Goal: Task Accomplishment & Management: Use online tool/utility

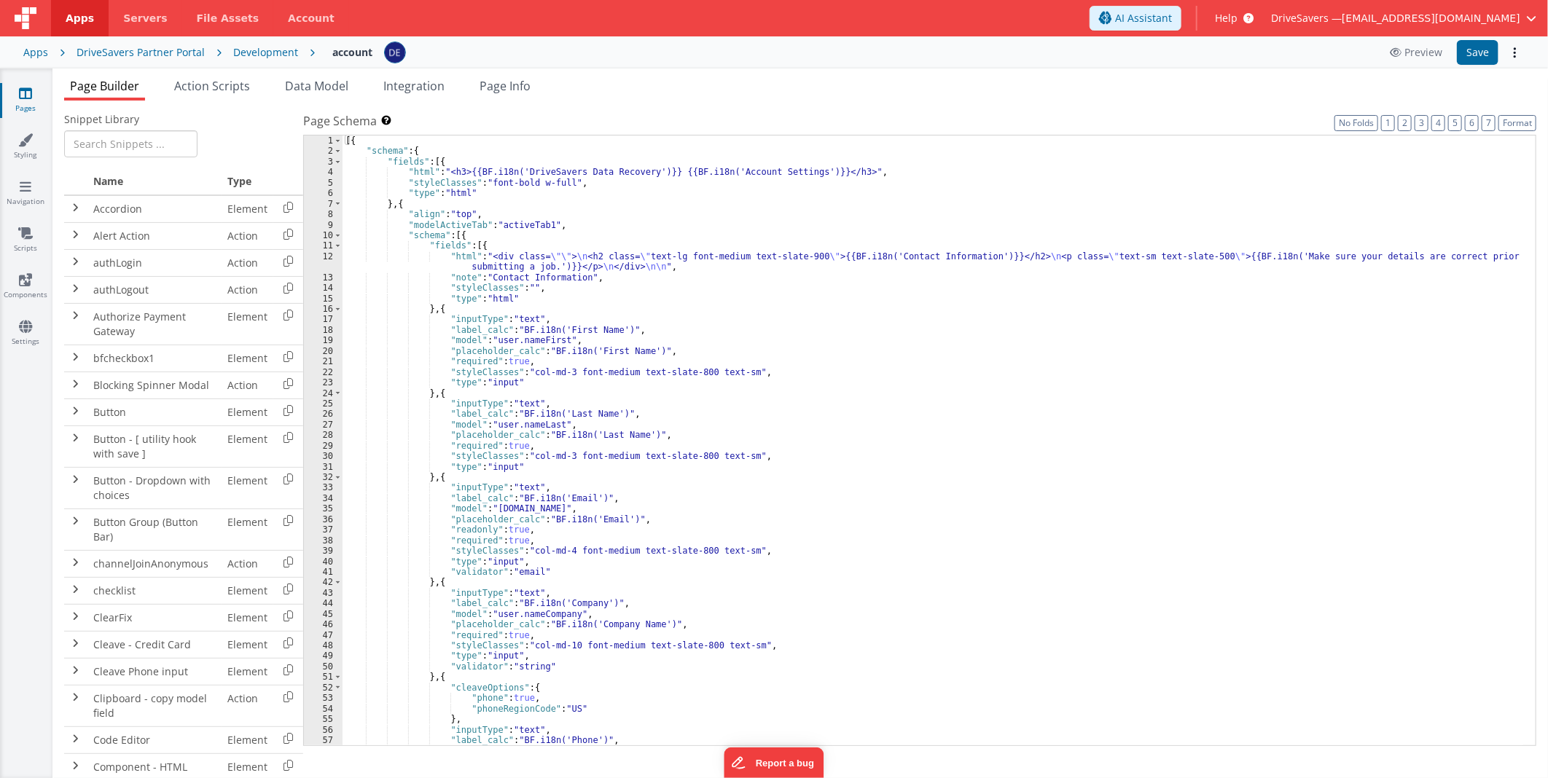
click at [880, 408] on div "[{ "schema" : { "fields" : [{ "html" : "<h3>{{BF.i18n('DriveSavers Data Recover…" at bounding box center [933, 452] width 1181 height 632
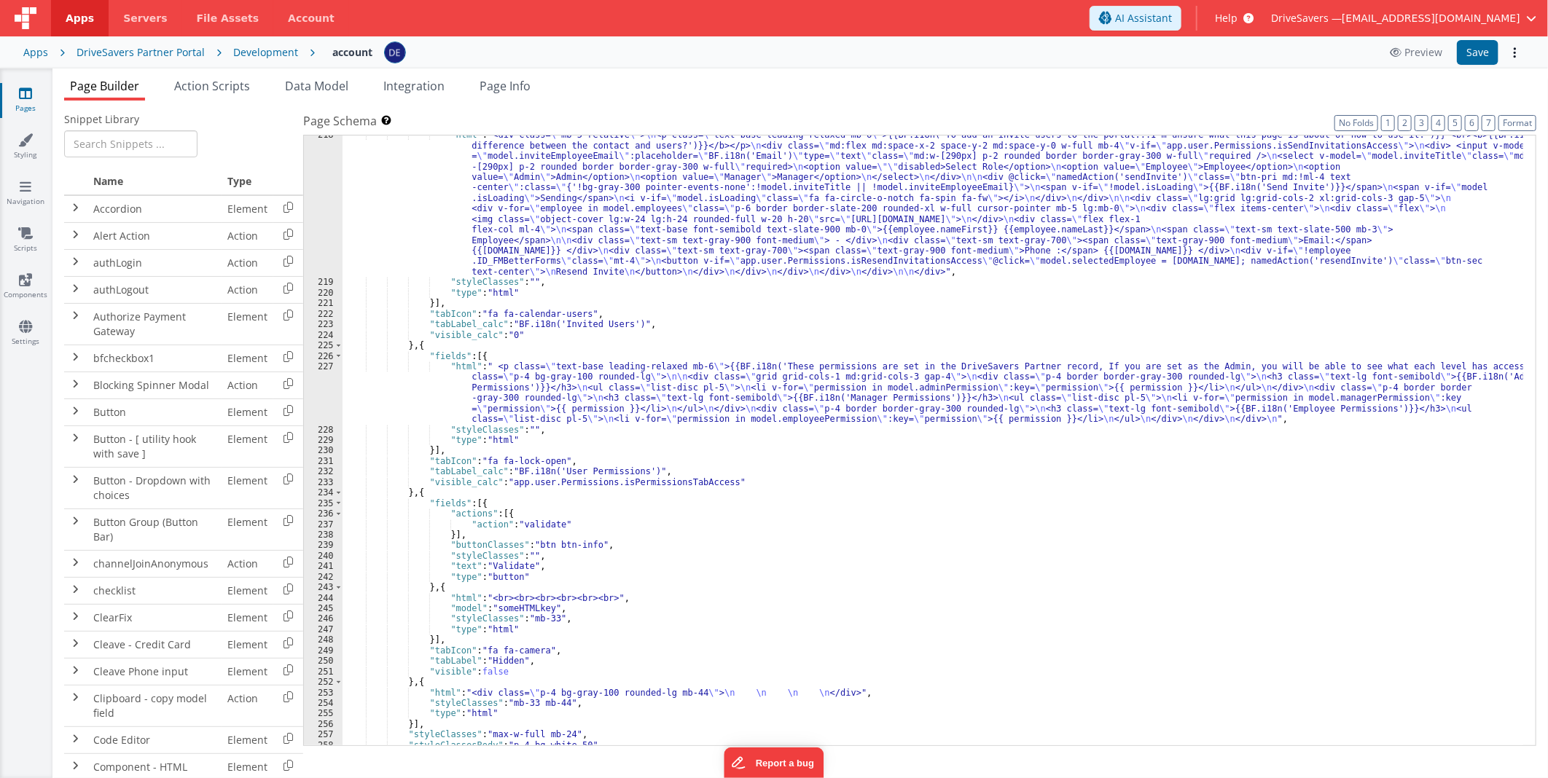
scroll to position [2600, 0]
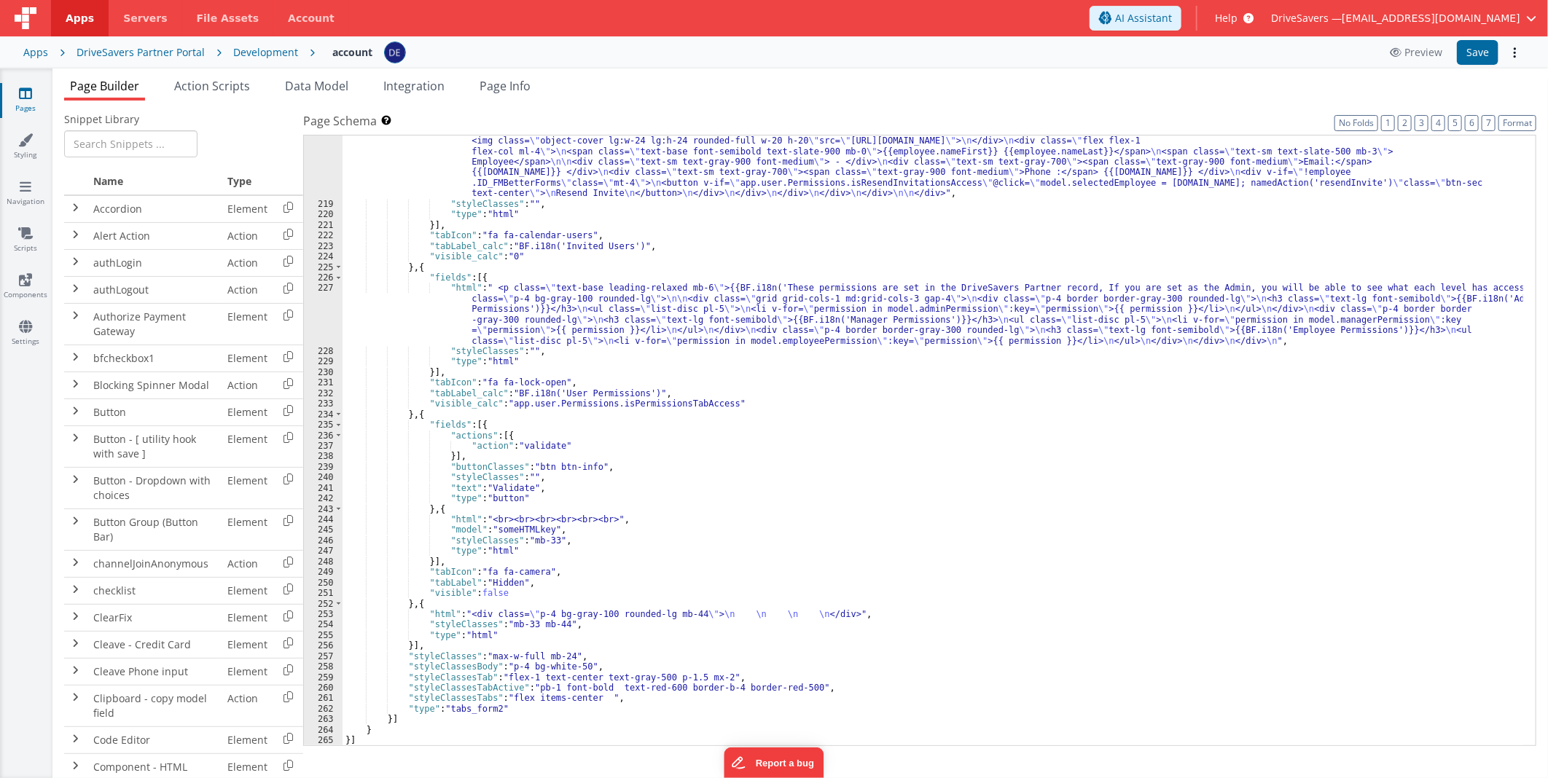
click at [267, 52] on div "Development" at bounding box center [265, 52] width 65 height 15
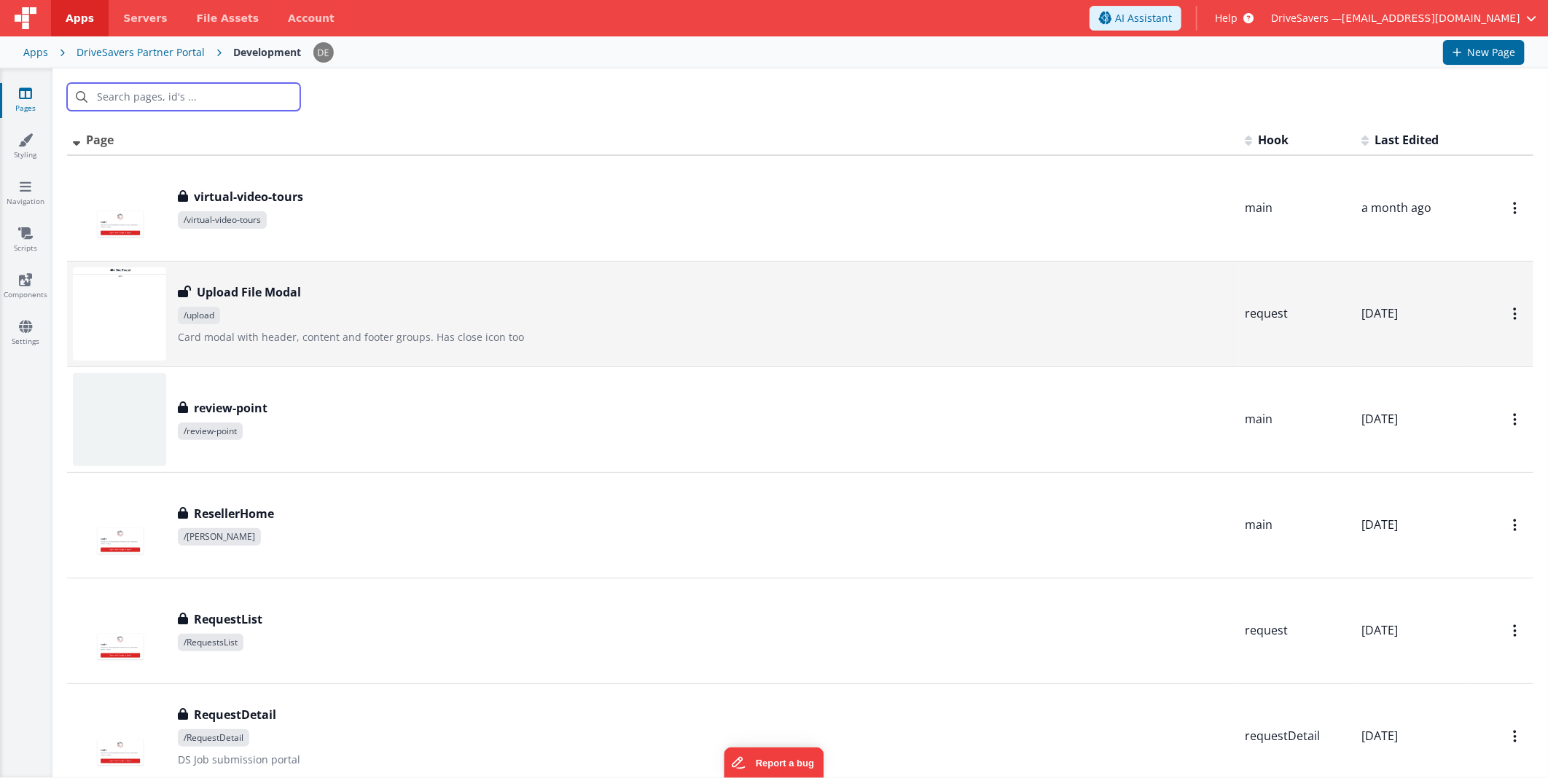
scroll to position [81, 0]
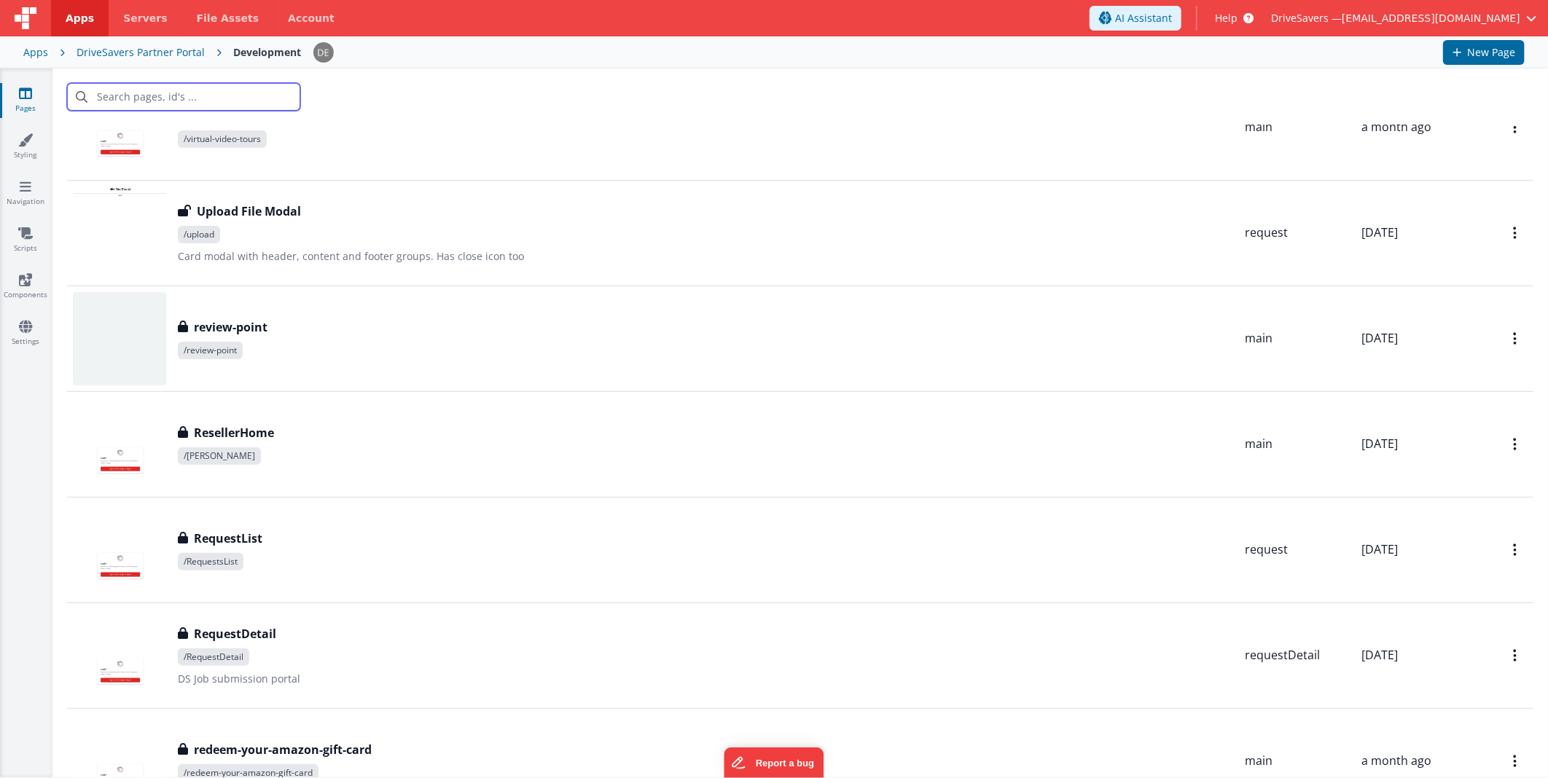
click at [197, 101] on input "text" at bounding box center [183, 97] width 233 height 28
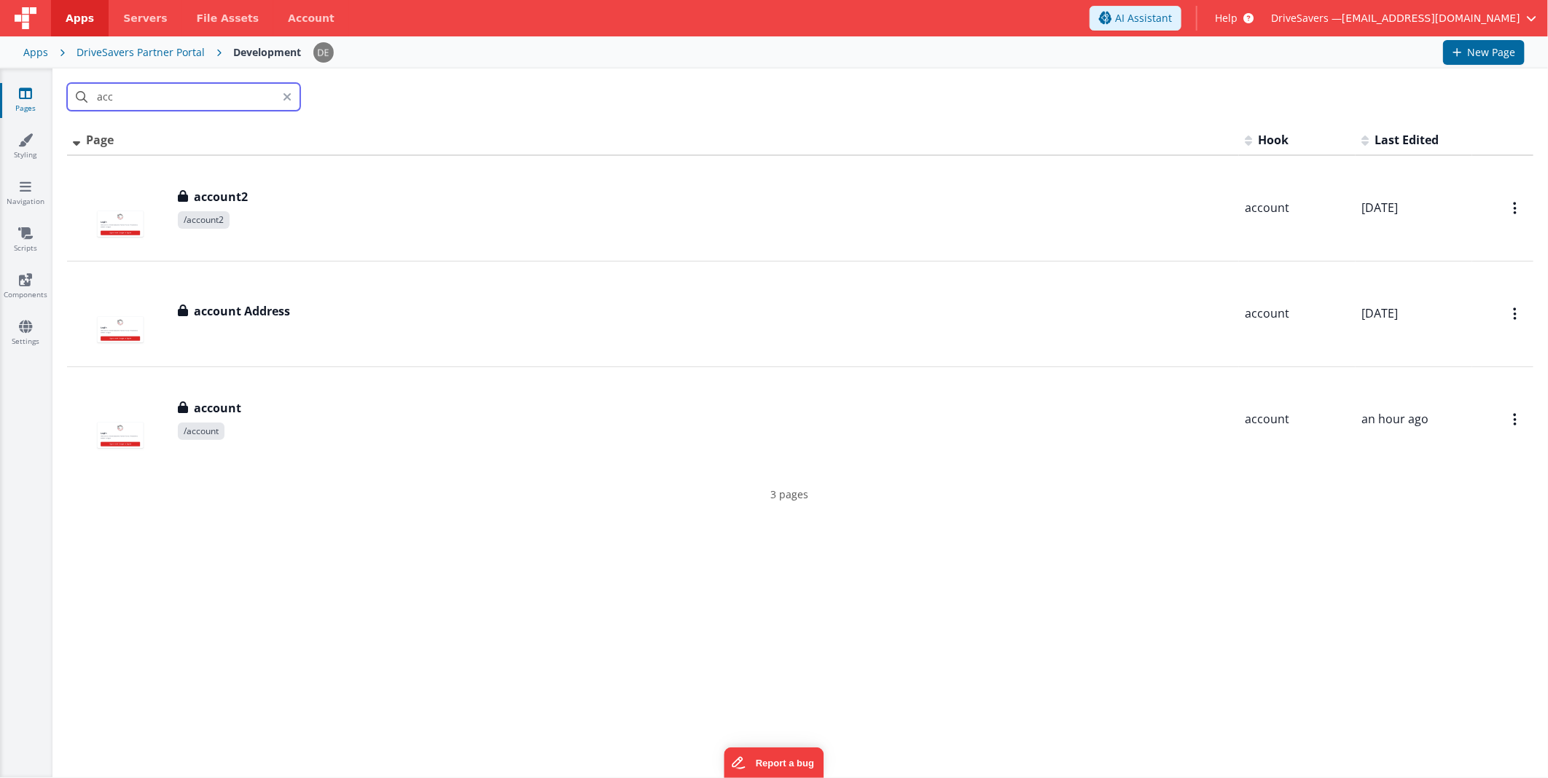
scroll to position [0, 0]
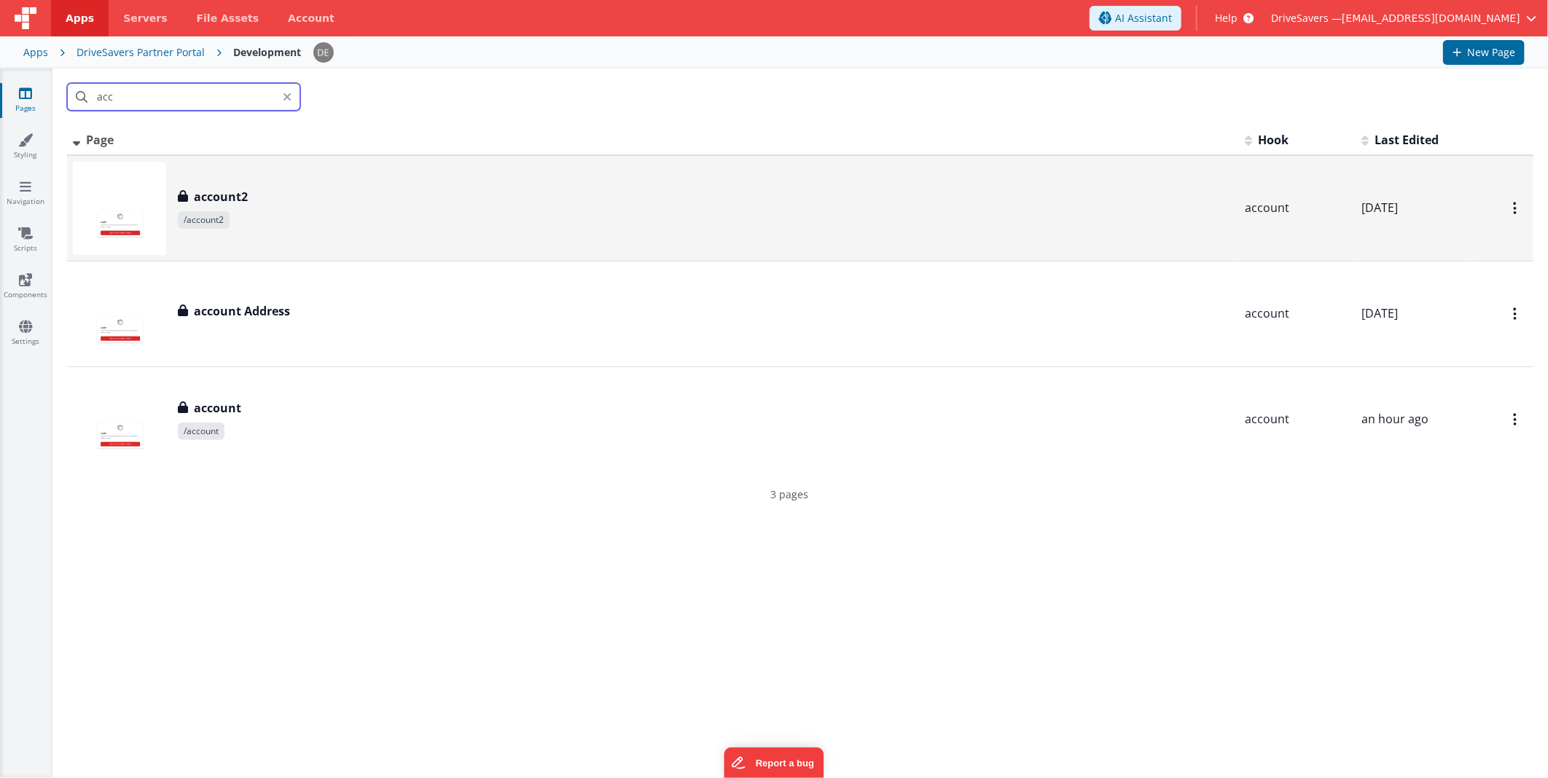
type input "acc"
click at [339, 209] on div "account2 account2 /account2" at bounding box center [705, 208] width 1055 height 41
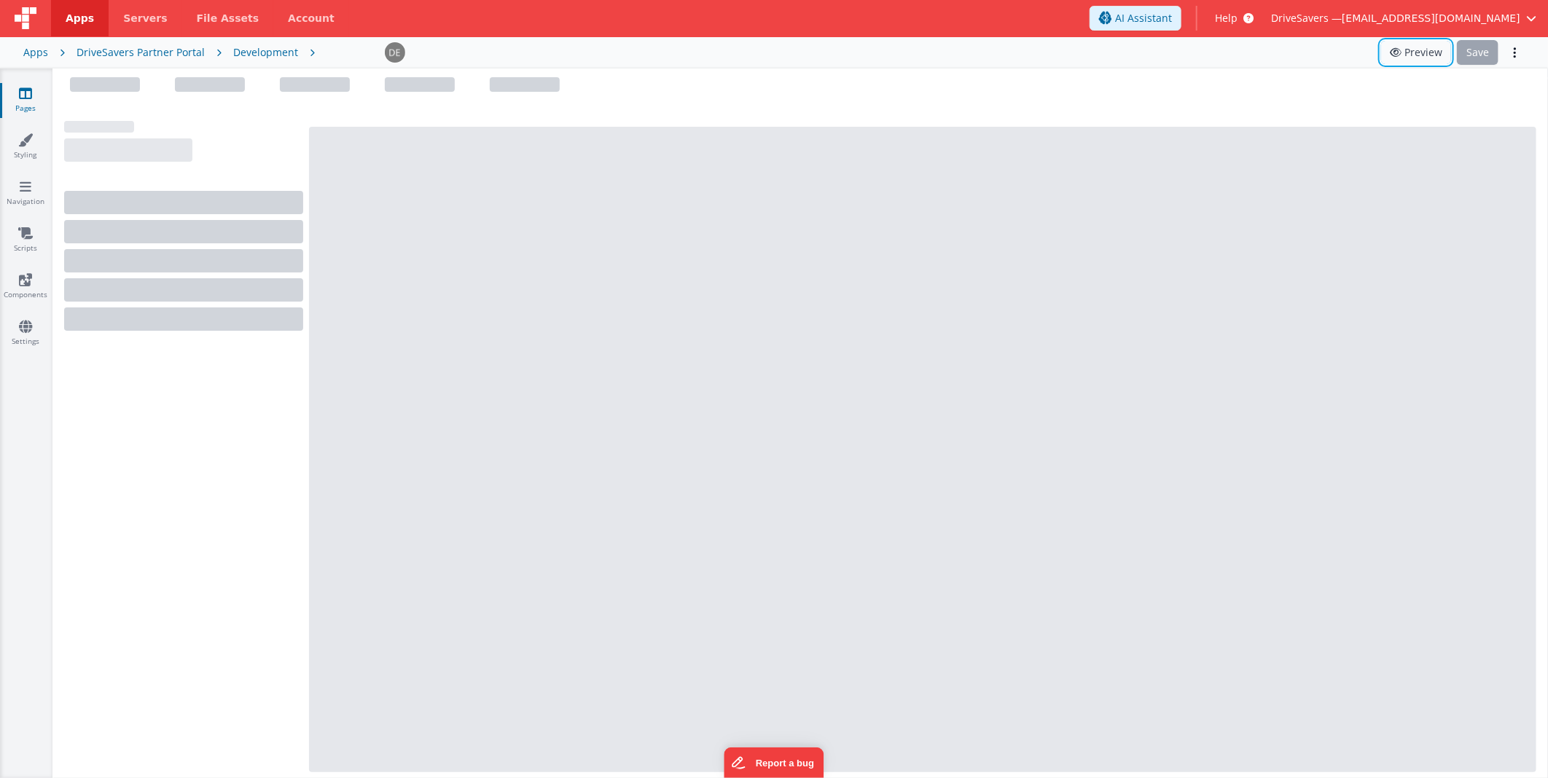
click at [1408, 50] on button "Preview" at bounding box center [1416, 52] width 70 height 23
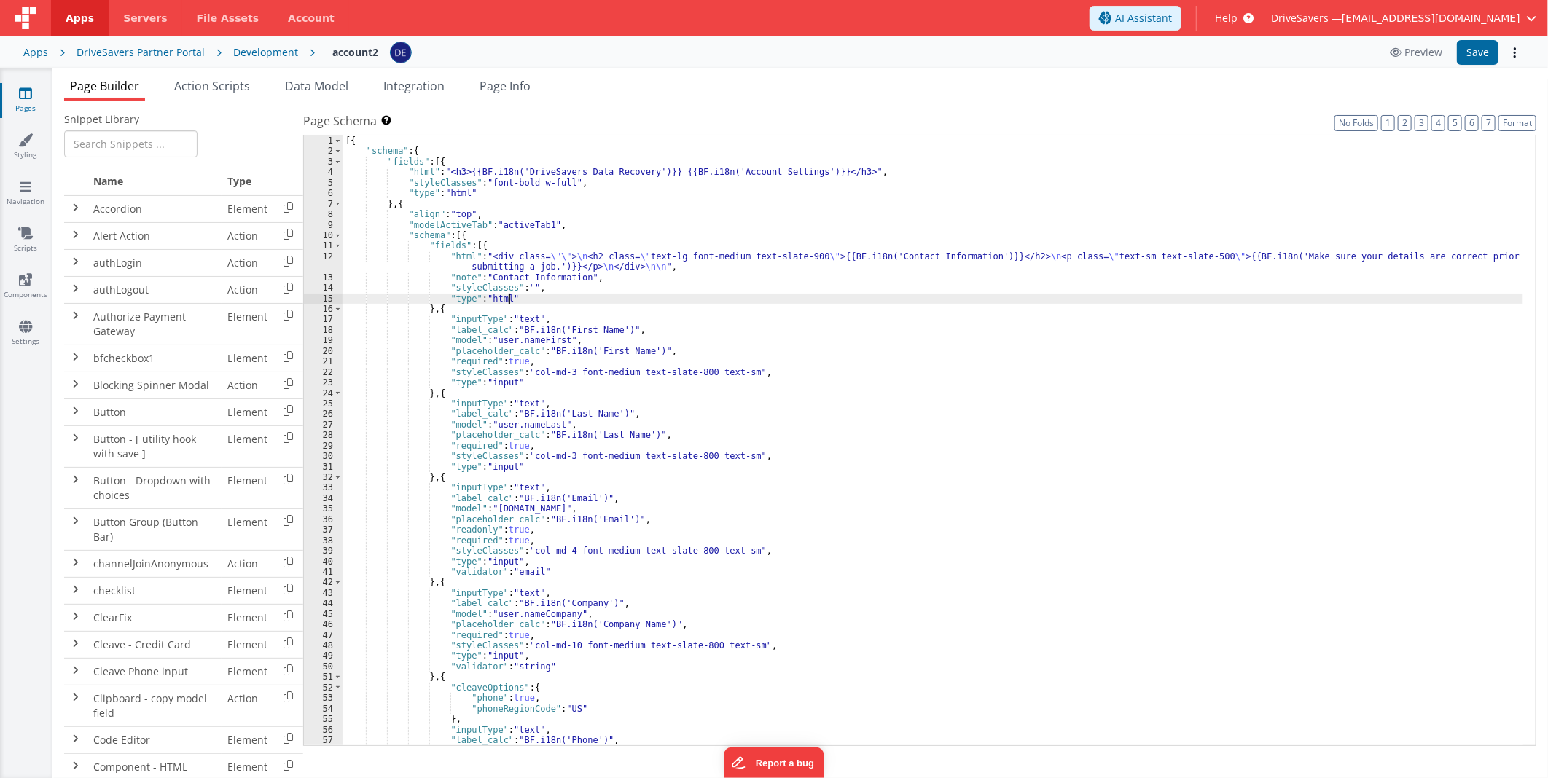
click at [719, 303] on div "[{ "schema" : { "fields" : [{ "html" : "<h3>{{BF.i18n('DriveSavers Data Recover…" at bounding box center [933, 452] width 1181 height 632
click at [1434, 54] on button "Preview" at bounding box center [1416, 52] width 70 height 23
click at [1430, 54] on button "Preview" at bounding box center [1416, 52] width 70 height 23
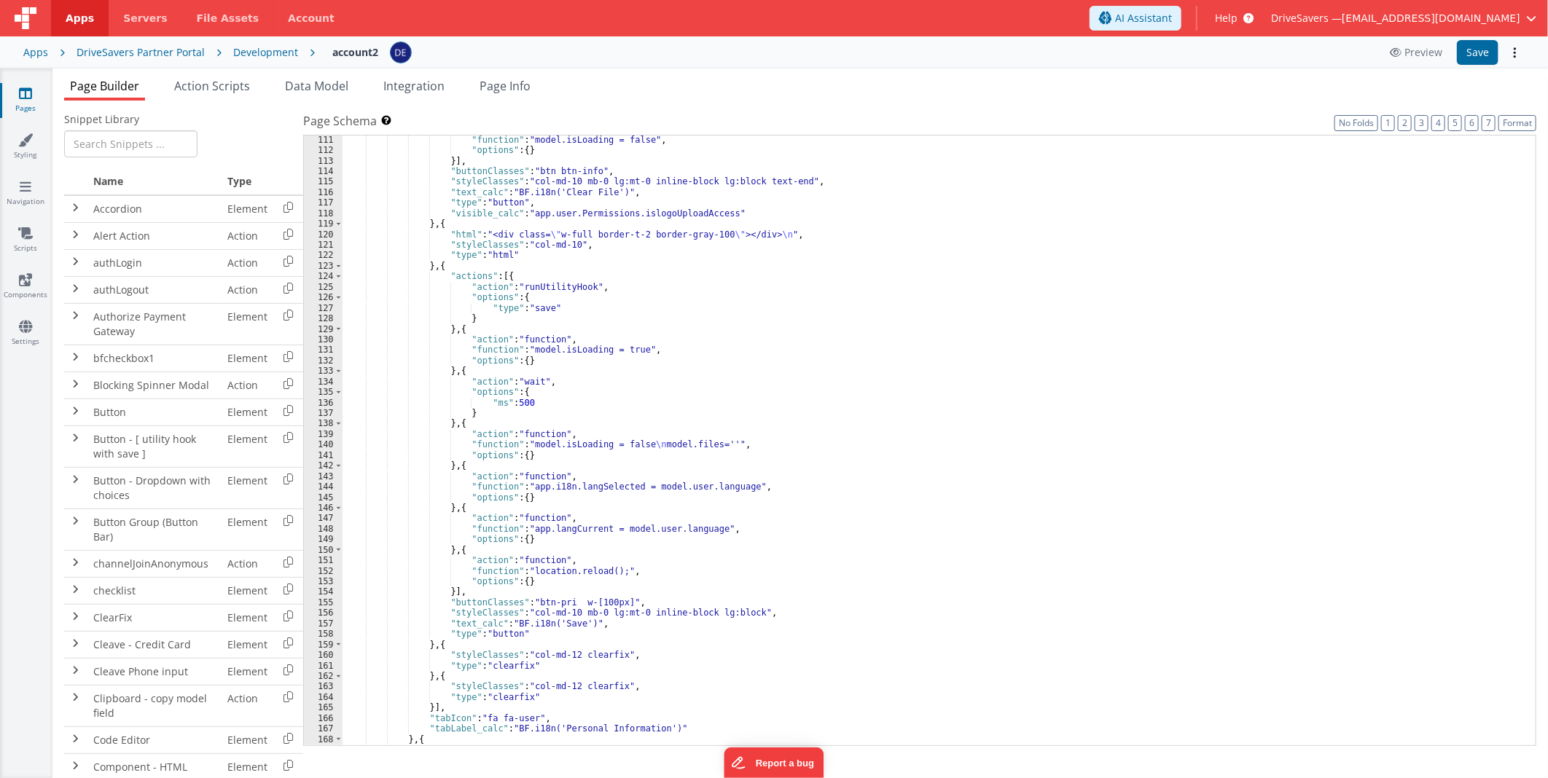
scroll to position [1211, 0]
click at [187, 82] on span "Action Scripts" at bounding box center [212, 86] width 76 height 16
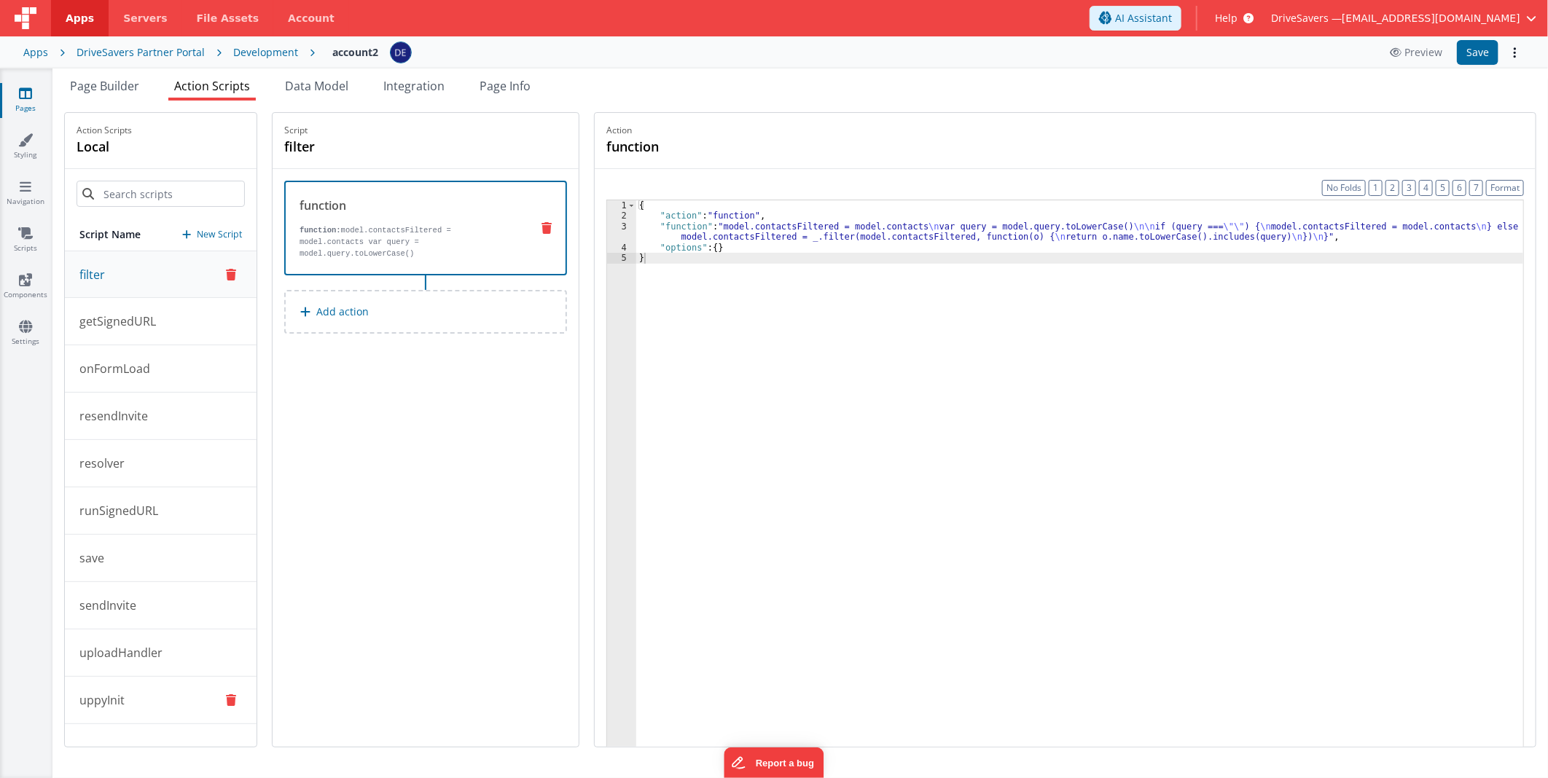
click at [150, 697] on button "uppyInit" at bounding box center [161, 700] width 192 height 47
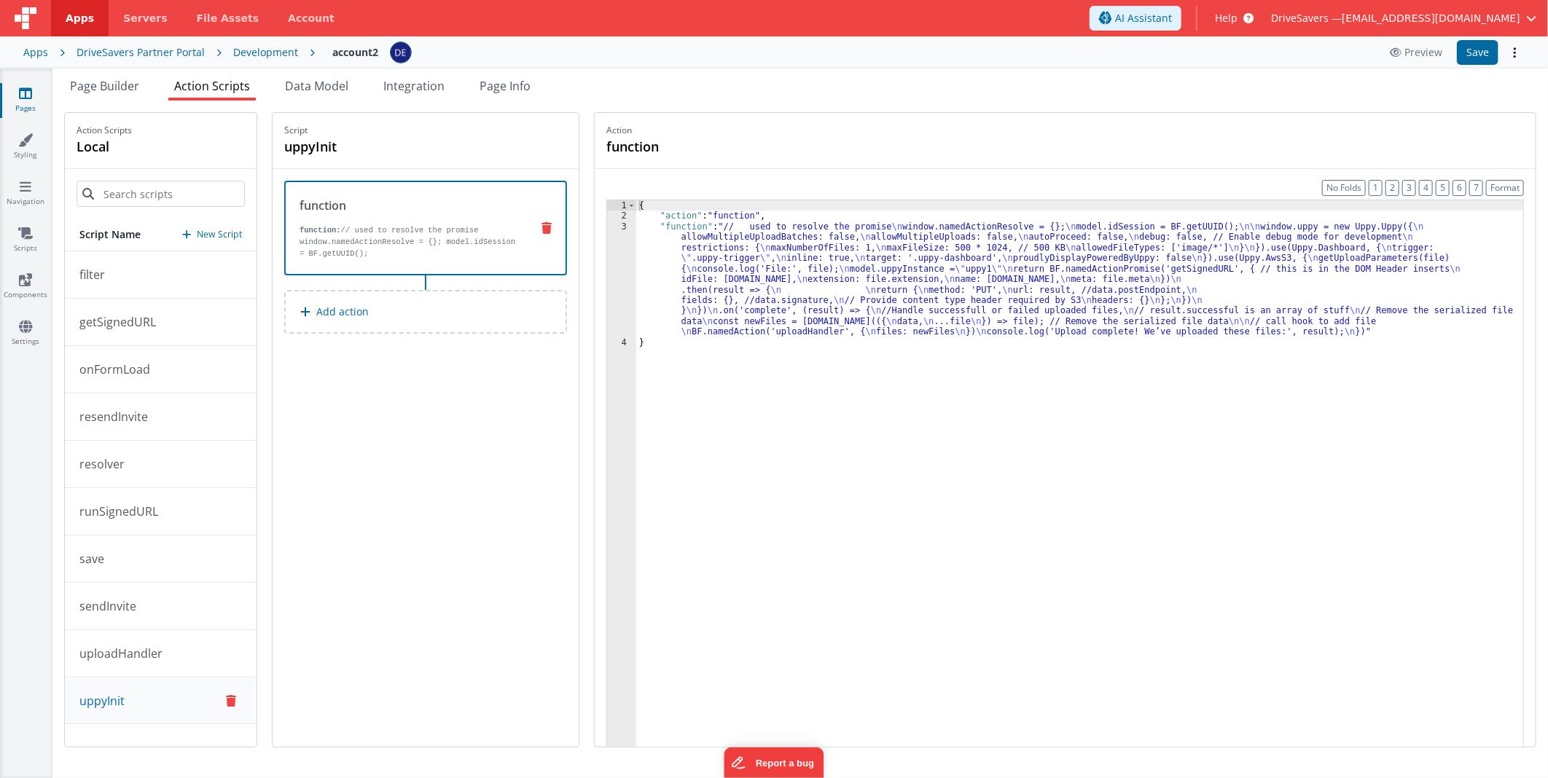
click at [882, 281] on div "{ "action" : "function" , "function" : "// used to resolve the promise \n windo…" at bounding box center [1079, 506] width 887 height 613
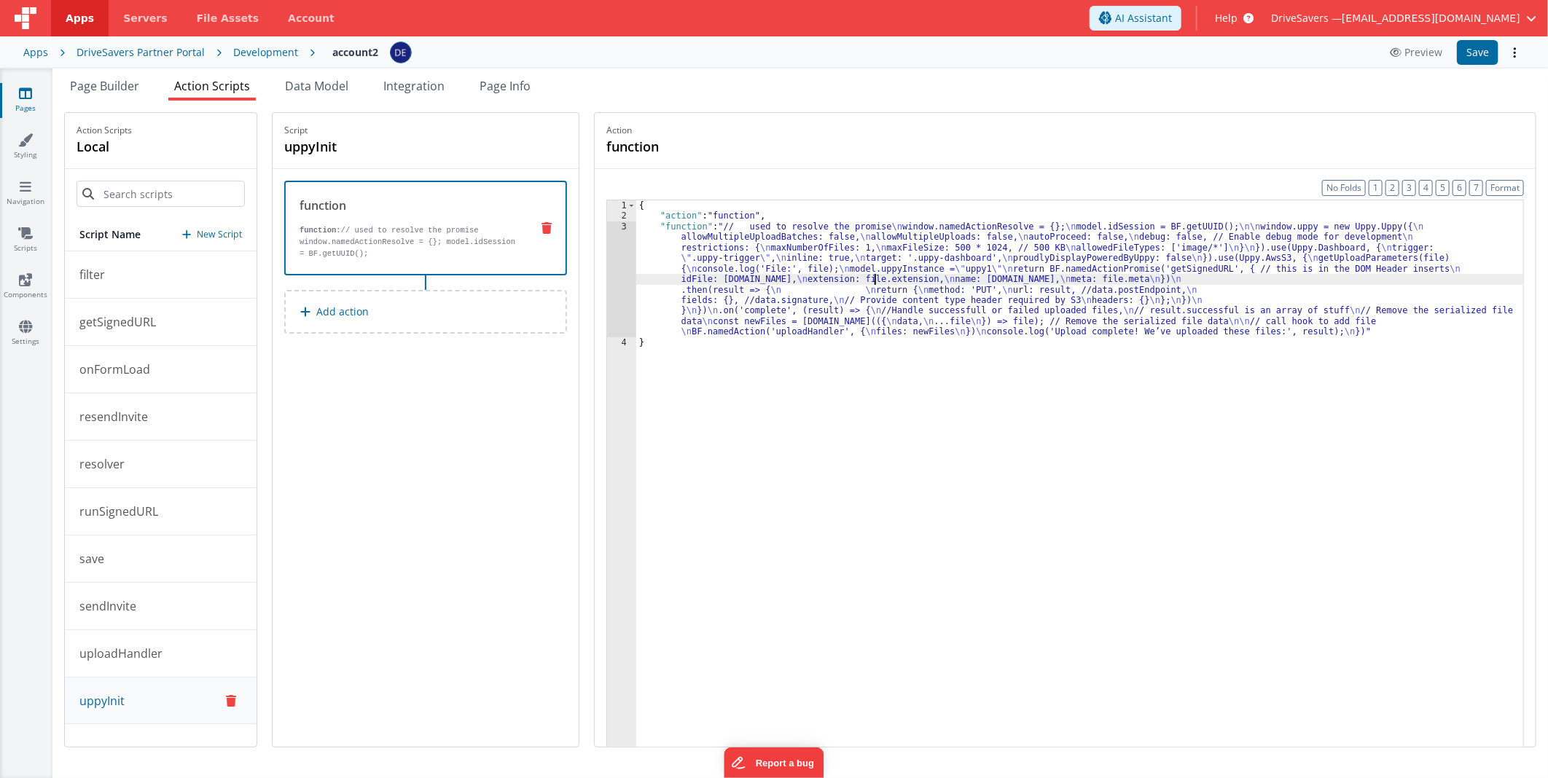
click at [634, 267] on div "3" at bounding box center [621, 280] width 29 height 116
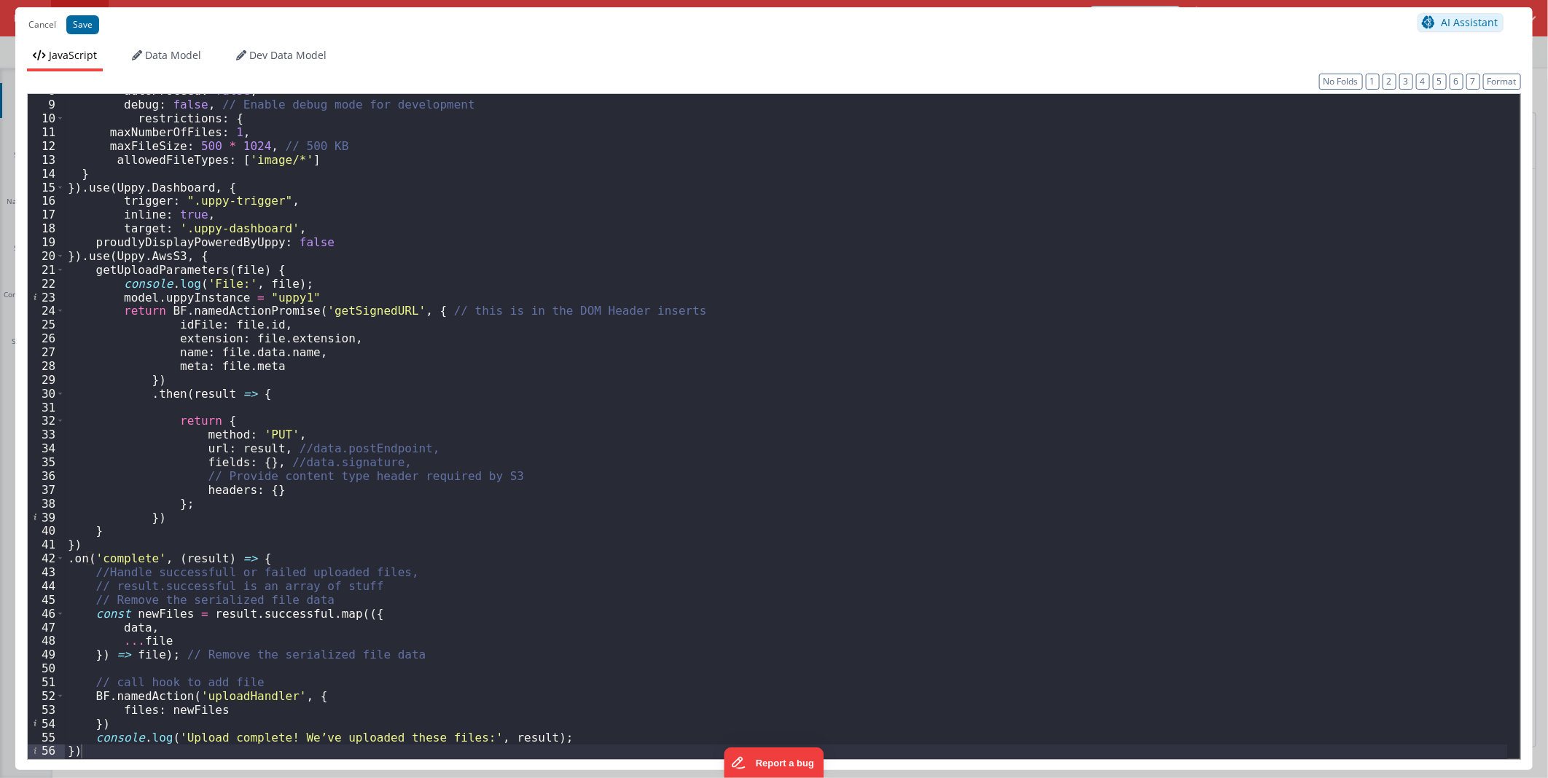
scroll to position [106, 0]
click at [374, 310] on div "autoProceed : false , debug : false , // Enable debug mode for development rest…" at bounding box center [786, 430] width 1443 height 692
click at [424, 414] on div "autoProceed : false , debug : false , // Enable debug mode for development rest…" at bounding box center [786, 430] width 1443 height 692
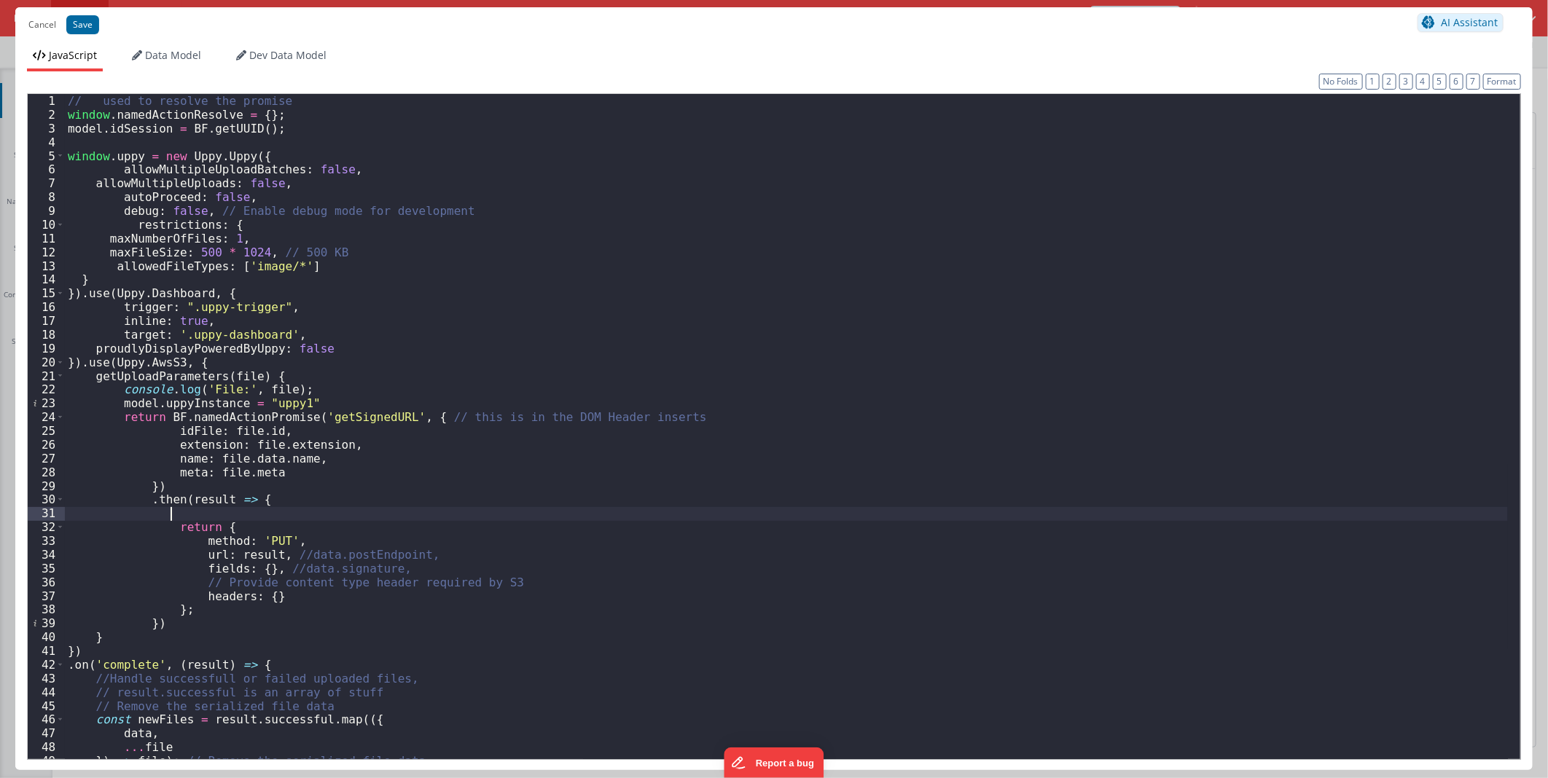
scroll to position [0, 0]
click at [25, 22] on button "Cancel" at bounding box center [42, 25] width 42 height 20
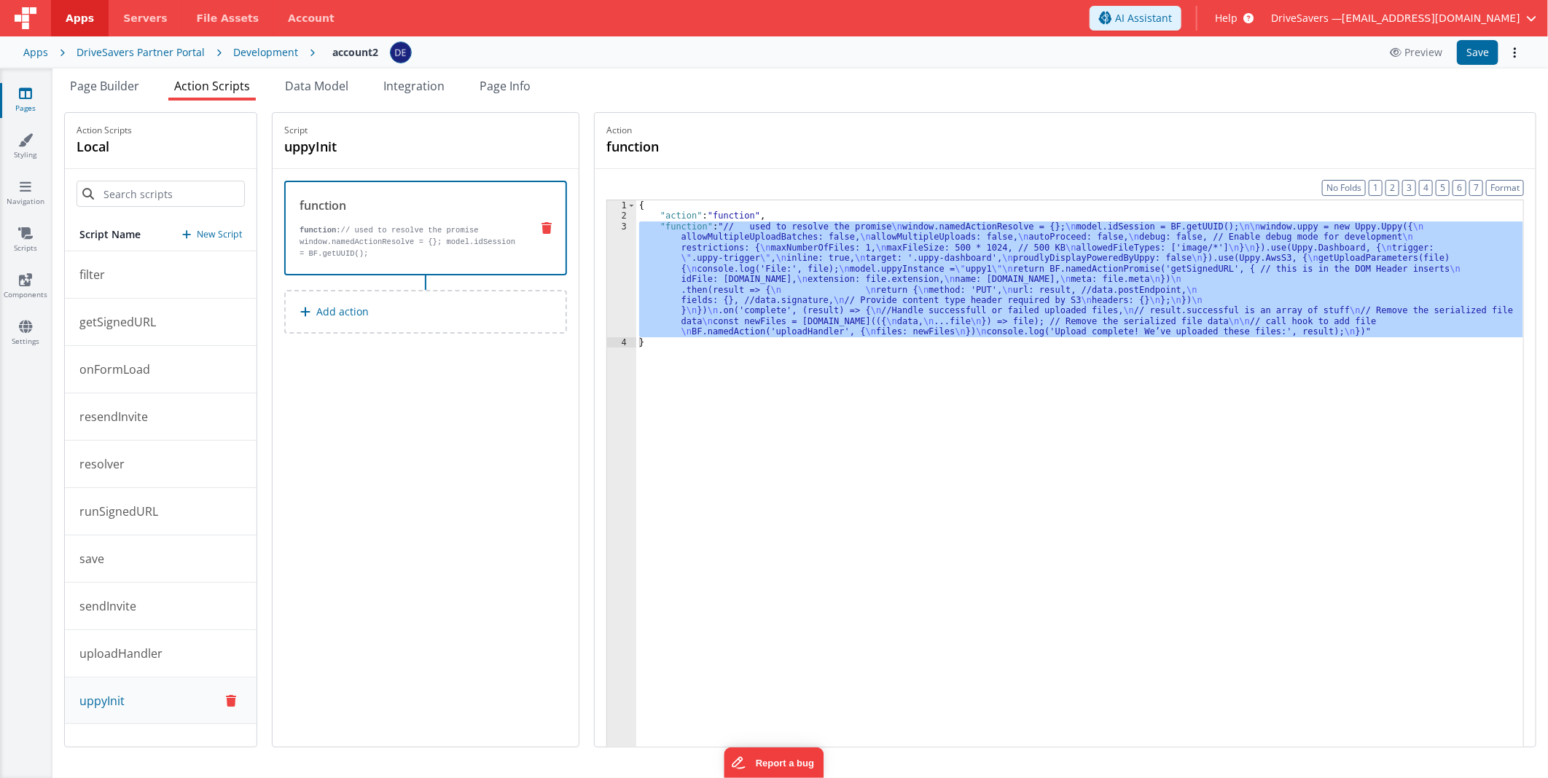
click at [29, 22] on img at bounding box center [26, 18] width 22 height 22
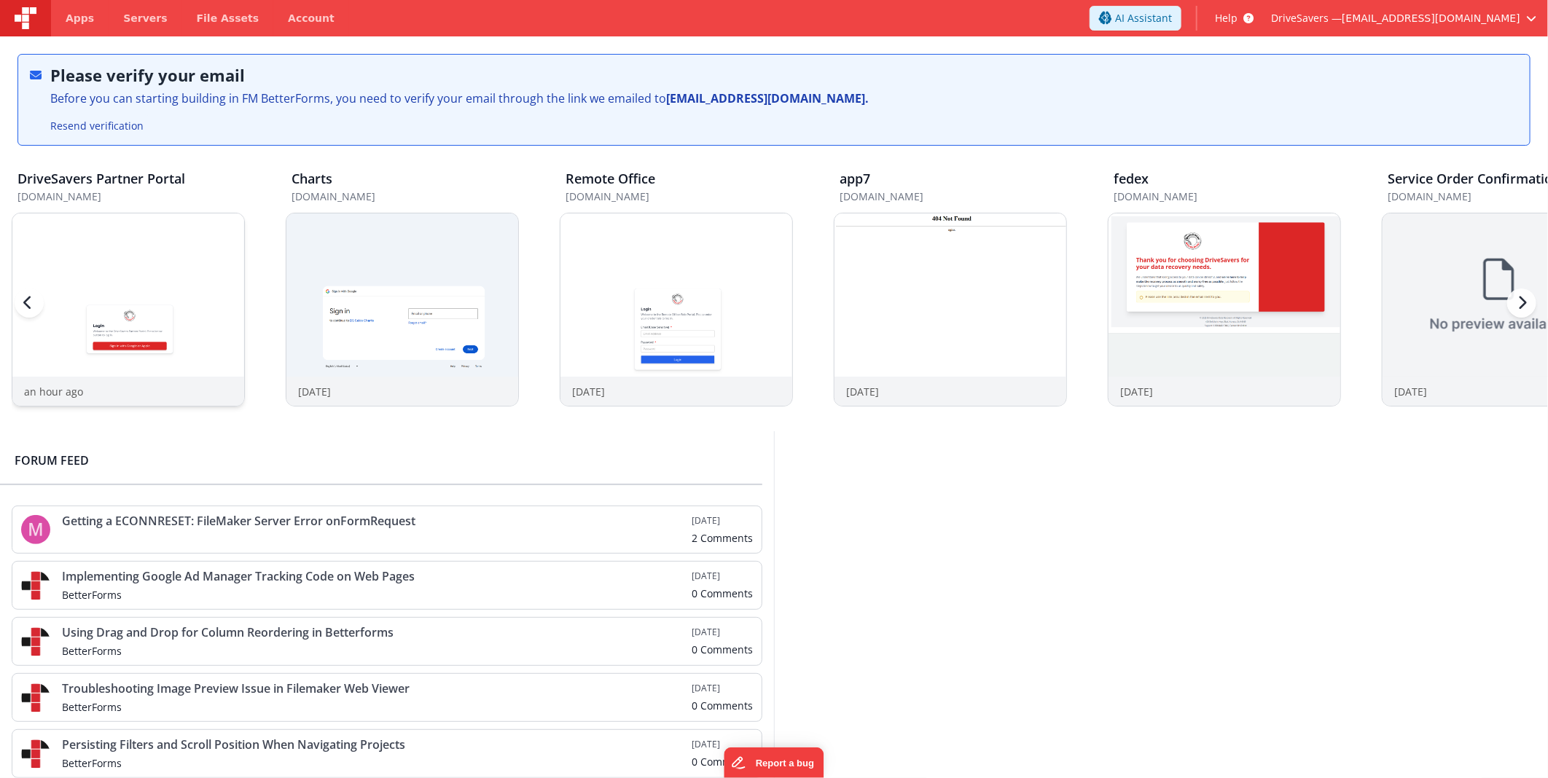
click at [141, 273] on img at bounding box center [128, 330] width 232 height 232
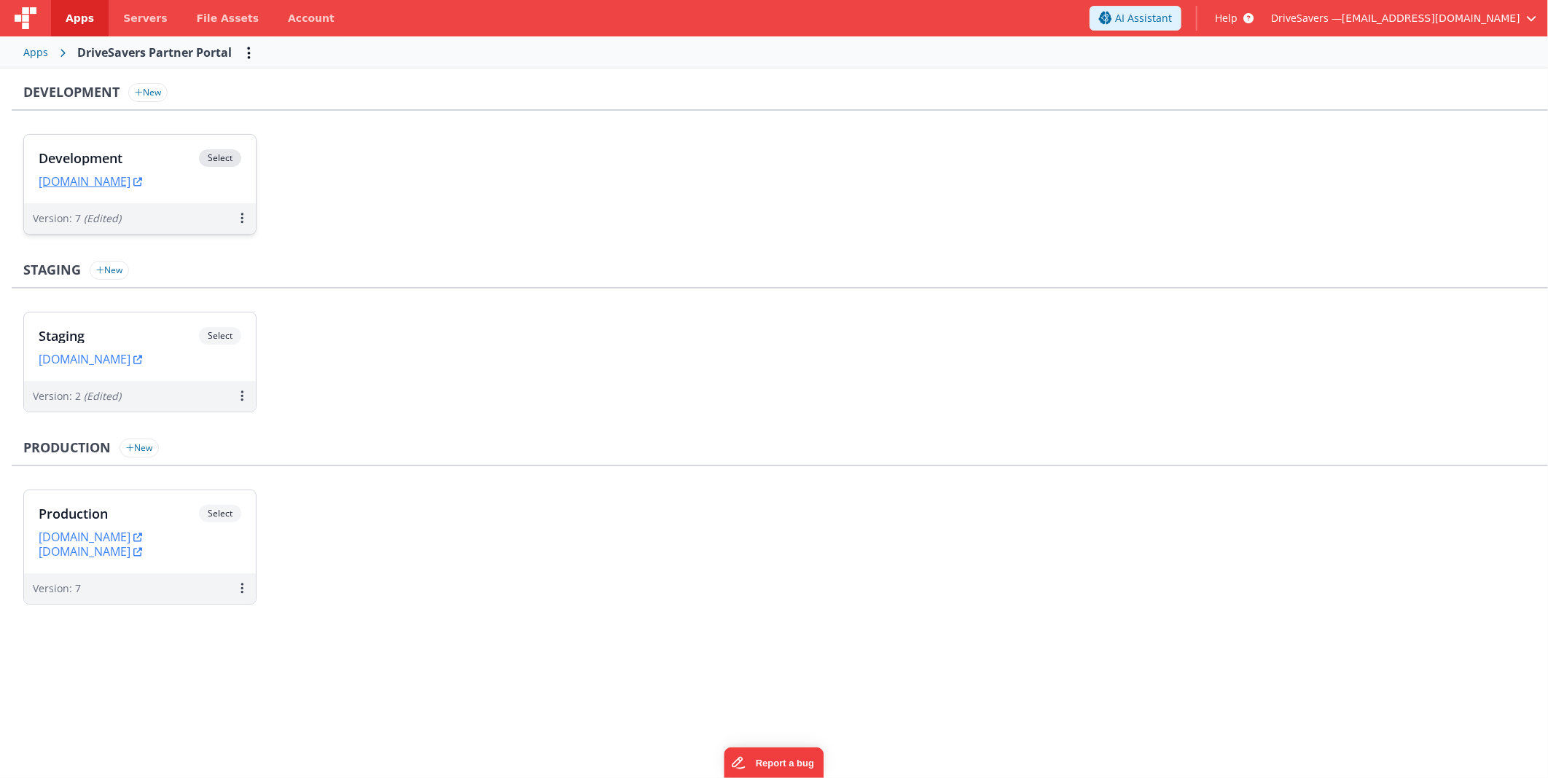
click at [127, 142] on div "Development Select URLs [DOMAIN_NAME]" at bounding box center [140, 169] width 232 height 69
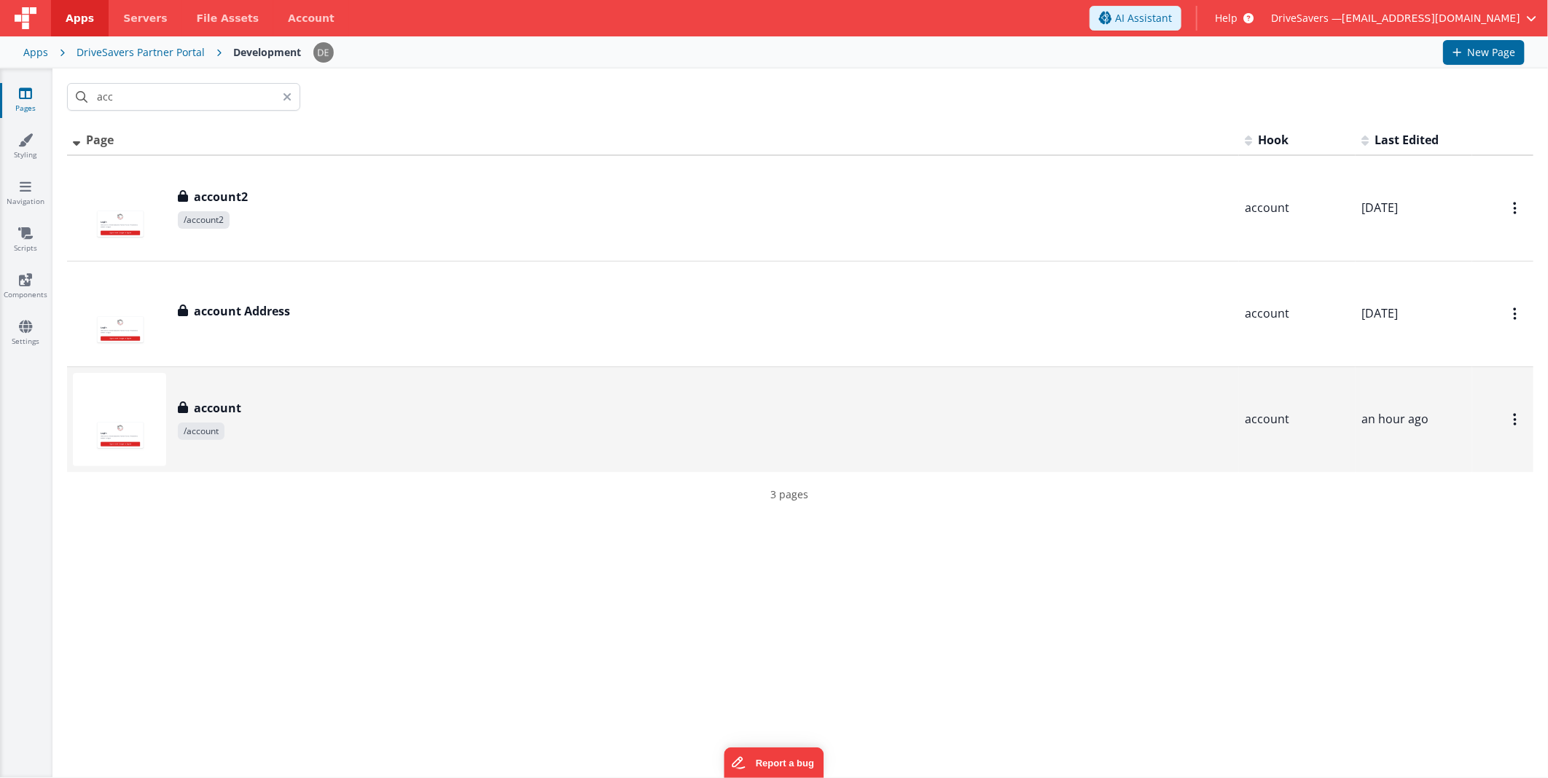
click at [286, 417] on div "account account /account" at bounding box center [705, 419] width 1055 height 41
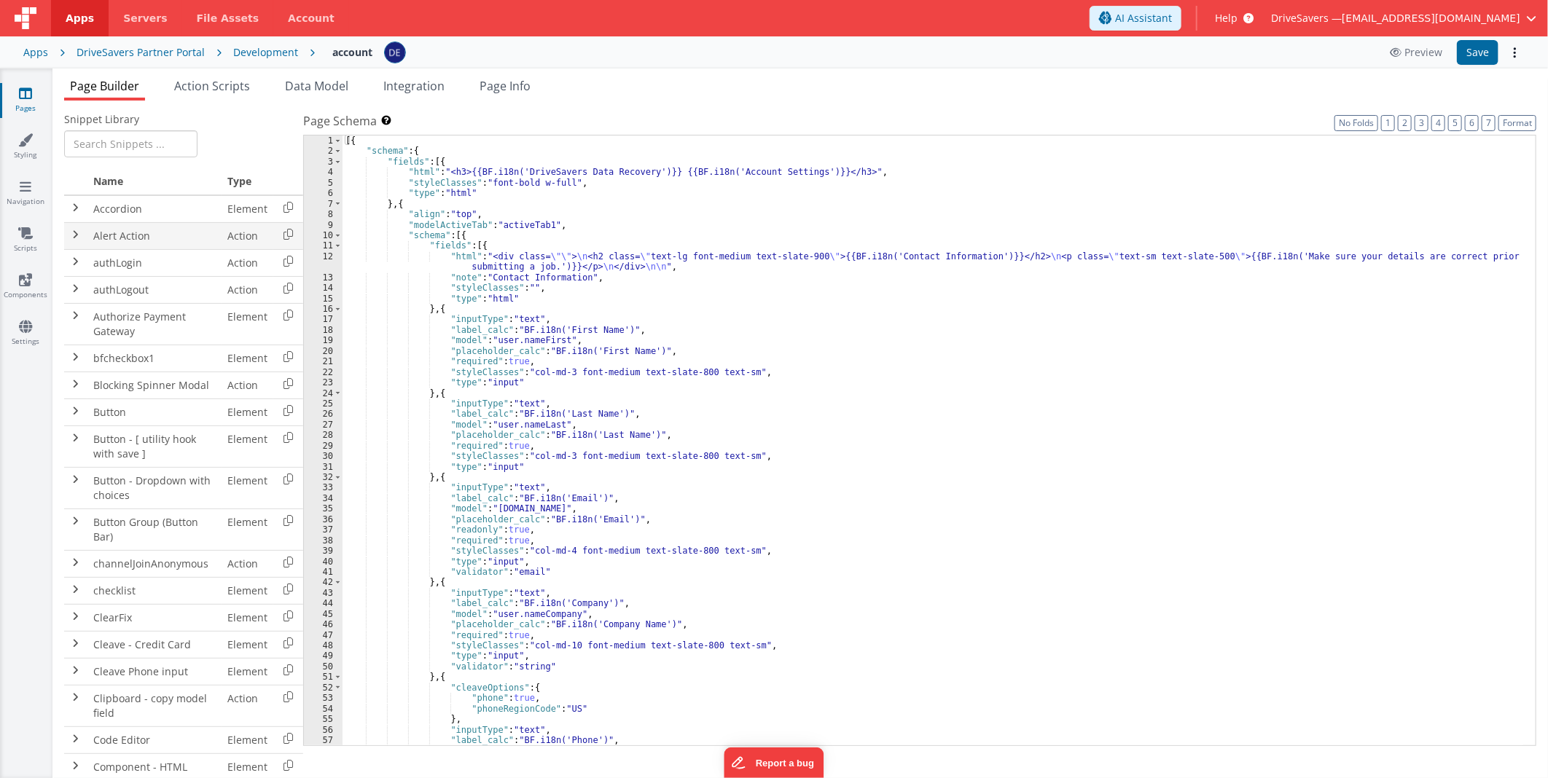
click at [846, 397] on div "[{ "schema" : { "fields" : [{ "html" : "<h3>{{BF.i18n('DriveSavers Data Recover…" at bounding box center [933, 452] width 1181 height 632
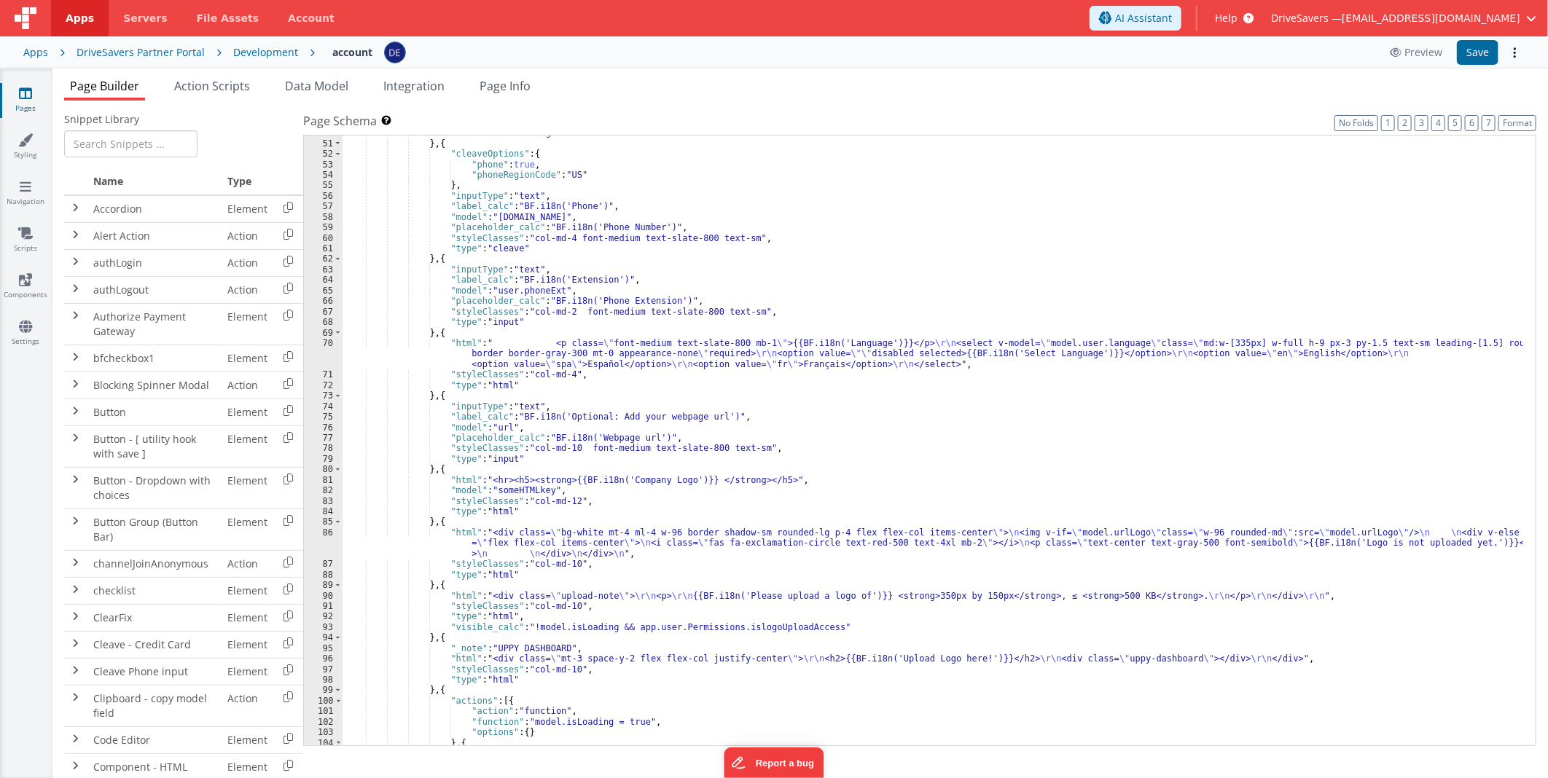
scroll to position [534, 0]
click at [227, 92] on span "Action Scripts" at bounding box center [212, 86] width 76 height 16
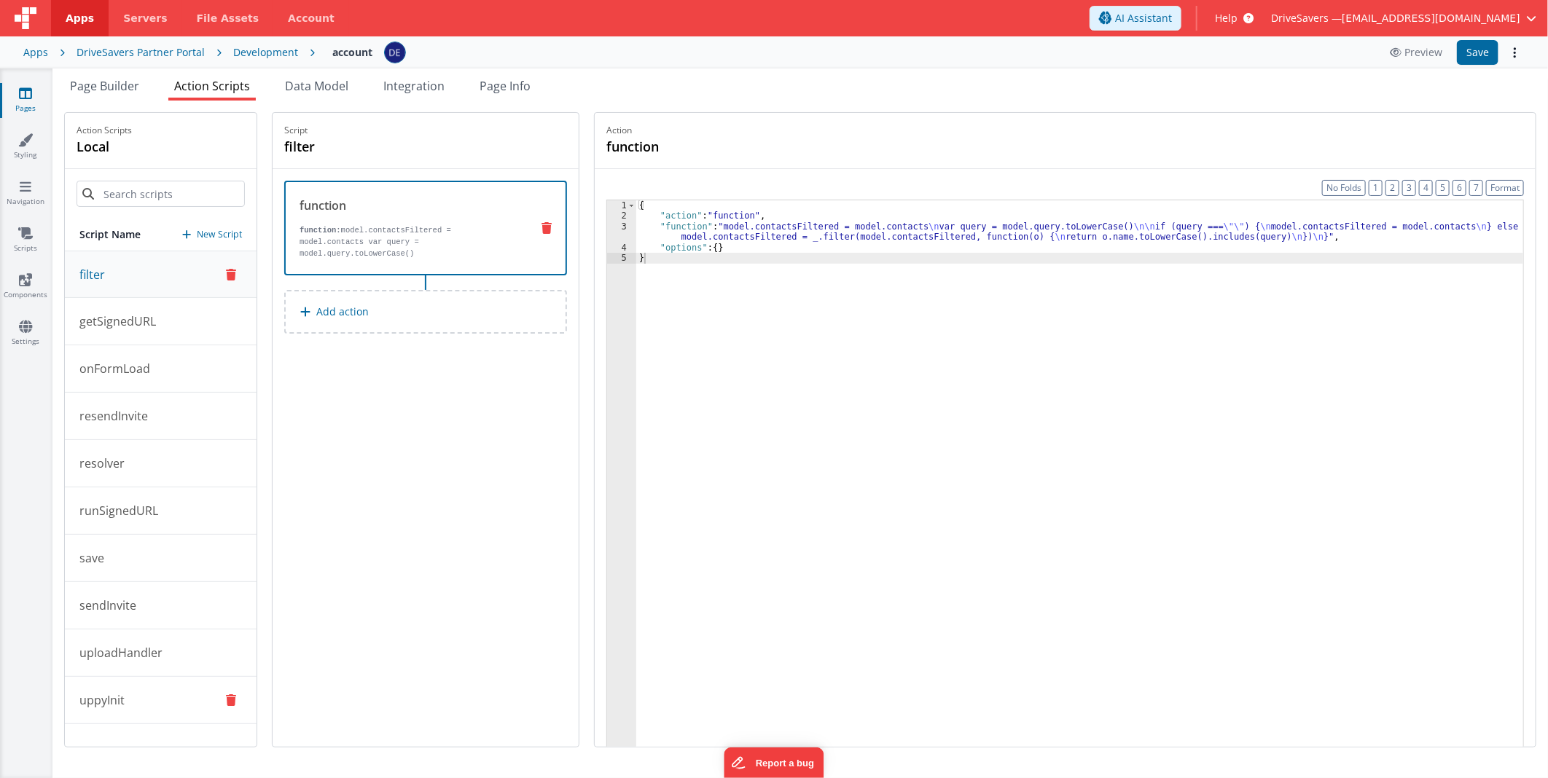
click at [118, 688] on button "uppyInit" at bounding box center [161, 700] width 192 height 47
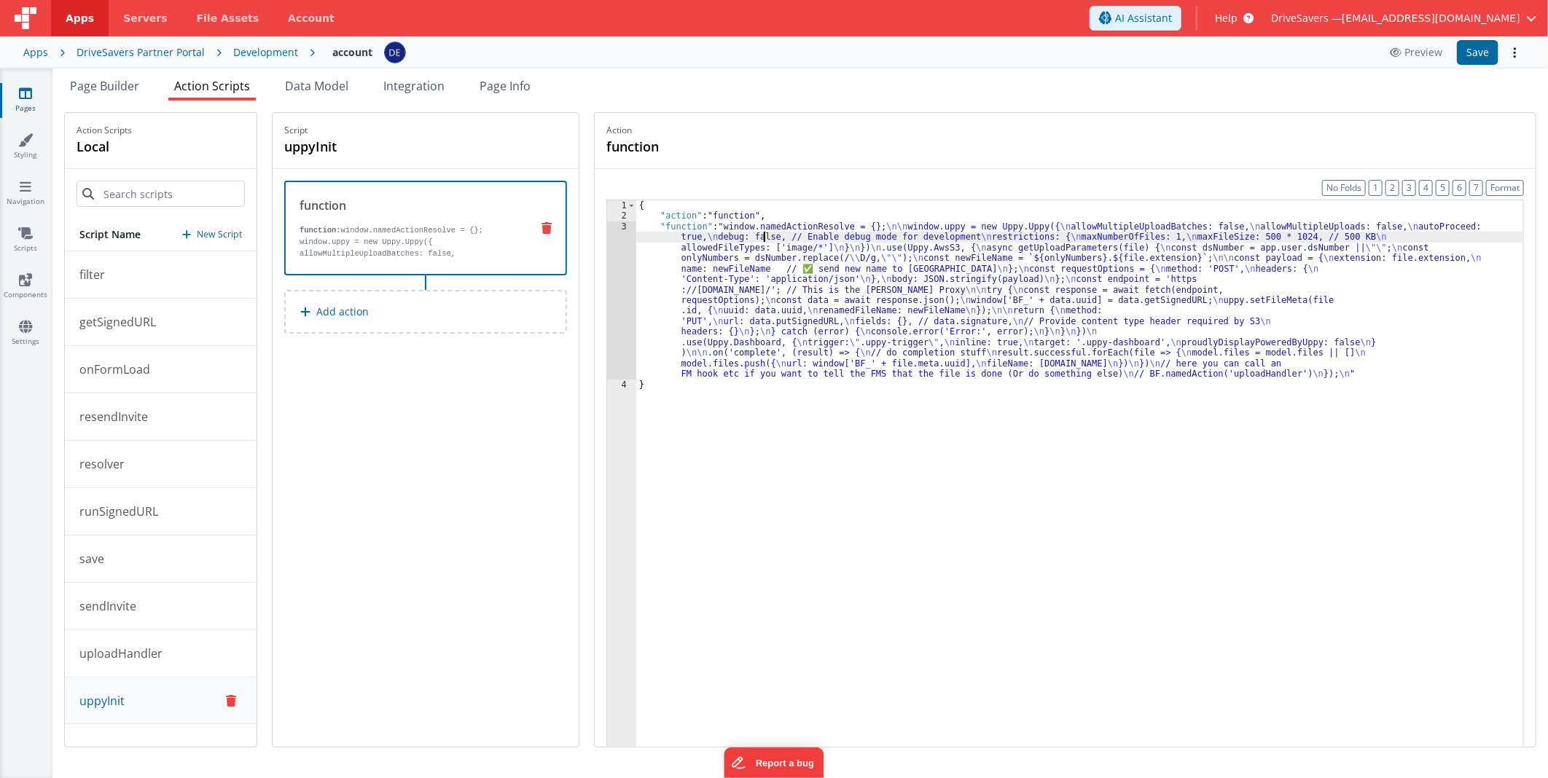
click at [771, 234] on div "{ "action" : "function" , "function" : "window.namedActionResolve = {}; \n\n wi…" at bounding box center [1079, 506] width 887 height 613
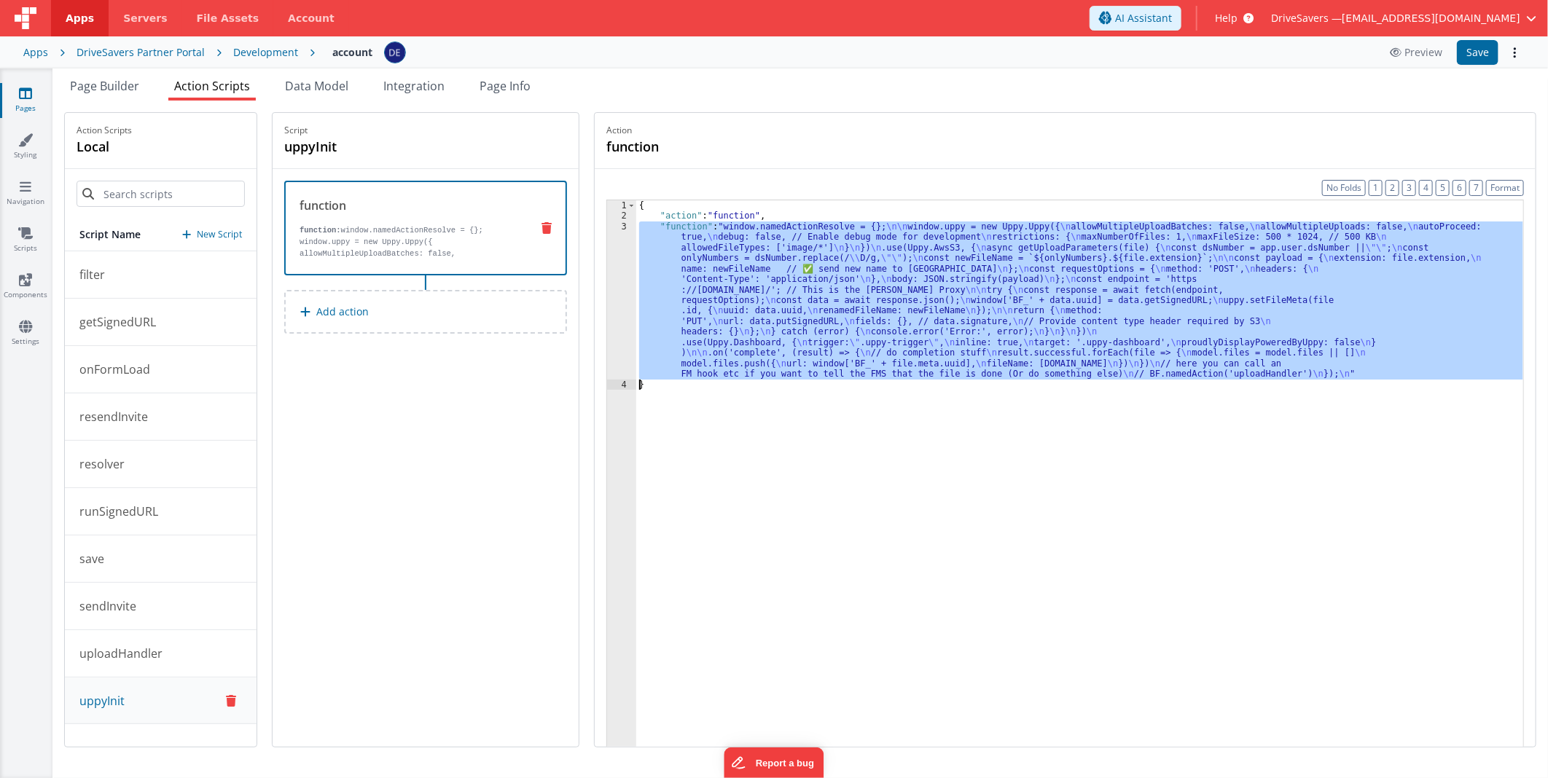
click at [624, 268] on div "3" at bounding box center [621, 301] width 29 height 158
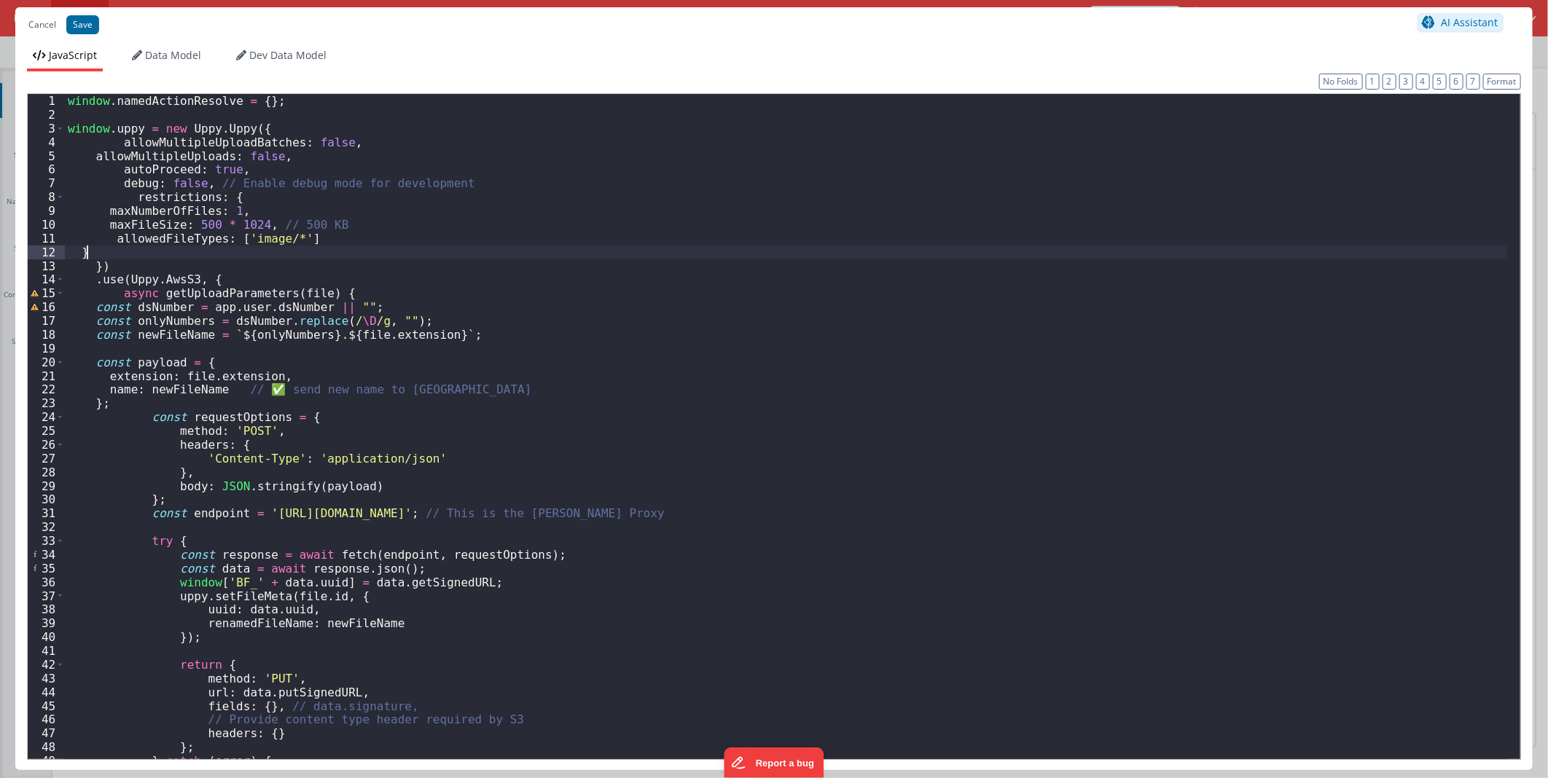
click at [605, 259] on div "window . namedActionResolve = { } ; window . uppy = new Uppy . Uppy ({ allowMul…" at bounding box center [786, 440] width 1443 height 692
click at [163, 251] on div "window . namedActionResolve = { } ; window . uppy = new Uppy . Uppy ({ allowMul…" at bounding box center [786, 440] width 1443 height 692
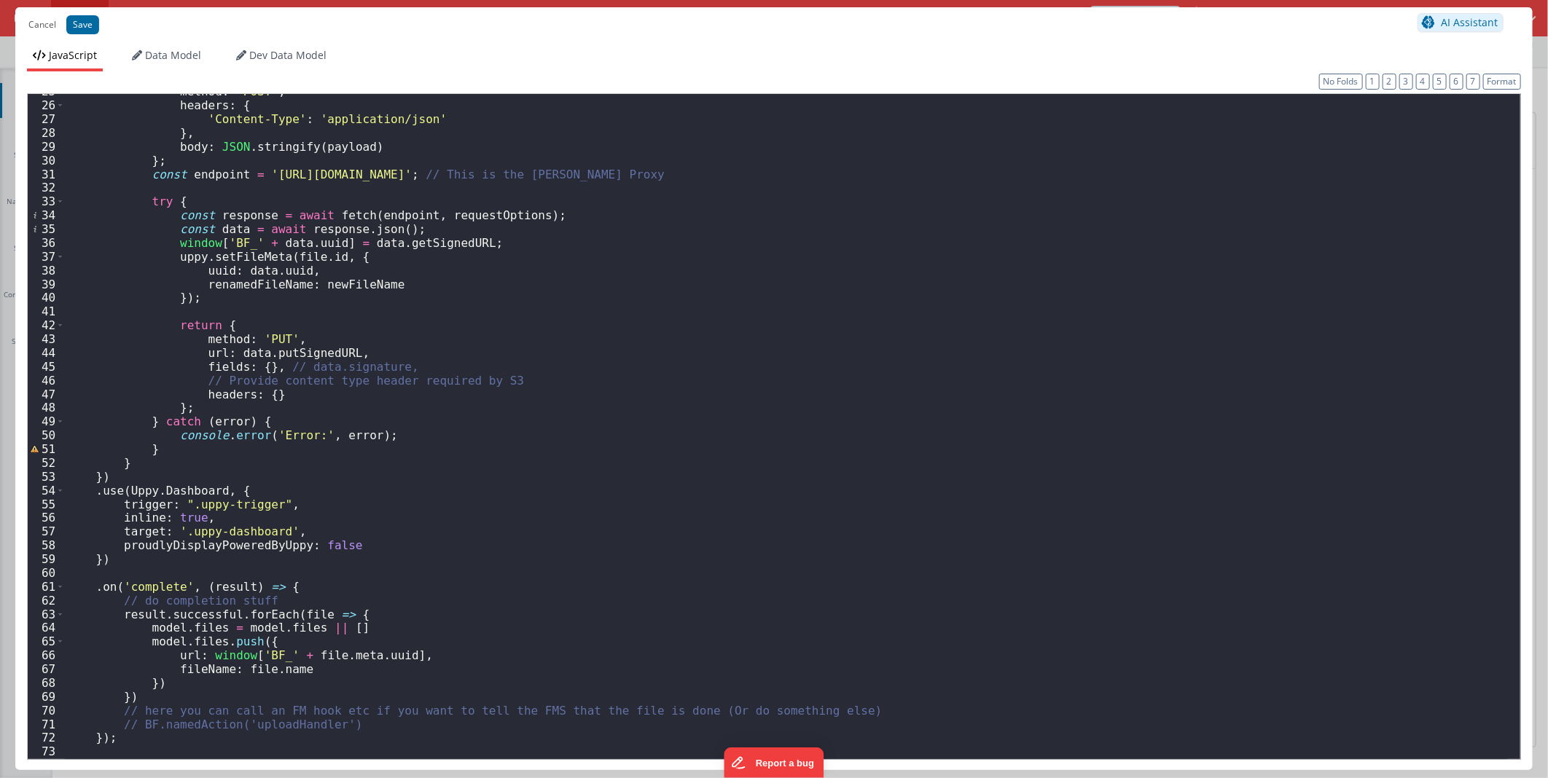
scroll to position [339, 0]
click at [697, 478] on div "method : 'POST' , headers : { 'Content-Type' : 'application/json' } , body : JS…" at bounding box center [786, 431] width 1443 height 692
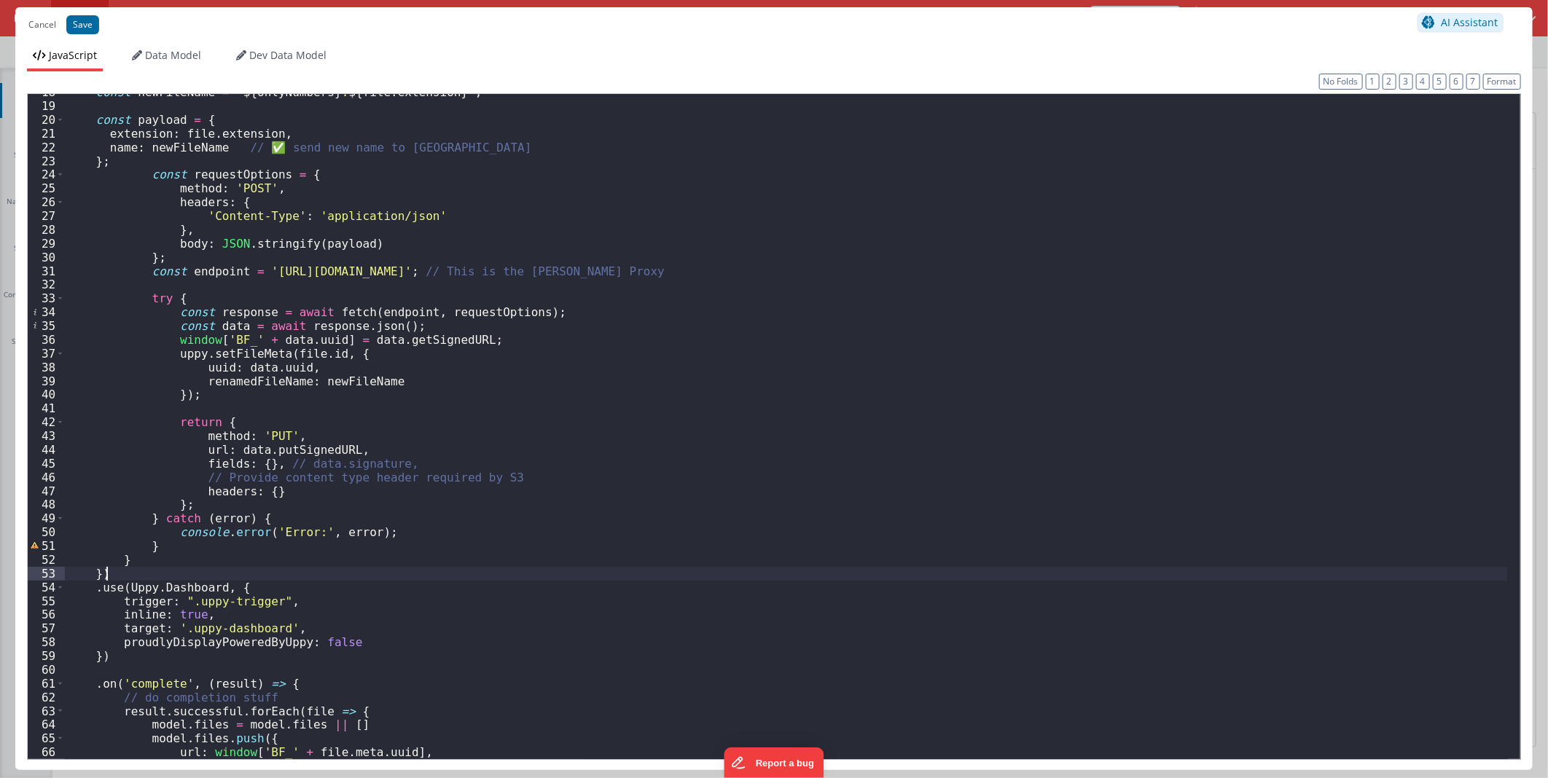
scroll to position [243, 0]
click at [304, 273] on div "const newFileName = ` ${ onlyNumbers } . ${ file . extension } ` ; const payloa…" at bounding box center [786, 431] width 1443 height 692
click at [219, 385] on div "const newFileName = ` ${ onlyNumbers } . ${ file . extension } ` ; const payloa…" at bounding box center [786, 431] width 1443 height 692
click at [219, 380] on div "const newFileName = ` ${ onlyNumbers } . ${ file . extension } ` ; const payloa…" at bounding box center [786, 431] width 1443 height 692
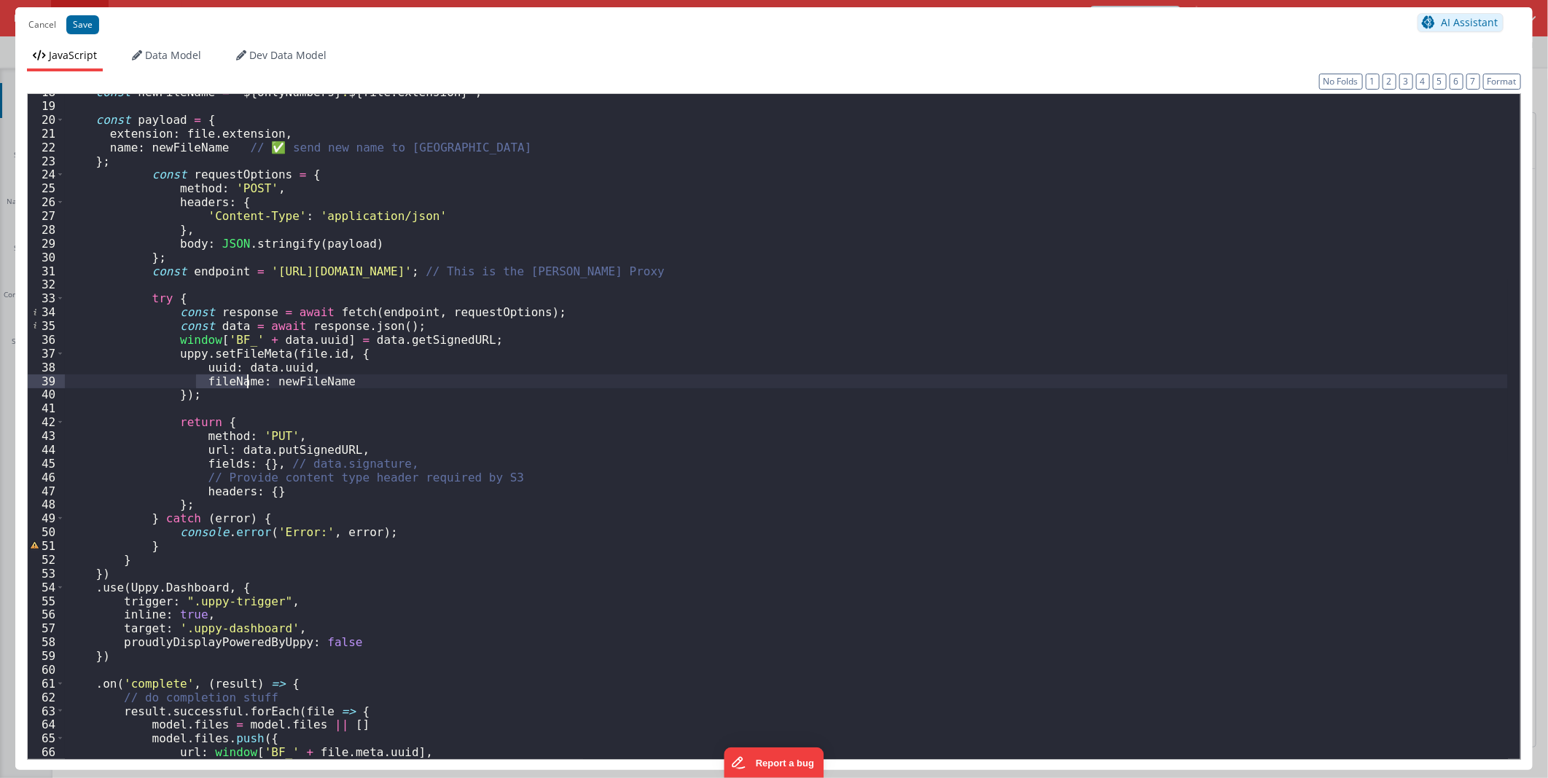
click at [219, 380] on div "const newFileName = ` ${ onlyNumbers } . ${ file . extension } ` ; const payloa…" at bounding box center [786, 431] width 1443 height 692
click at [491, 438] on div "const newFileName = ` ${ onlyNumbers } . ${ file . extension } ` ; const payloa…" at bounding box center [786, 431] width 1443 height 692
click at [91, 26] on button "Save" at bounding box center [82, 24] width 33 height 19
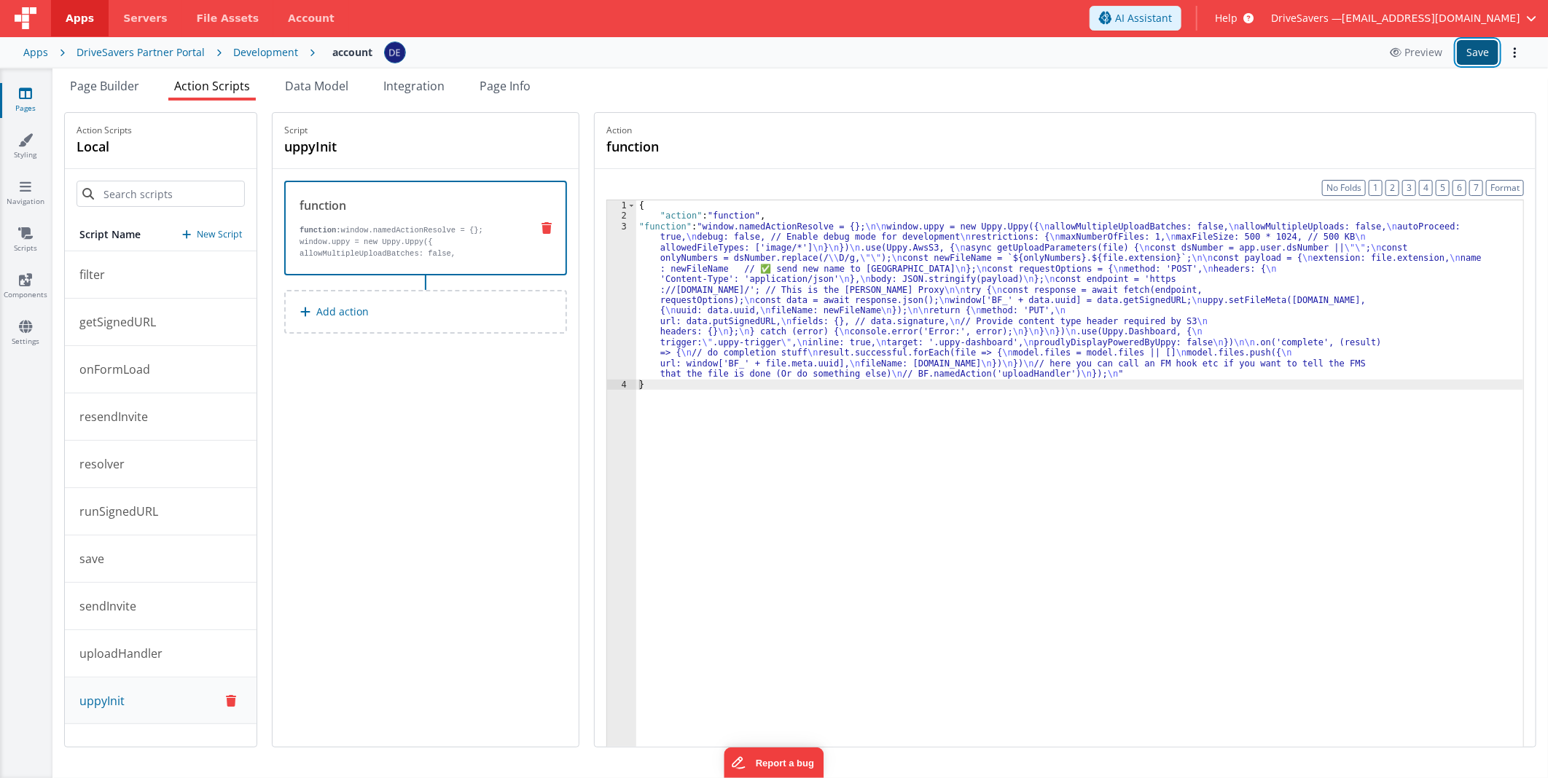
click at [1462, 52] on button "Save" at bounding box center [1478, 52] width 42 height 25
click at [797, 268] on div "{ "action" : "function" , "function" : "window.namedActionResolve = {}; \n\n wi…" at bounding box center [1079, 506] width 887 height 613
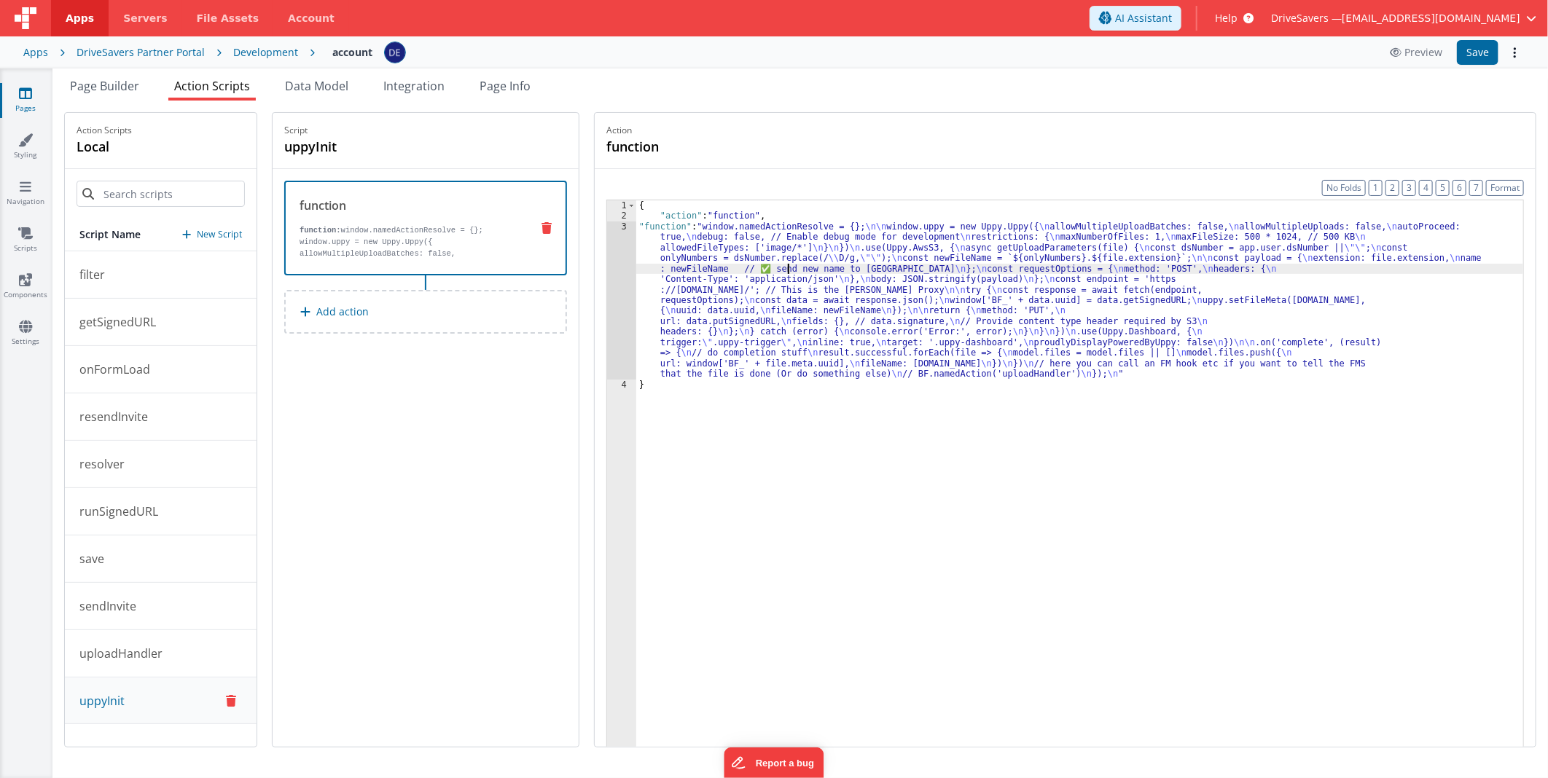
click at [620, 262] on div "3" at bounding box center [621, 301] width 29 height 158
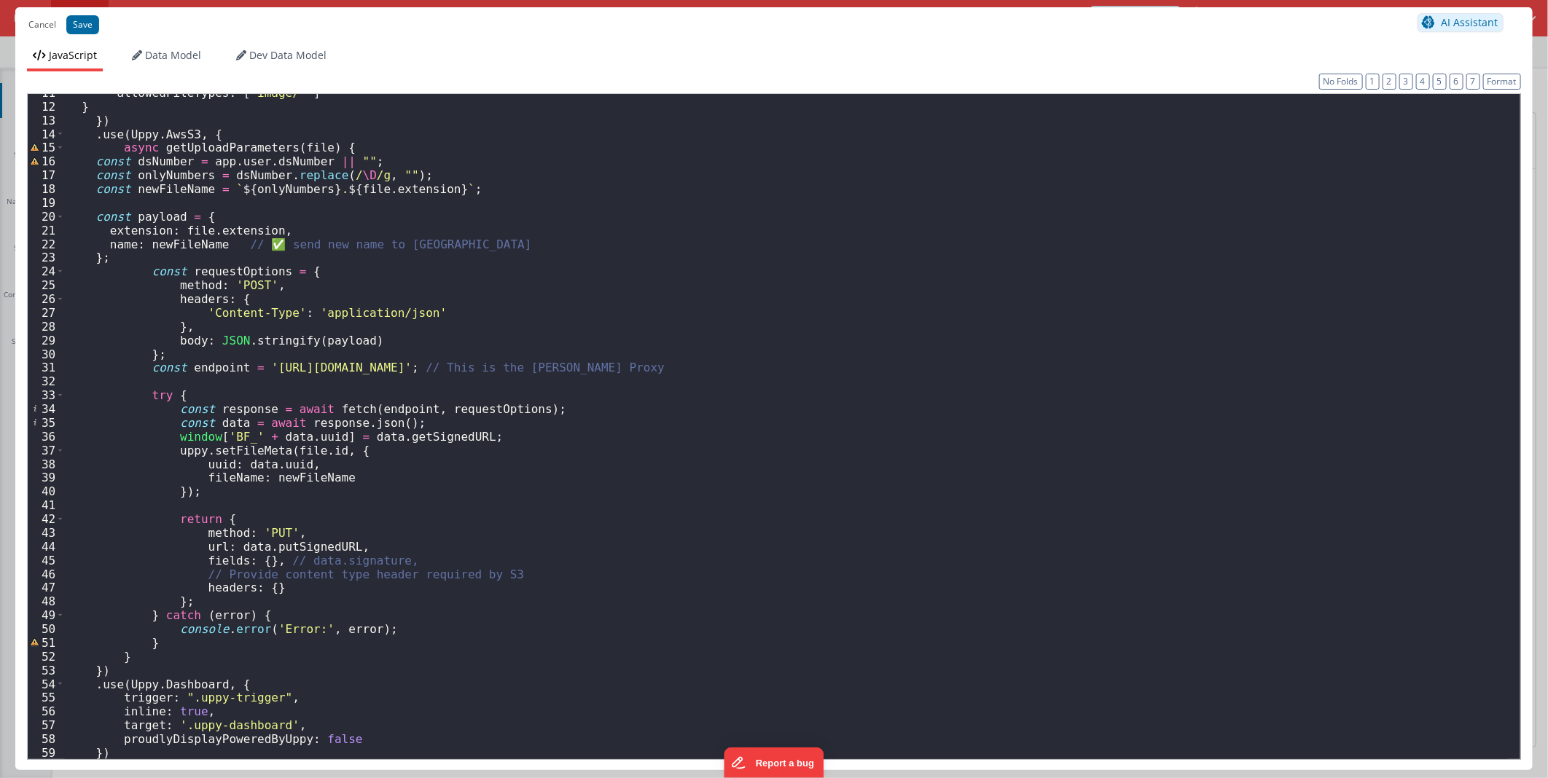
scroll to position [146, 0]
click at [796, 419] on div "allowedFileTypes : [ 'image/*' ] } }) . use ( Uppy . AwsS3 , { async getUploadP…" at bounding box center [786, 432] width 1443 height 692
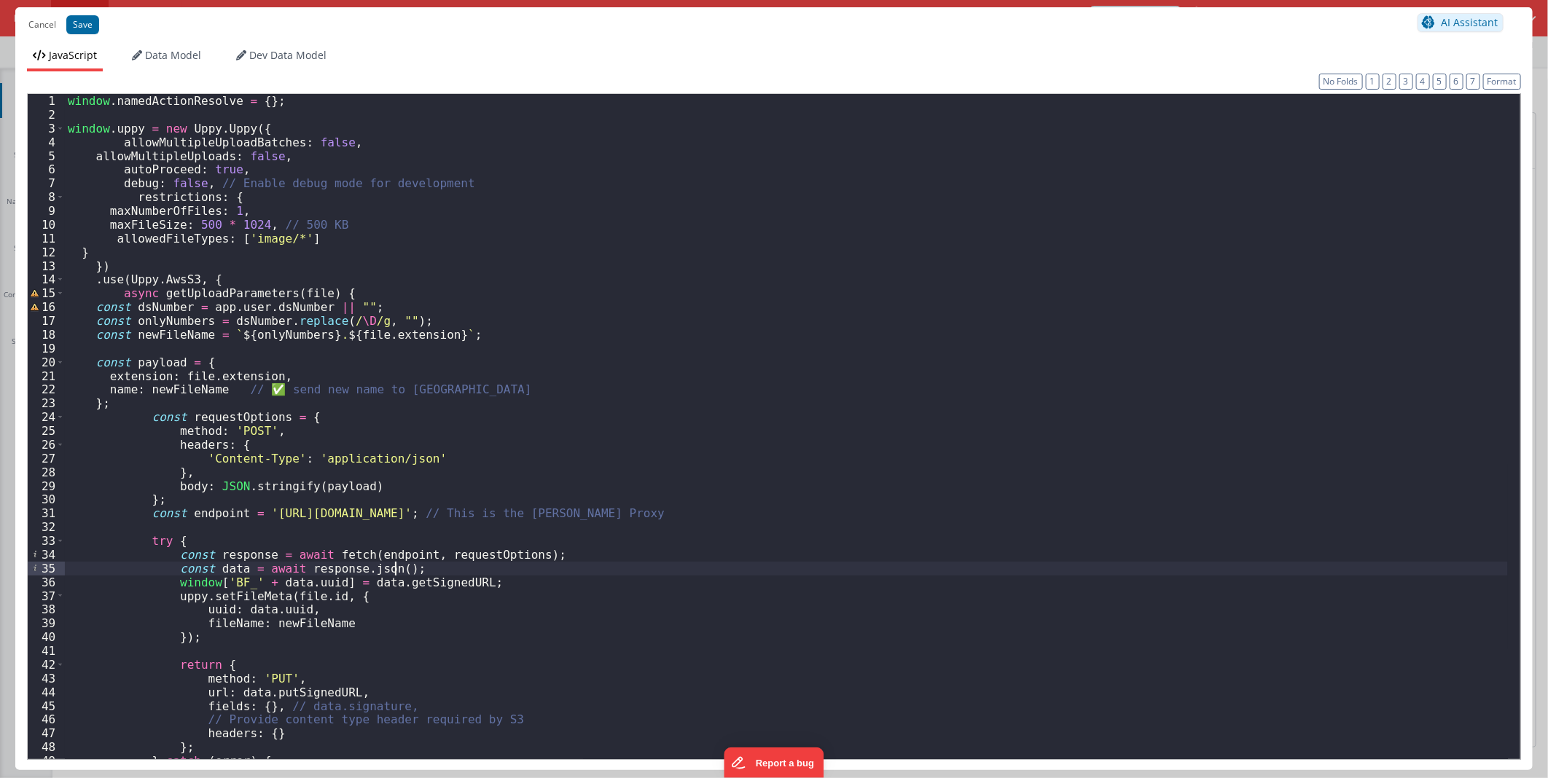
scroll to position [0, 0]
click at [599, 362] on div "window . namedActionResolve = { } ; window . uppy = new Uppy . Uppy ({ allowMul…" at bounding box center [786, 440] width 1443 height 692
click at [928, 409] on div "window . namedActionResolve = { } ; window . uppy = new Uppy . Uppy ({ allowMul…" at bounding box center [786, 440] width 1443 height 692
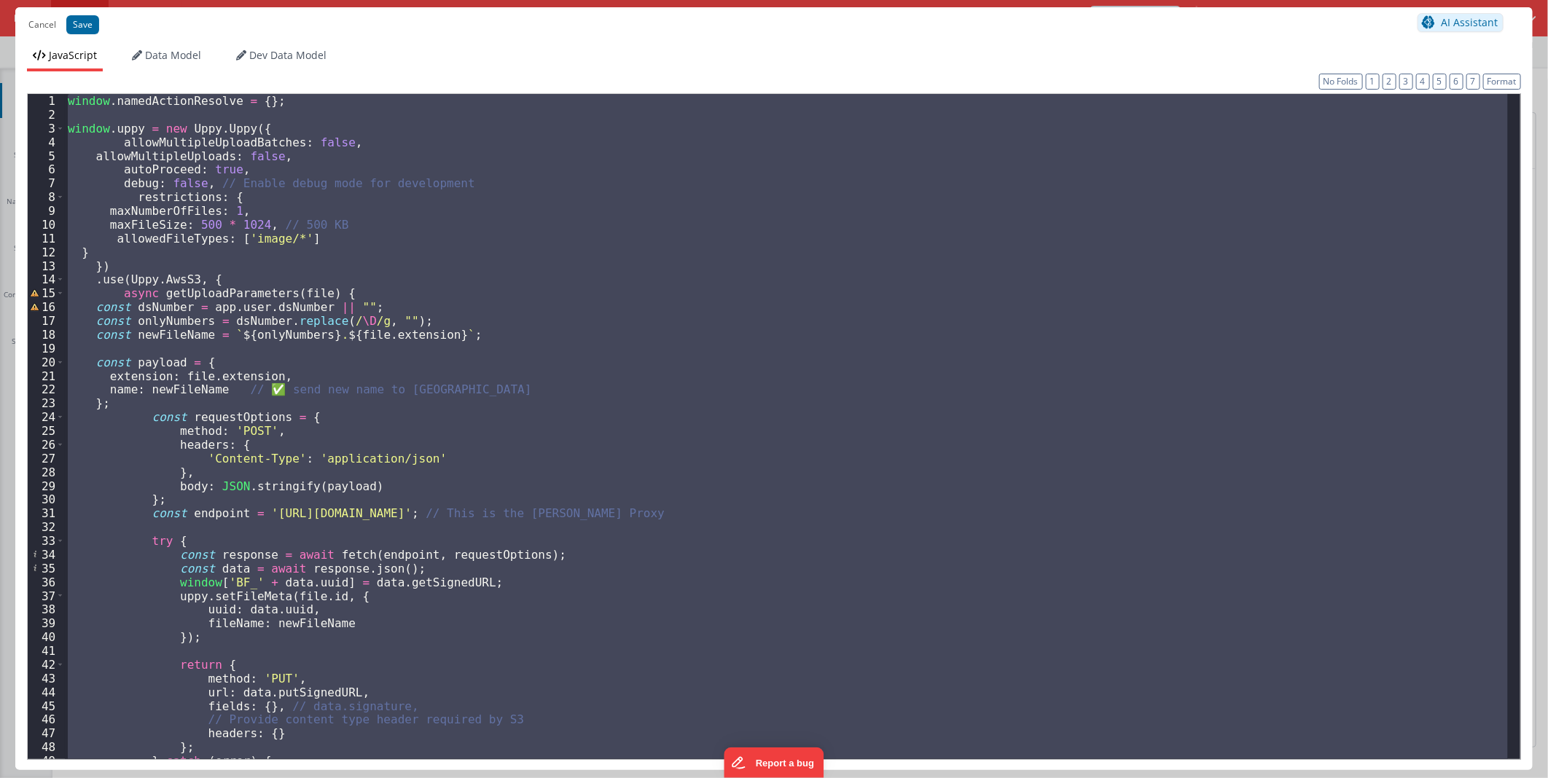
click at [840, 461] on div "window . namedActionResolve = { } ; window . uppy = new Uppy . Uppy ({ allowMul…" at bounding box center [786, 426] width 1443 height 665
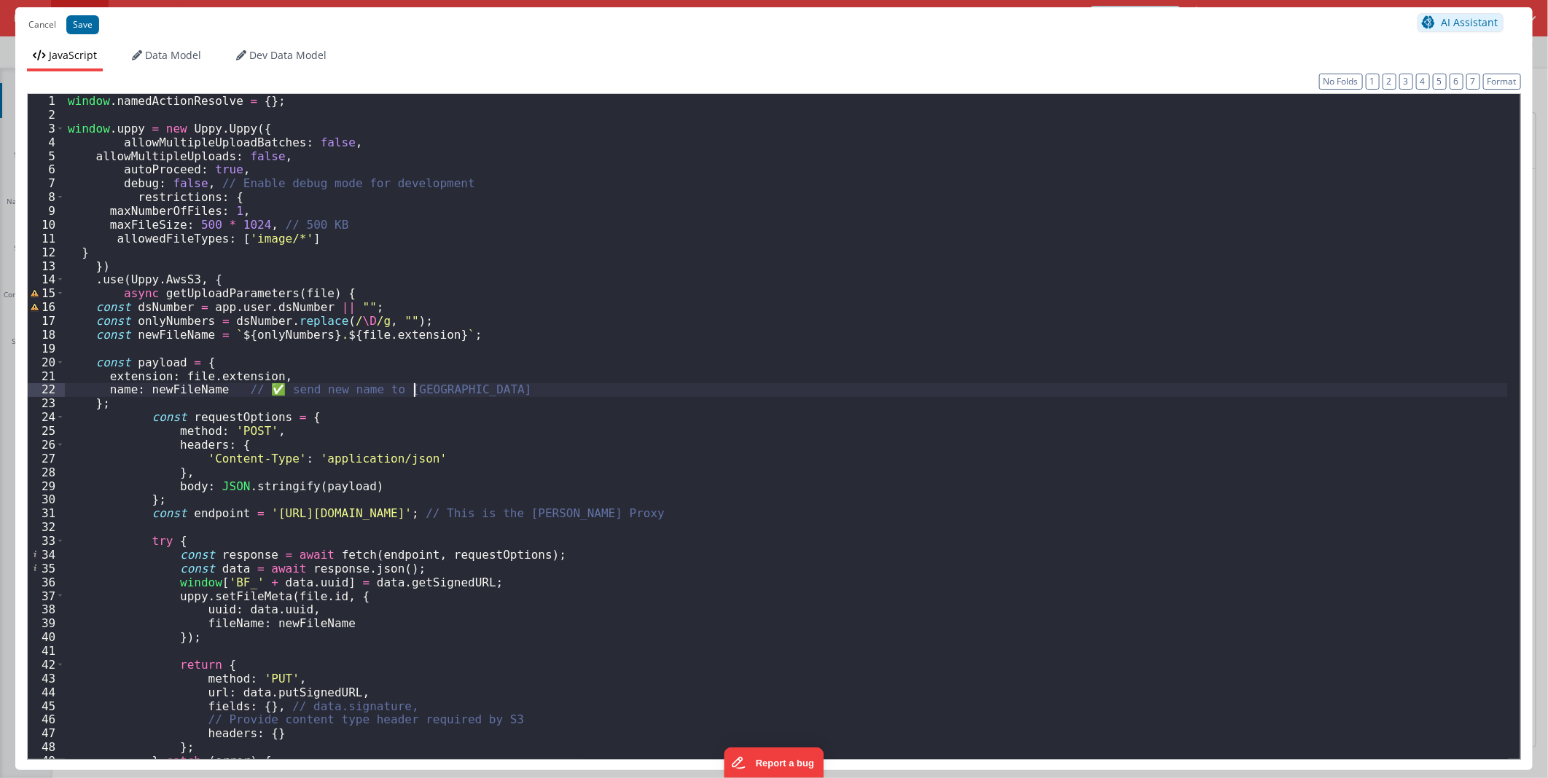
click at [834, 396] on div "window . namedActionResolve = { } ; window . uppy = new Uppy . Uppy ({ allowMul…" at bounding box center [786, 440] width 1443 height 692
click at [813, 508] on div "window . namedActionResolve = { } ; window . uppy = new Uppy . Uppy ({ allowMul…" at bounding box center [786, 440] width 1443 height 692
click at [398, 511] on div "window . namedActionResolve = { } ; window . uppy = new Uppy . Uppy ({ allowMul…" at bounding box center [786, 440] width 1443 height 692
click at [278, 265] on div "window . namedActionResolve = { } ; window . uppy = new Uppy . Uppy ({ allowMul…" at bounding box center [786, 440] width 1443 height 692
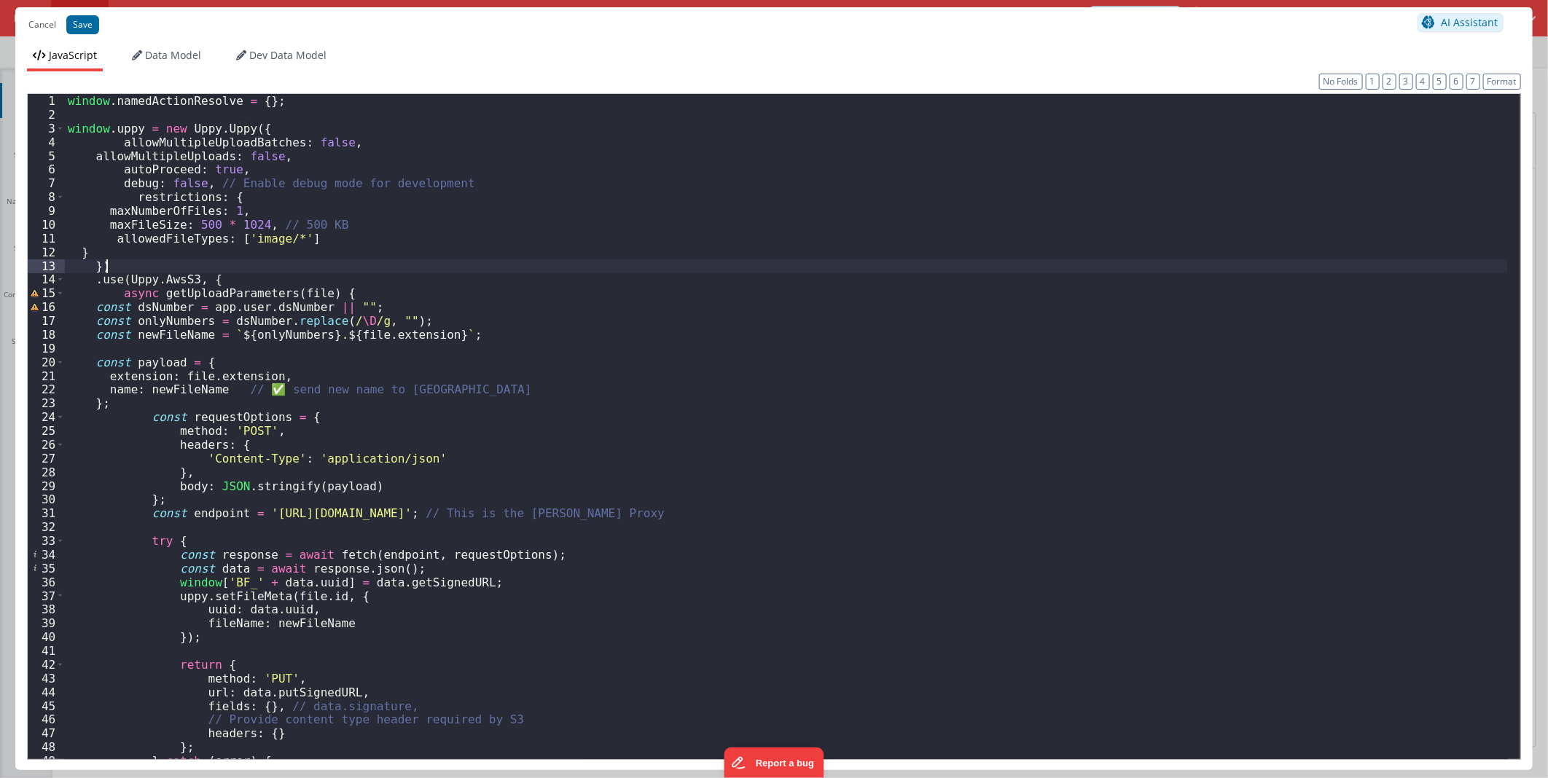
click at [279, 265] on div "window . namedActionResolve = { } ; window . uppy = new Uppy . Uppy ({ allowMul…" at bounding box center [786, 440] width 1443 height 692
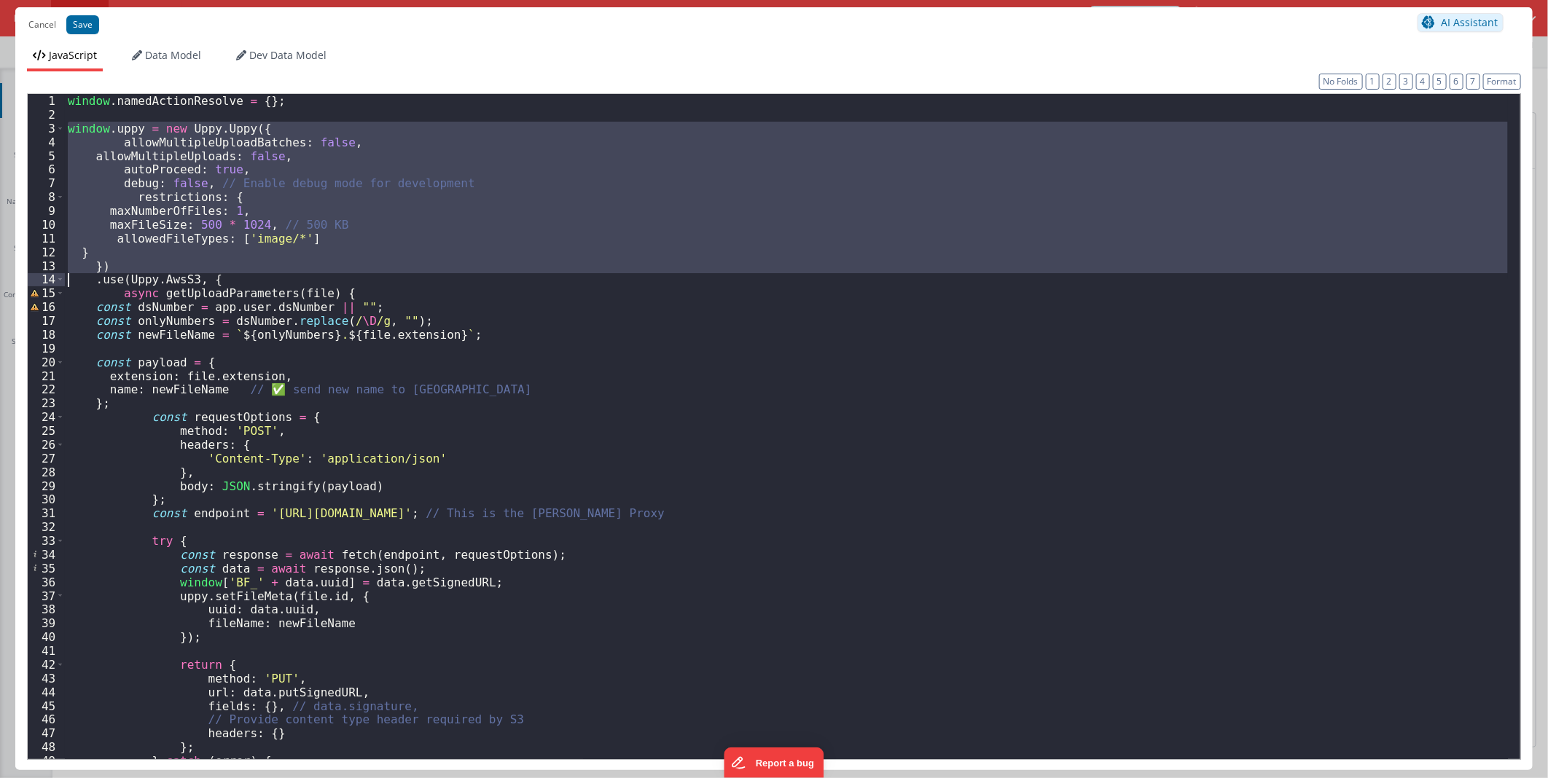
click at [279, 265] on div "window . namedActionResolve = { } ; window . uppy = new Uppy . Uppy ({ allowMul…" at bounding box center [786, 440] width 1443 height 692
click at [525, 362] on div "window . namedActionResolve = { } ; window . uppy = new Uppy . Uppy ({ allowMul…" at bounding box center [786, 440] width 1443 height 692
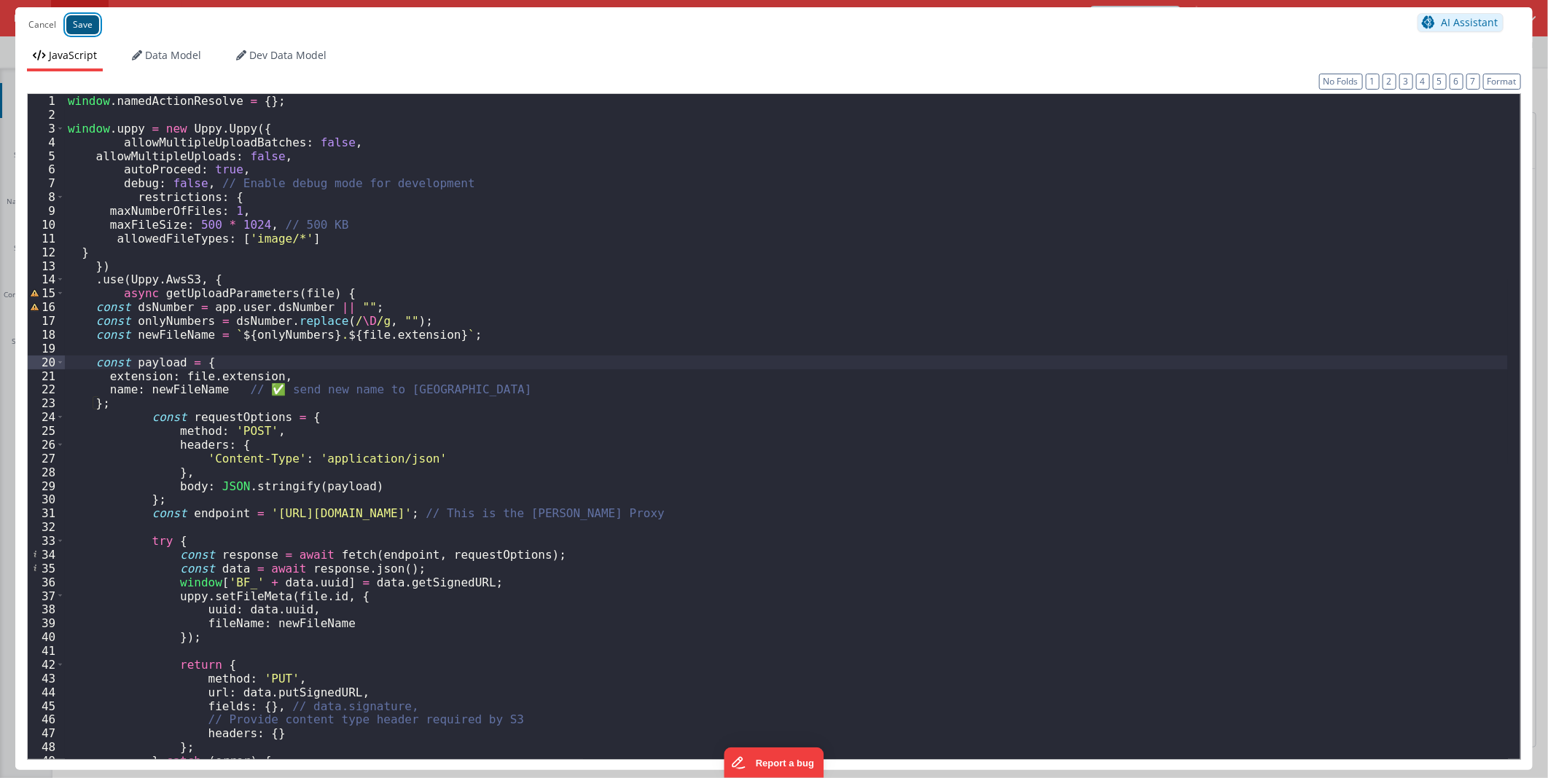
click at [75, 26] on button "Save" at bounding box center [82, 24] width 33 height 19
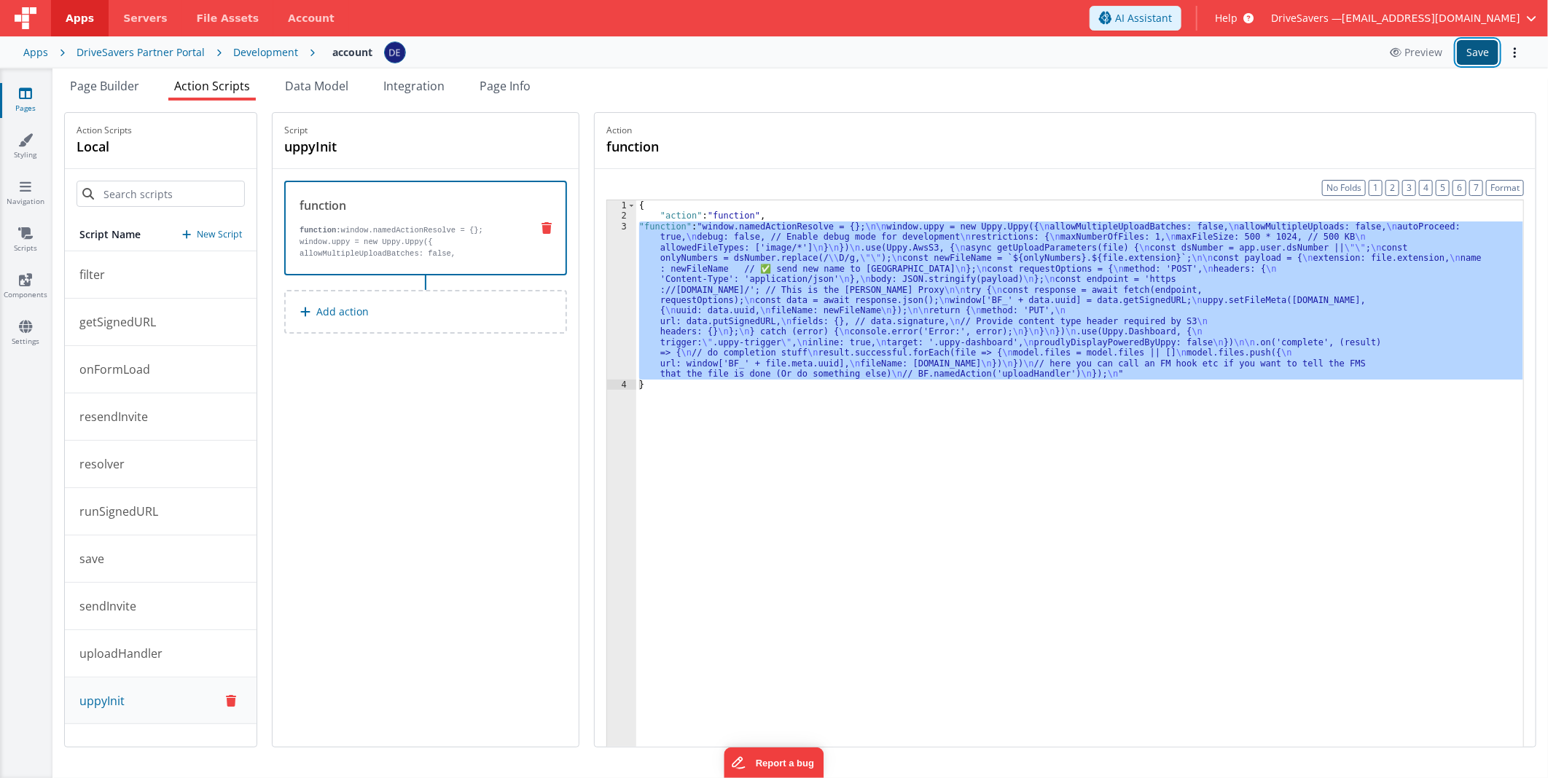
click at [1478, 46] on button "Save" at bounding box center [1478, 52] width 42 height 25
click at [1410, 45] on button "Preview" at bounding box center [1416, 52] width 70 height 23
click at [264, 47] on div "Development" at bounding box center [265, 52] width 65 height 15
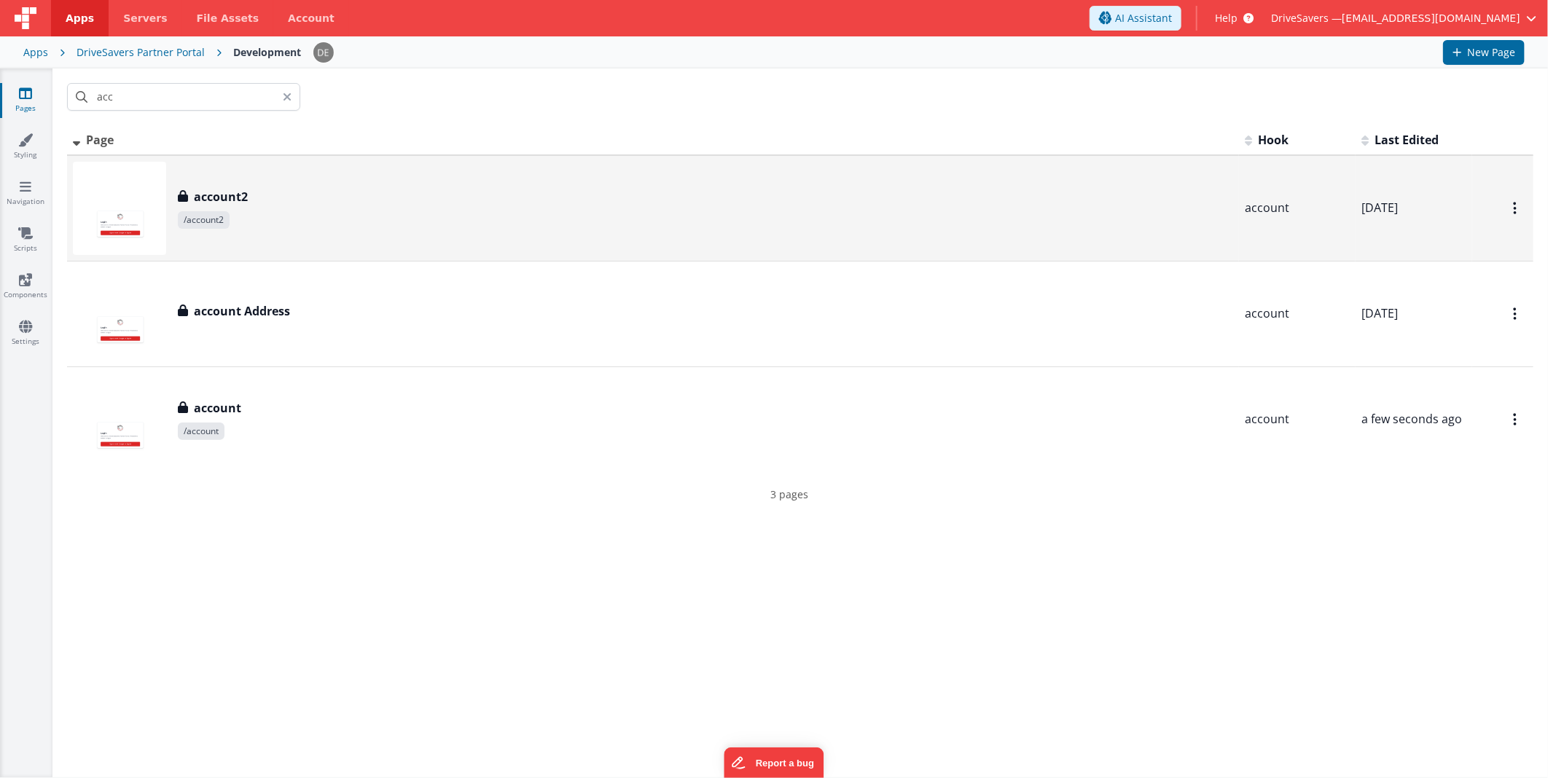
click at [328, 227] on span "/account2" at bounding box center [705, 219] width 1055 height 17
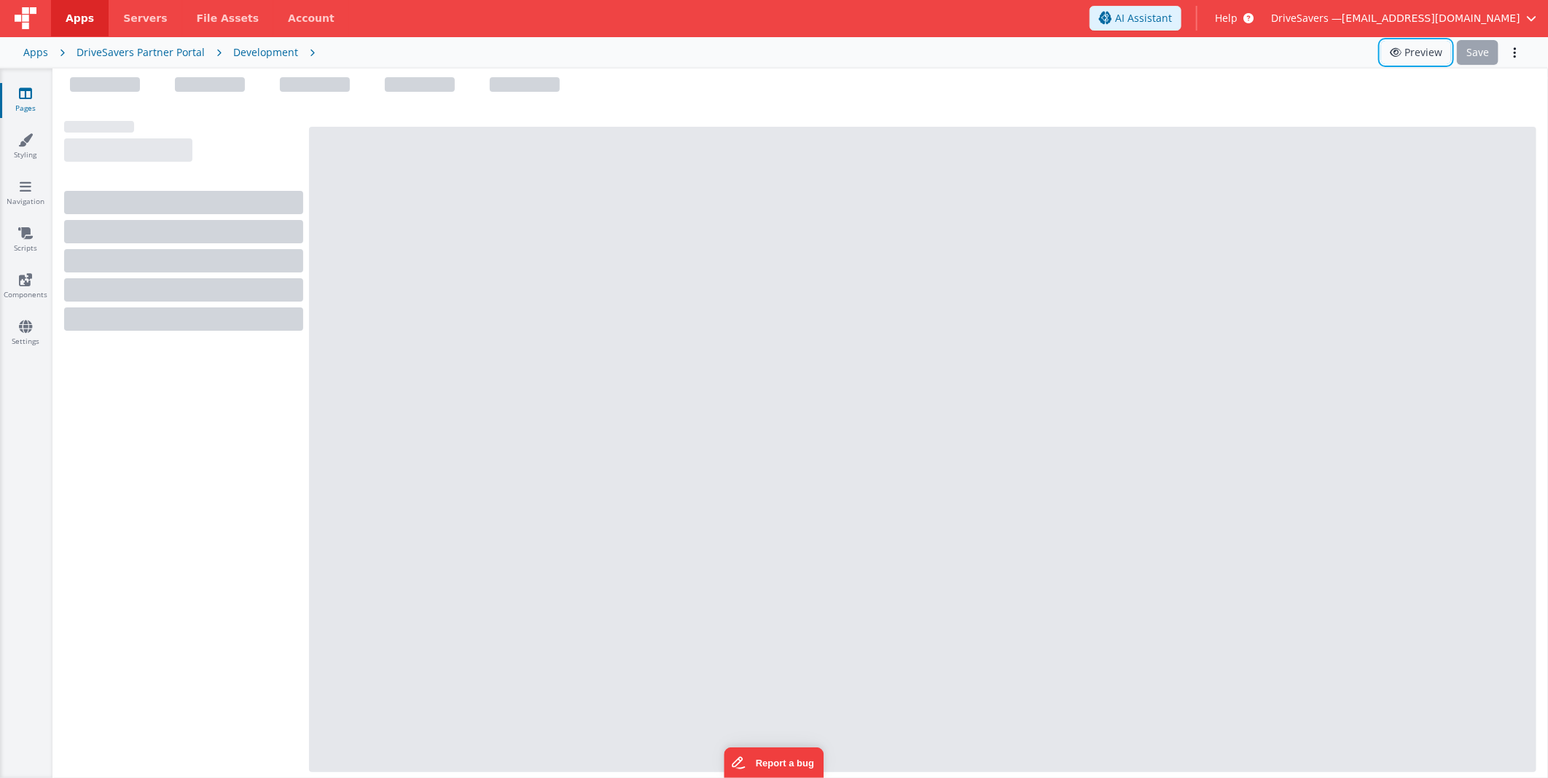
click at [1404, 55] on icon at bounding box center [1397, 52] width 15 height 10
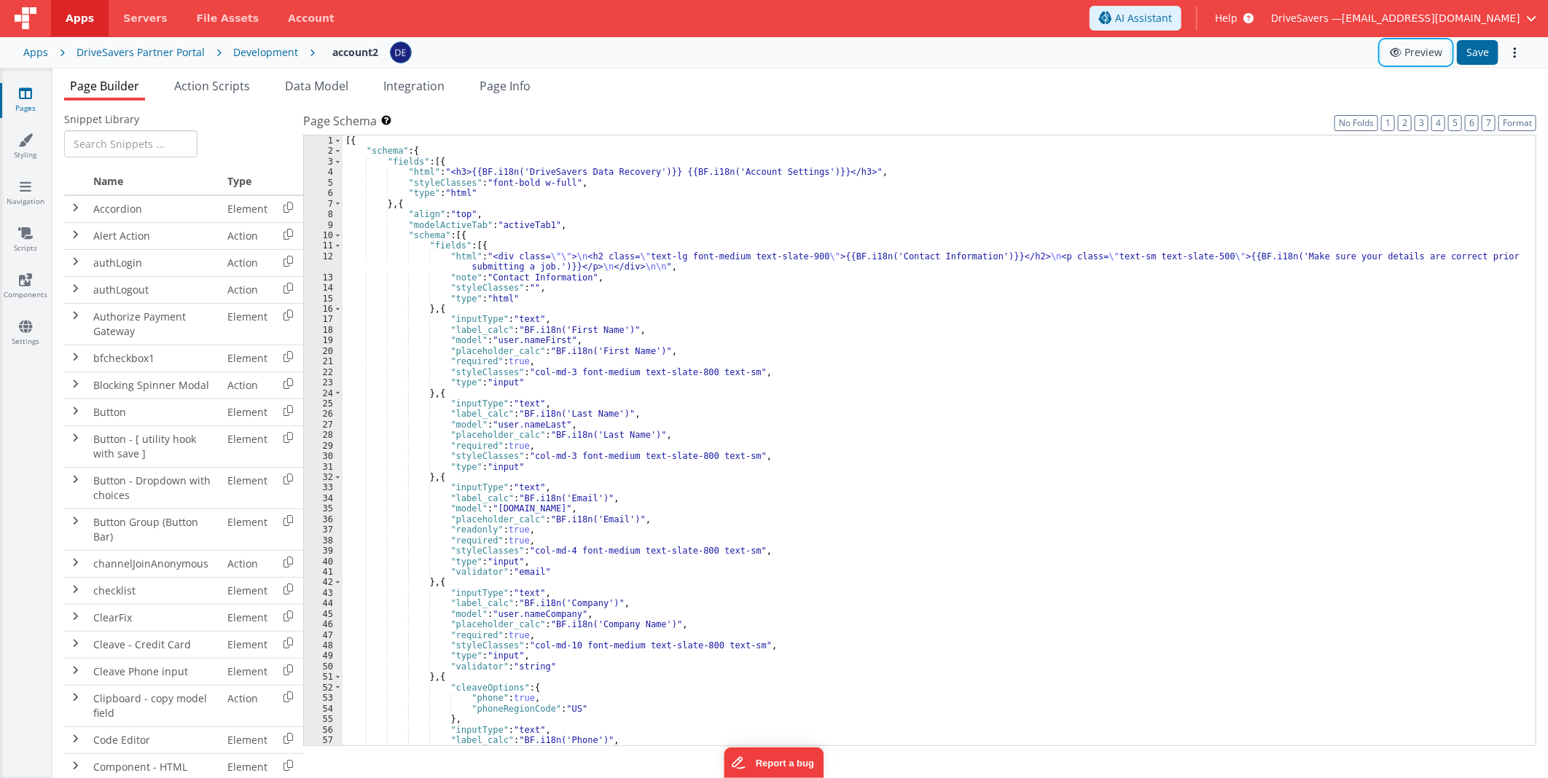
click at [1425, 51] on button "Preview" at bounding box center [1416, 52] width 70 height 23
click at [1431, 47] on button "Preview" at bounding box center [1416, 52] width 70 height 23
click at [191, 92] on span "Action Scripts" at bounding box center [212, 86] width 76 height 16
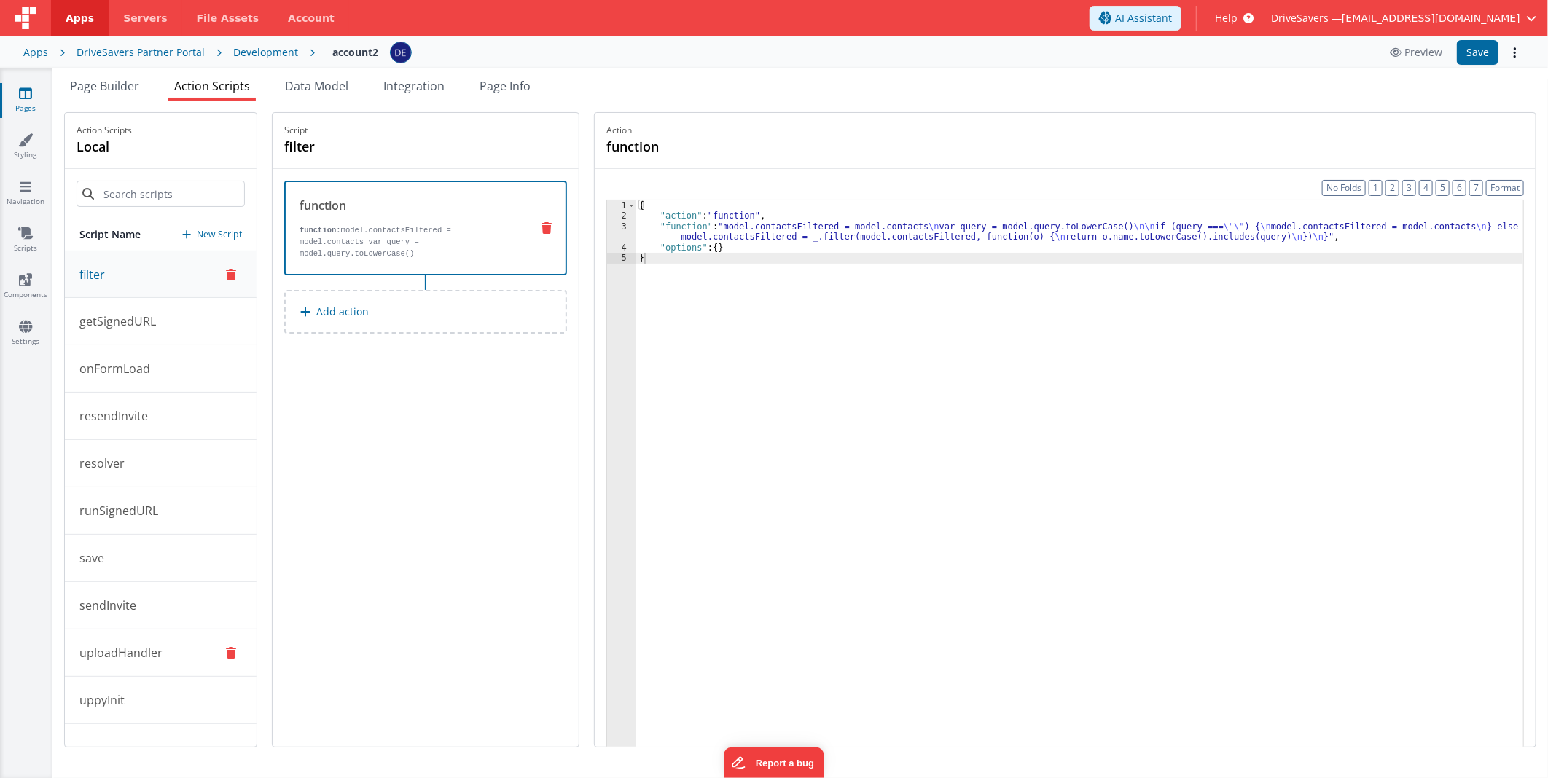
click at [159, 669] on button "uploadHandler" at bounding box center [161, 653] width 192 height 47
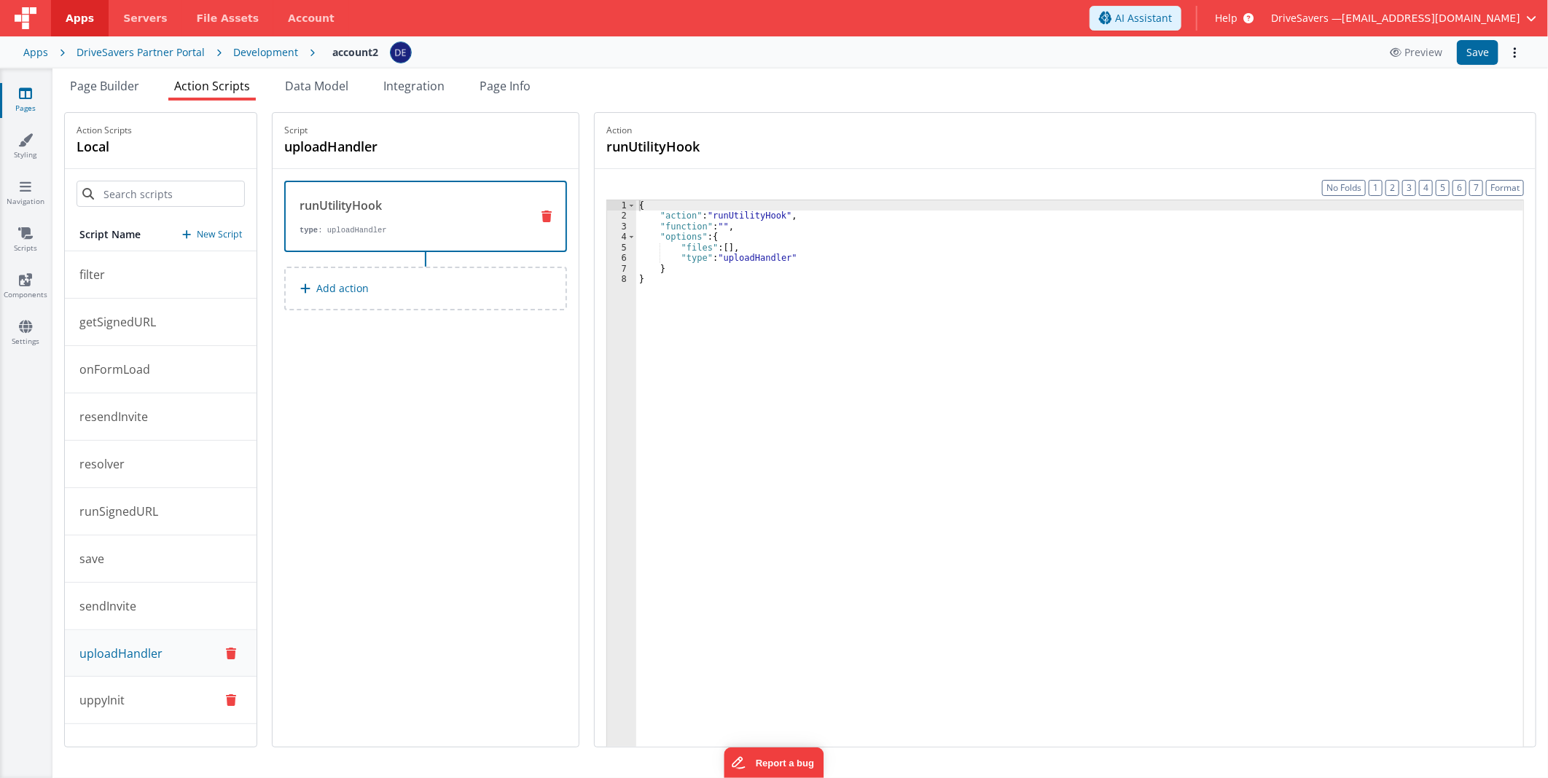
click at [155, 698] on button "uppyInit" at bounding box center [161, 700] width 192 height 47
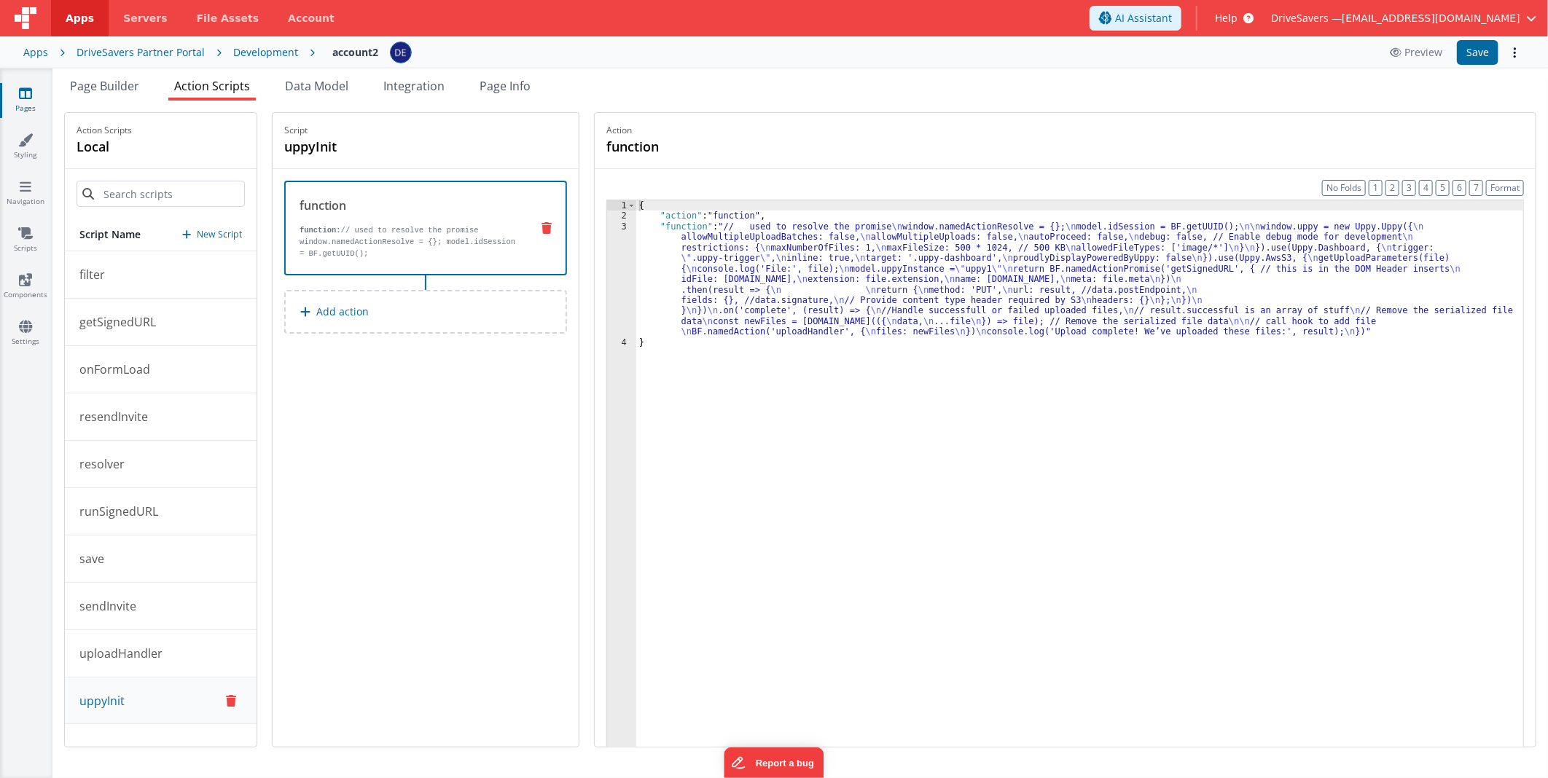
click at [793, 268] on div "{ "action" : "function" , "function" : "// used to resolve the promise \n windo…" at bounding box center [1079, 506] width 887 height 613
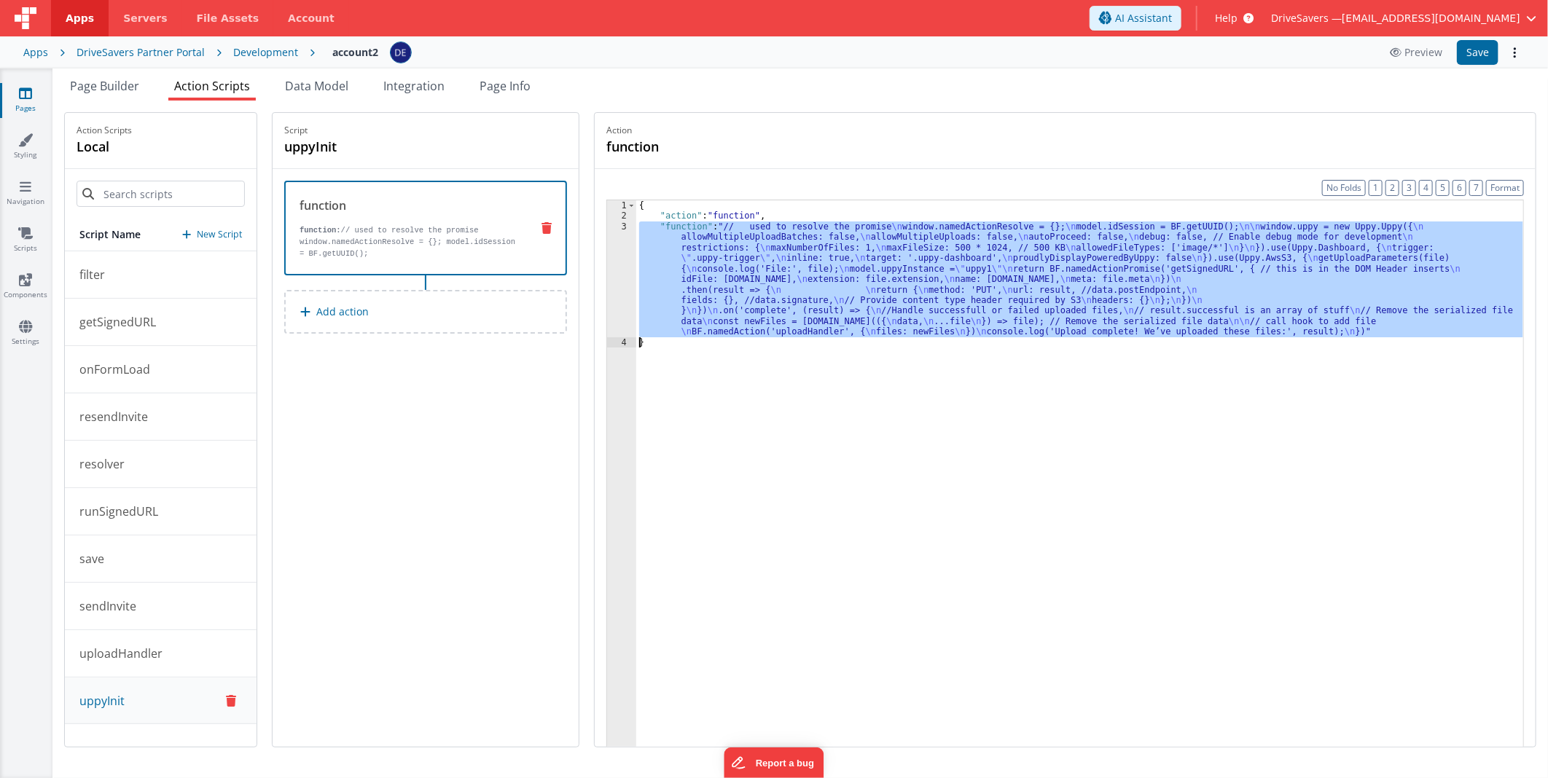
click at [629, 255] on div "3" at bounding box center [621, 280] width 29 height 116
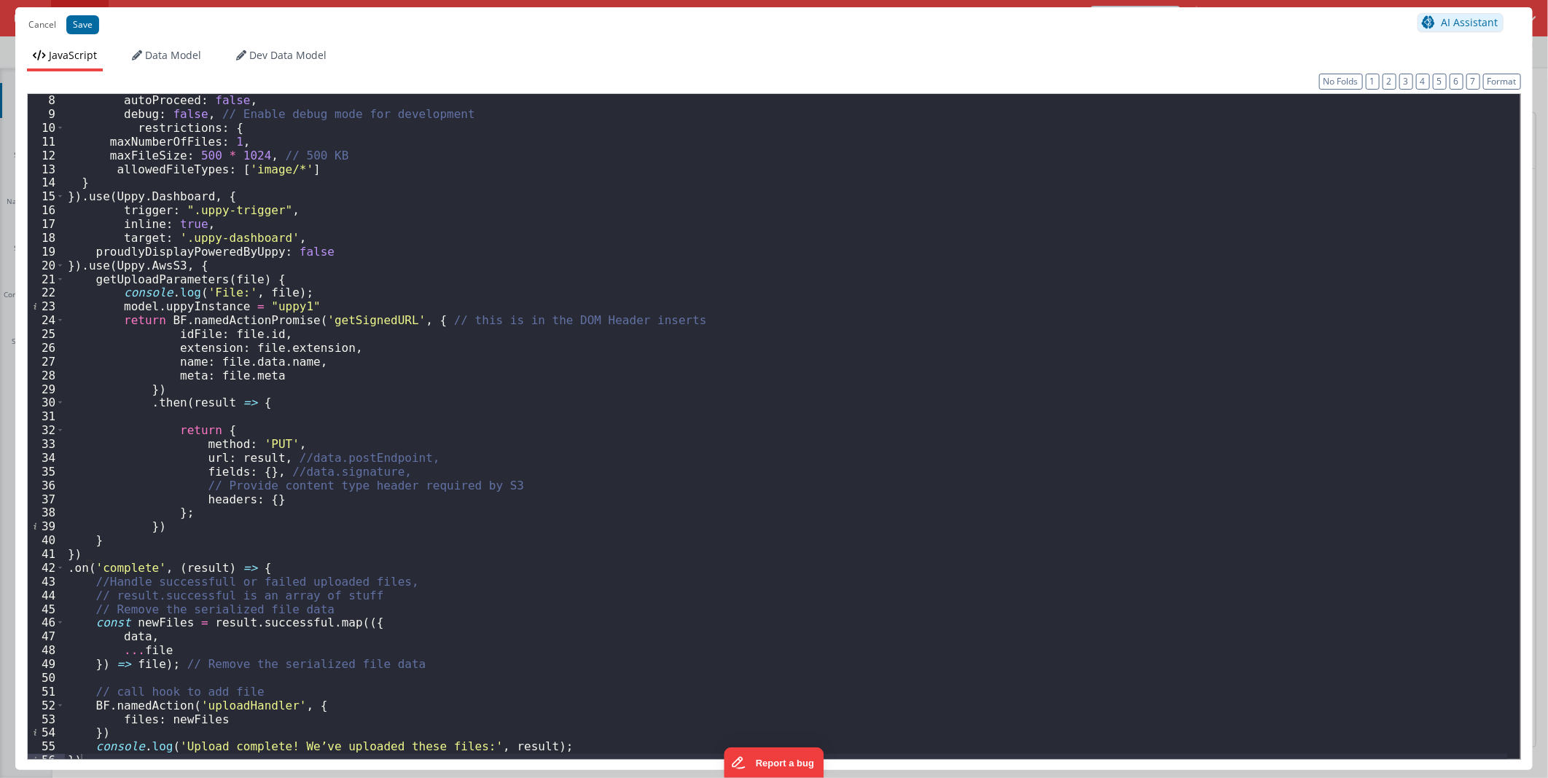
scroll to position [106, 0]
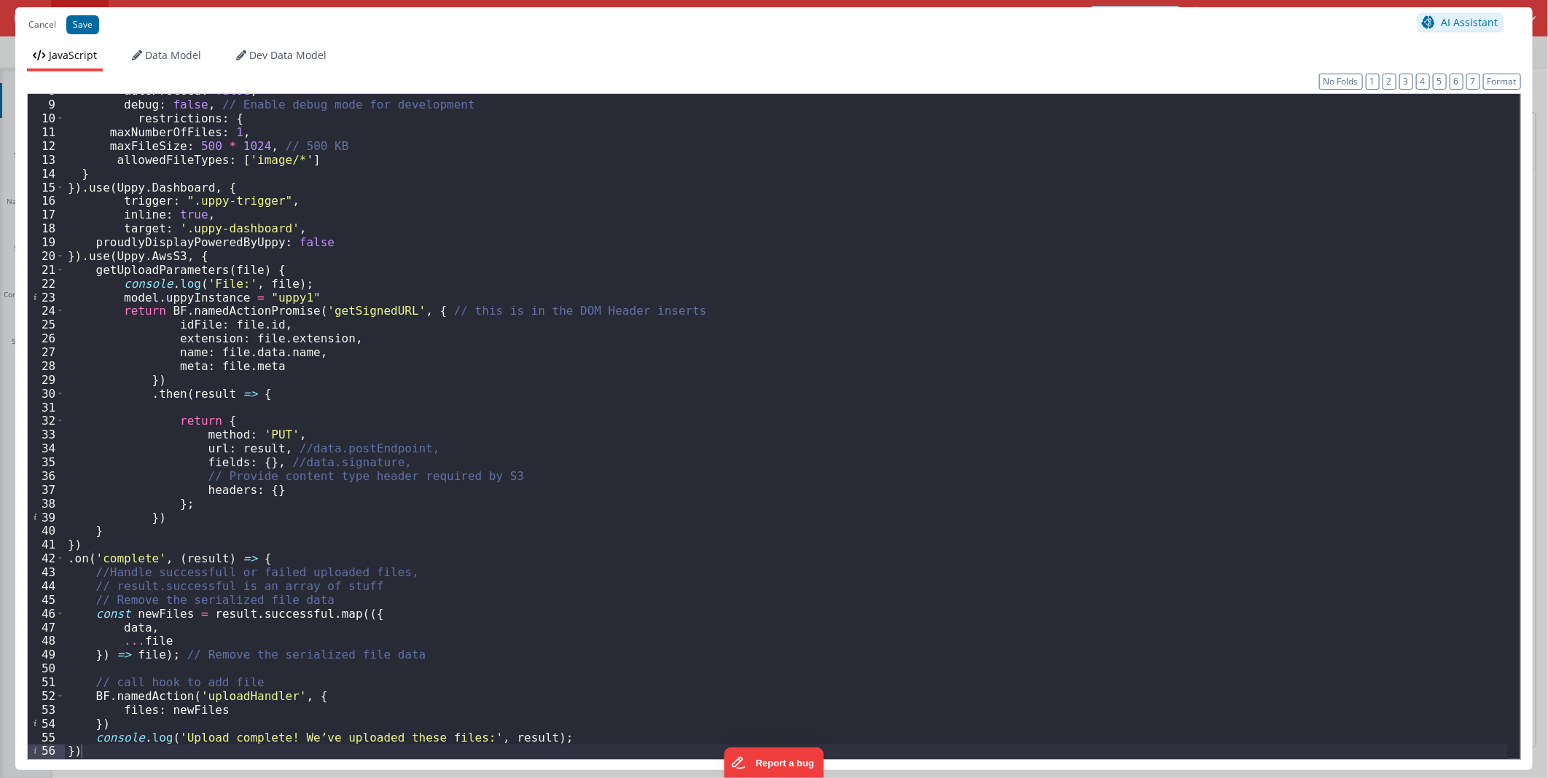
click at [348, 416] on div "autoProceed : false , debug : false , // Enable debug mode for development rest…" at bounding box center [786, 430] width 1443 height 692
click at [51, 23] on button "Cancel" at bounding box center [42, 25] width 42 height 20
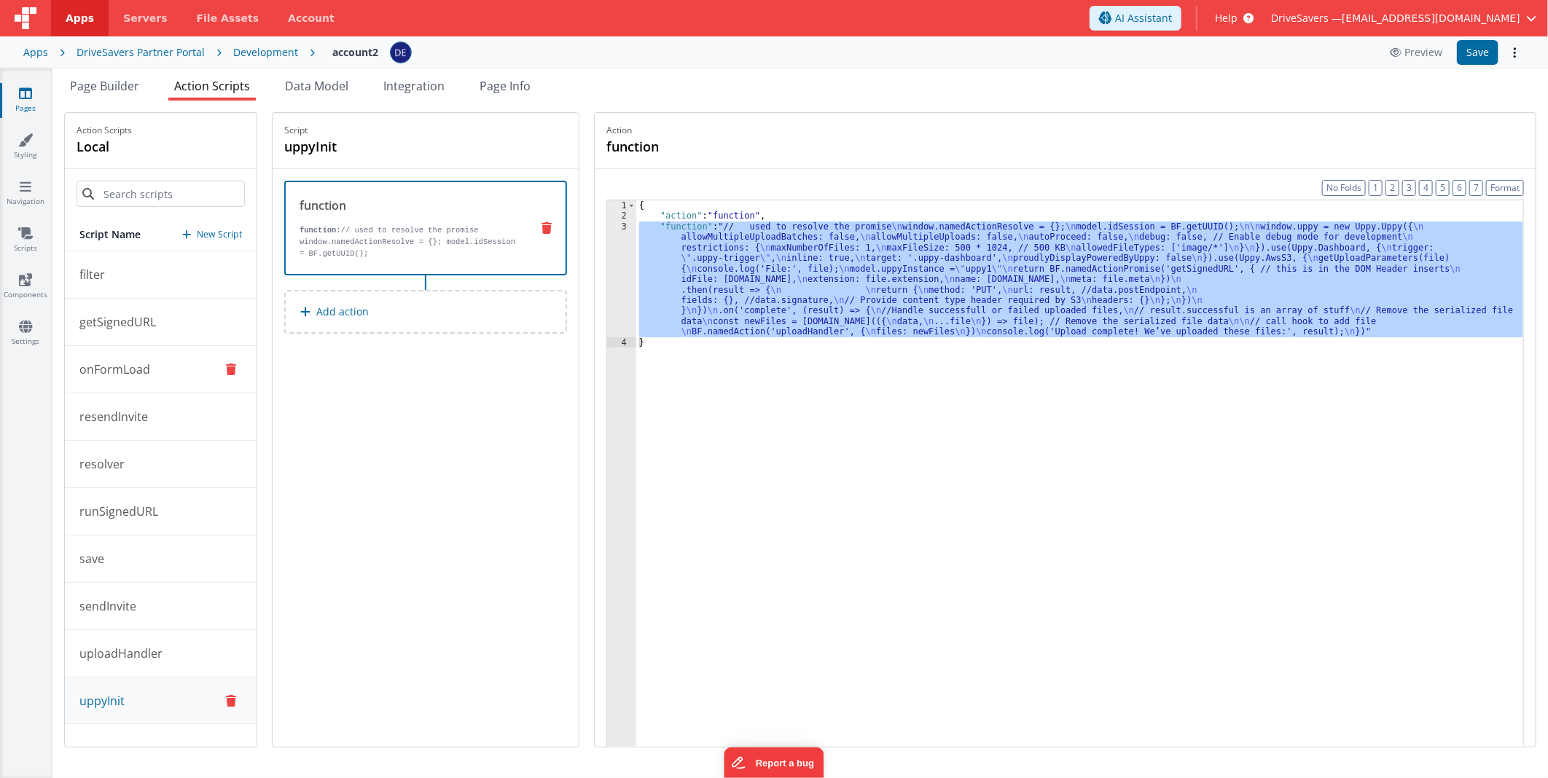
click at [146, 346] on button "onFormLoad" at bounding box center [161, 369] width 192 height 47
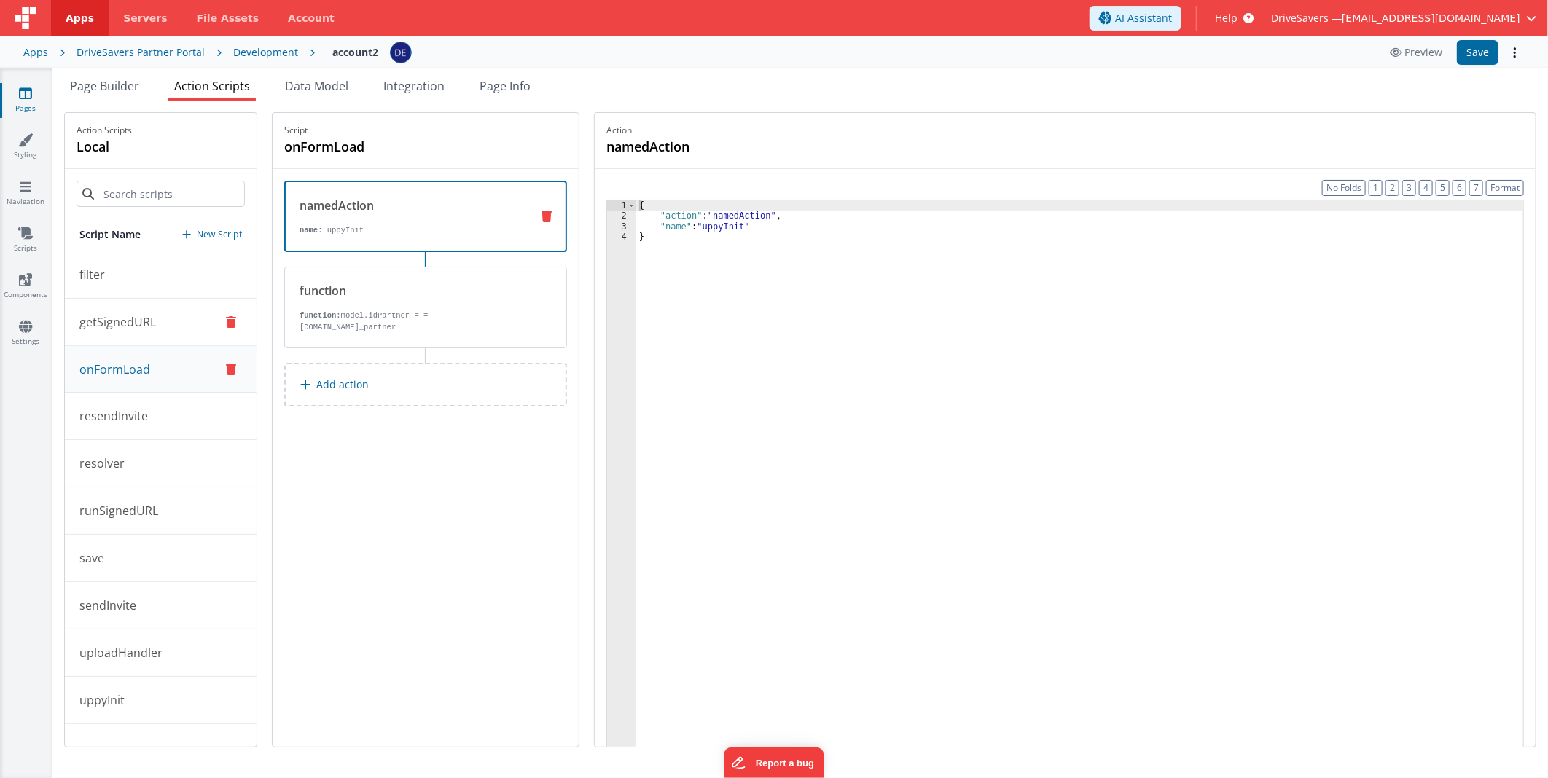
click at [147, 329] on p "getSignedURL" at bounding box center [113, 321] width 85 height 17
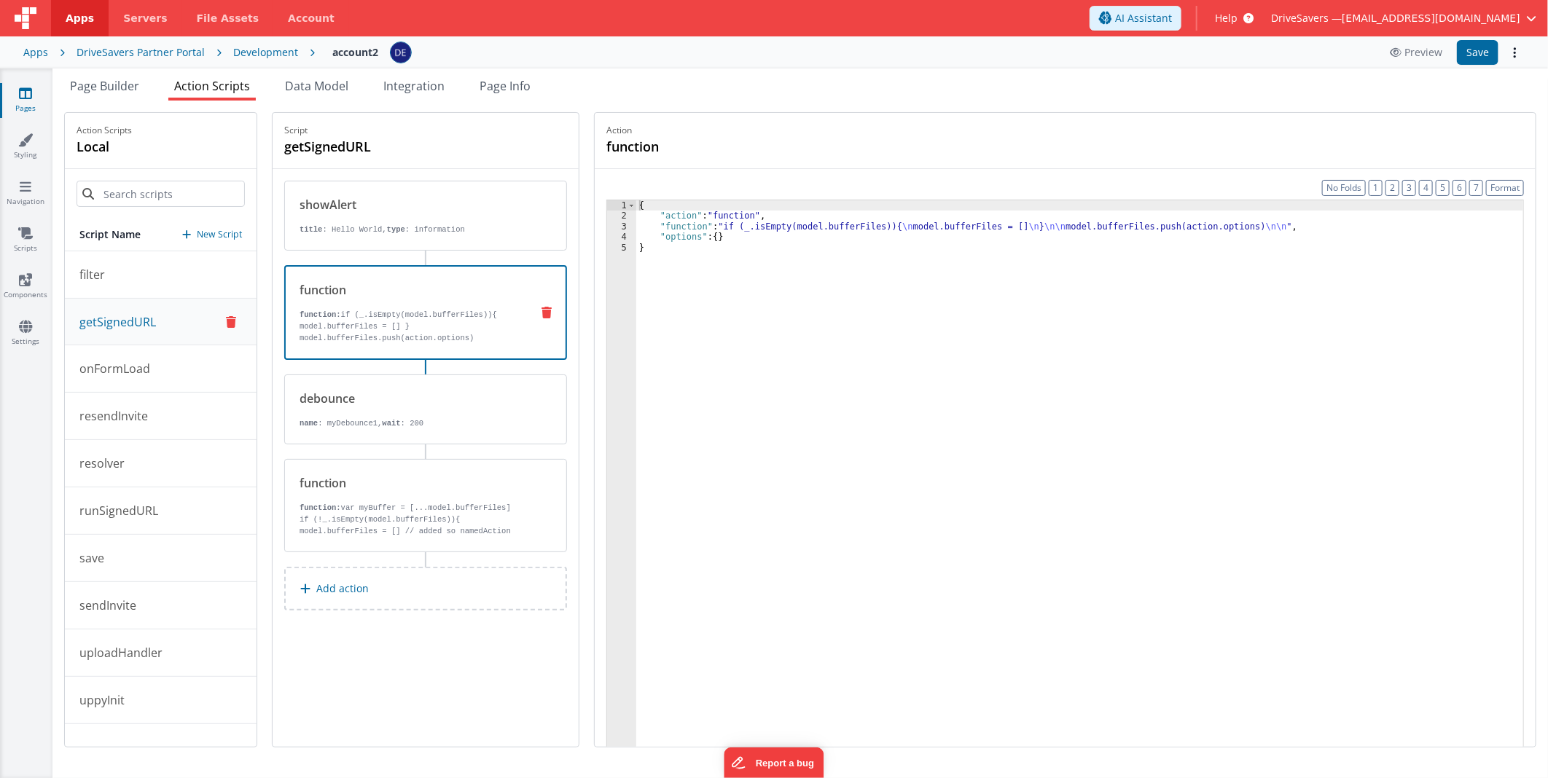
click at [494, 302] on div "function function: if (_.isEmpty(model.bufferFiles)){ model.bufferFiles = [] } …" at bounding box center [402, 312] width 233 height 63
click at [478, 396] on div "debounce" at bounding box center [410, 398] width 220 height 17
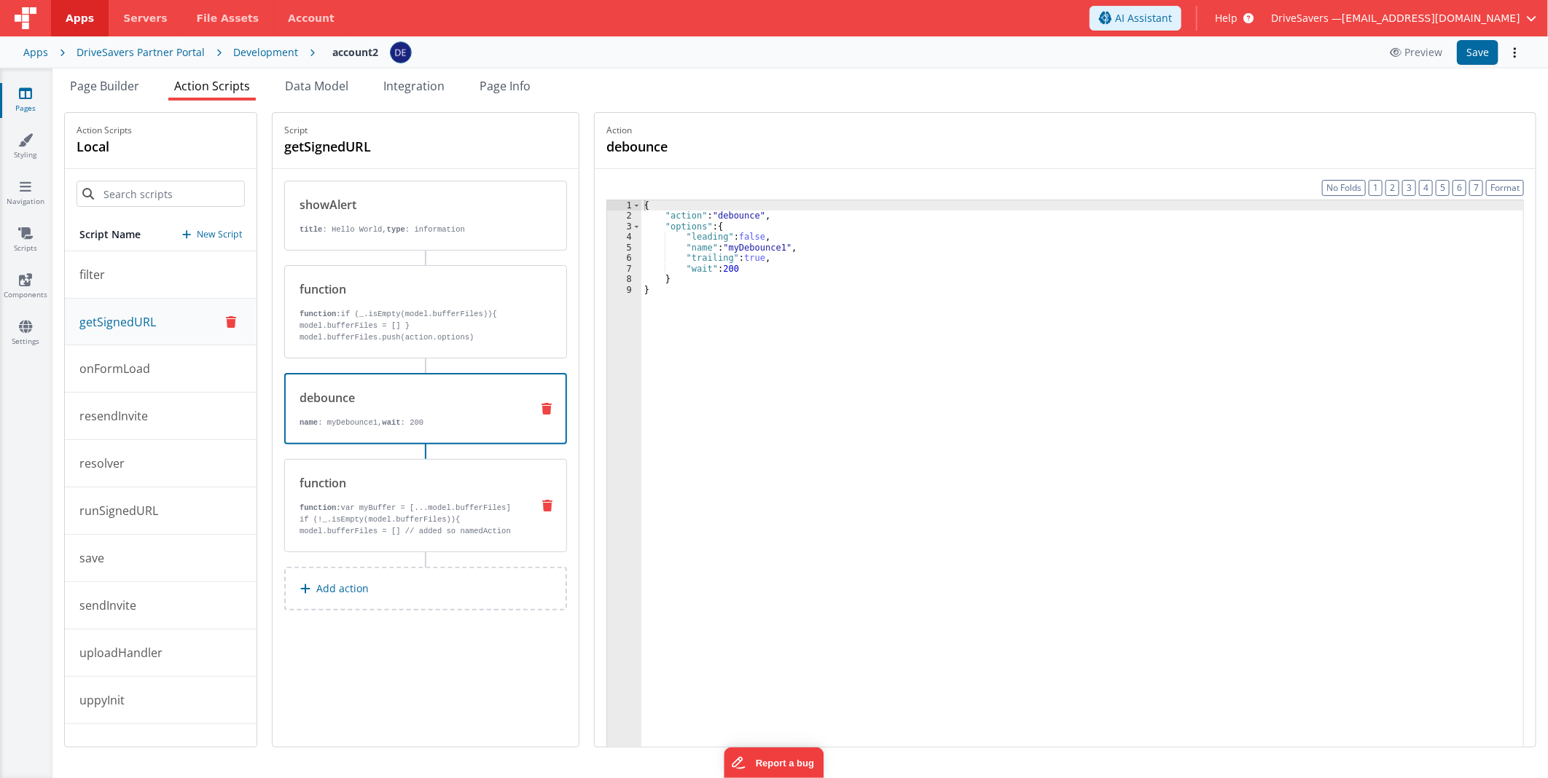
click at [471, 482] on div "function" at bounding box center [410, 482] width 220 height 17
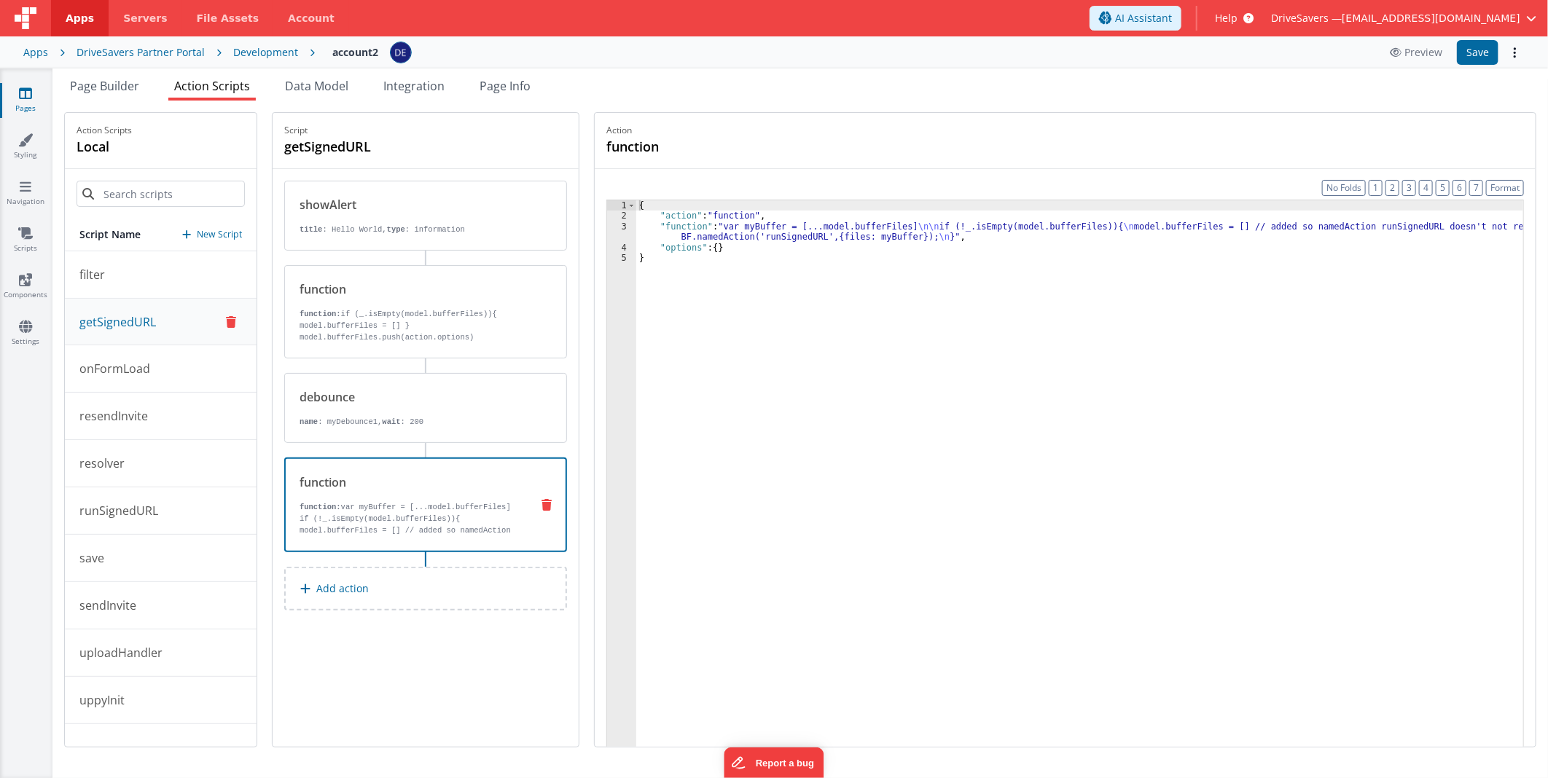
click at [756, 233] on div "{ "action" : "function" , "function" : "var myBuffer = [...model.bufferFiles] \…" at bounding box center [1079, 506] width 887 height 613
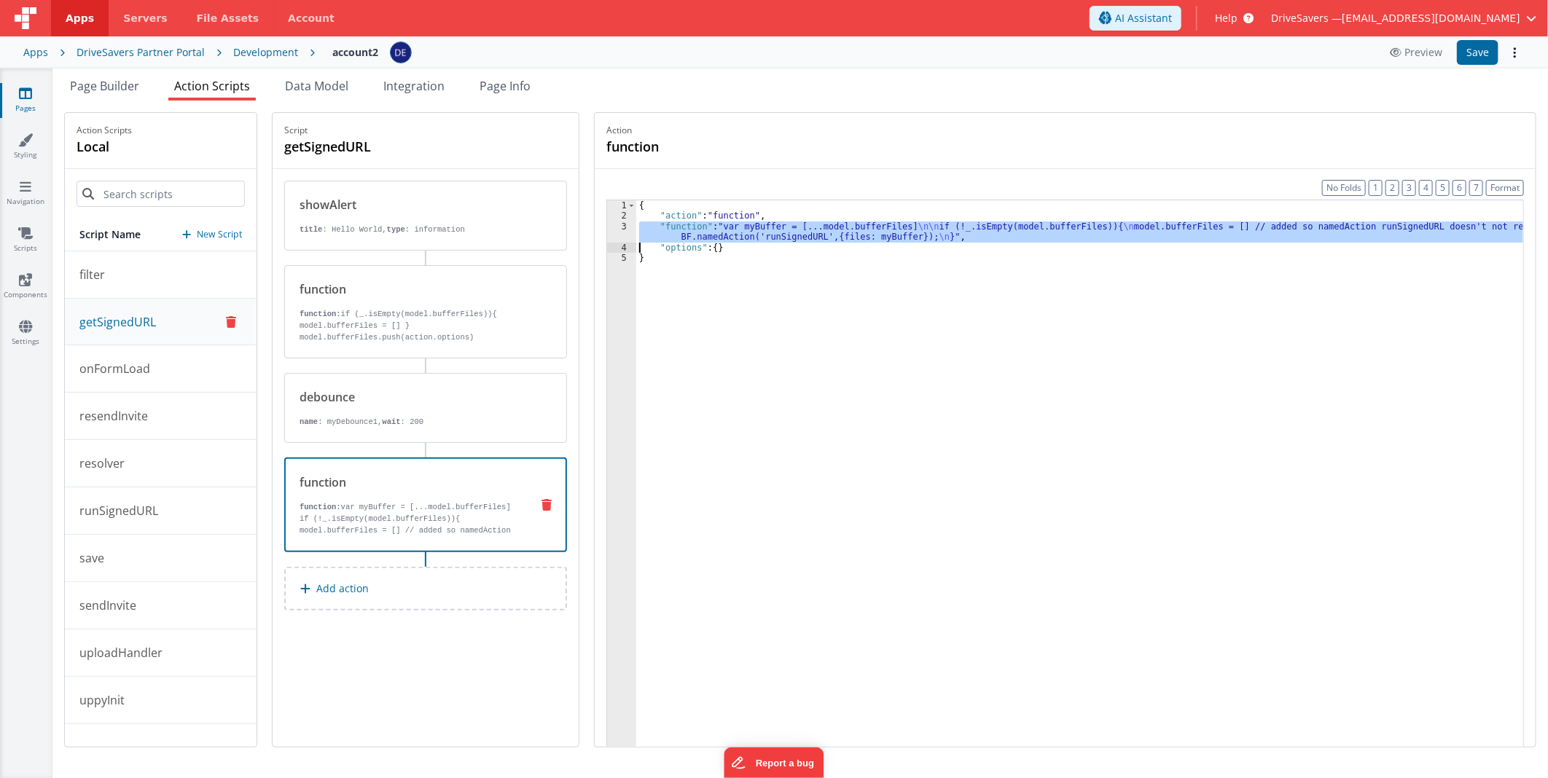
click at [620, 235] on div "3" at bounding box center [621, 232] width 29 height 21
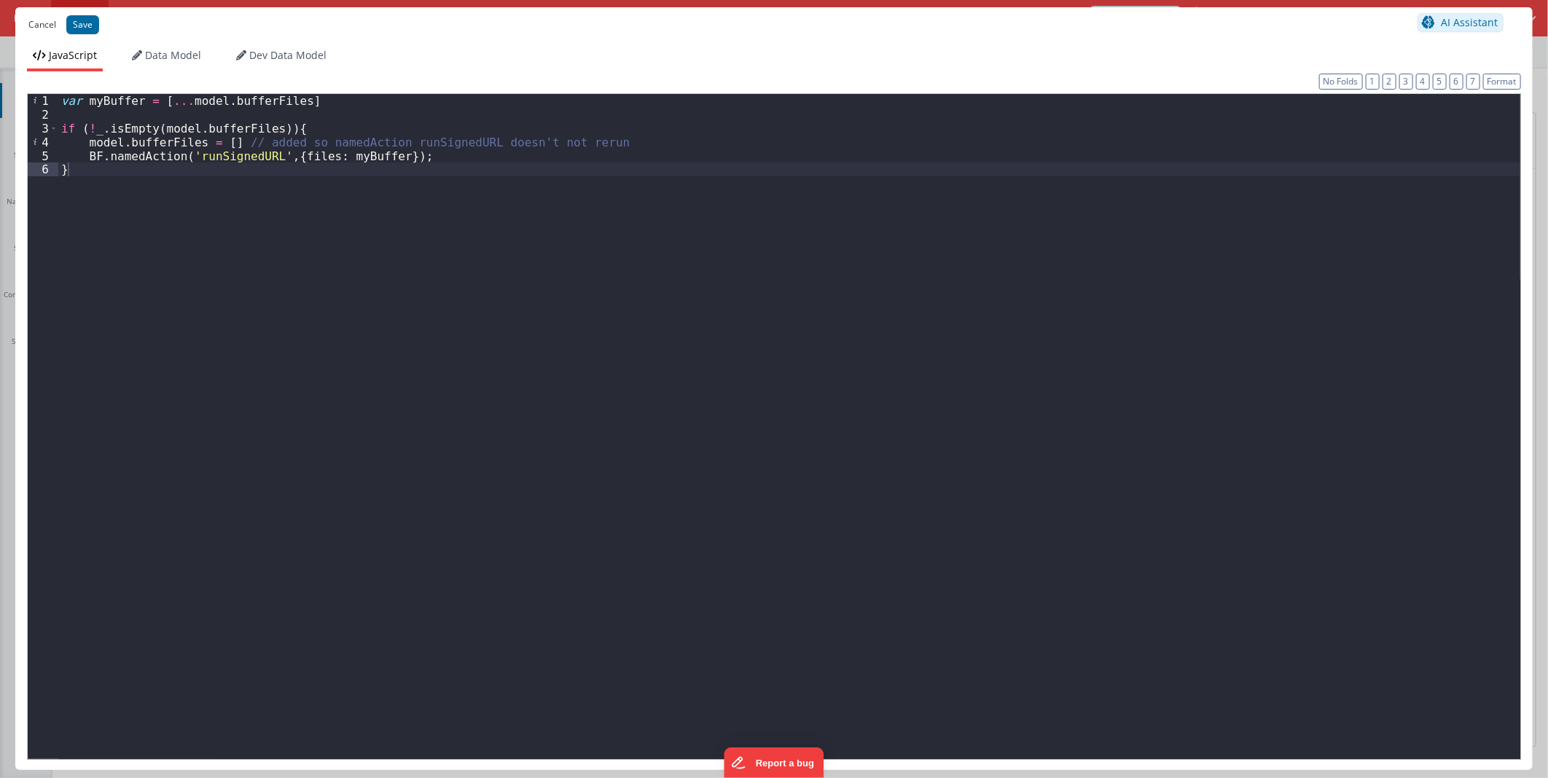
click at [45, 30] on button "Cancel" at bounding box center [42, 25] width 42 height 20
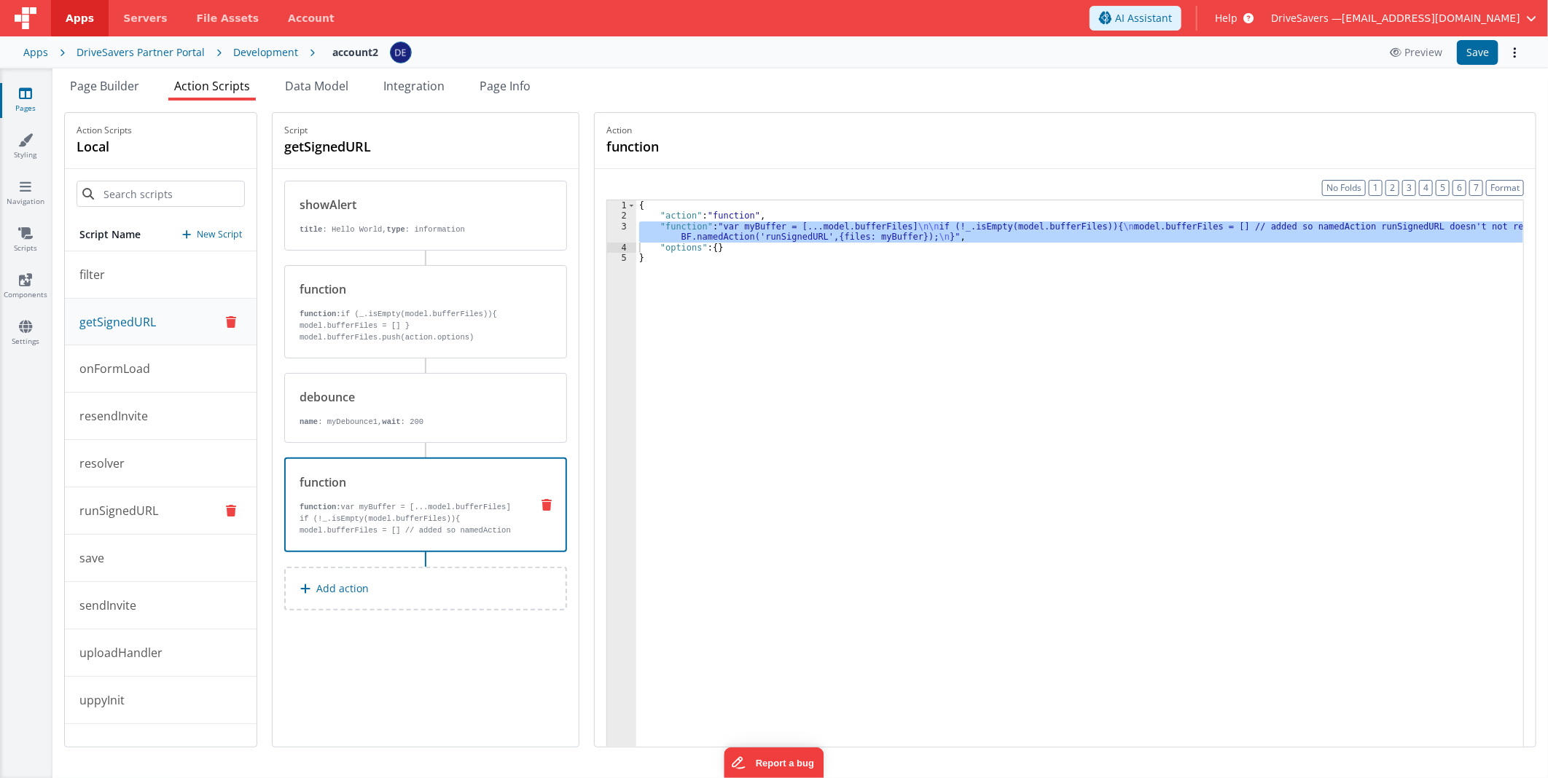
click at [162, 498] on button "runSignedURL" at bounding box center [161, 511] width 192 height 47
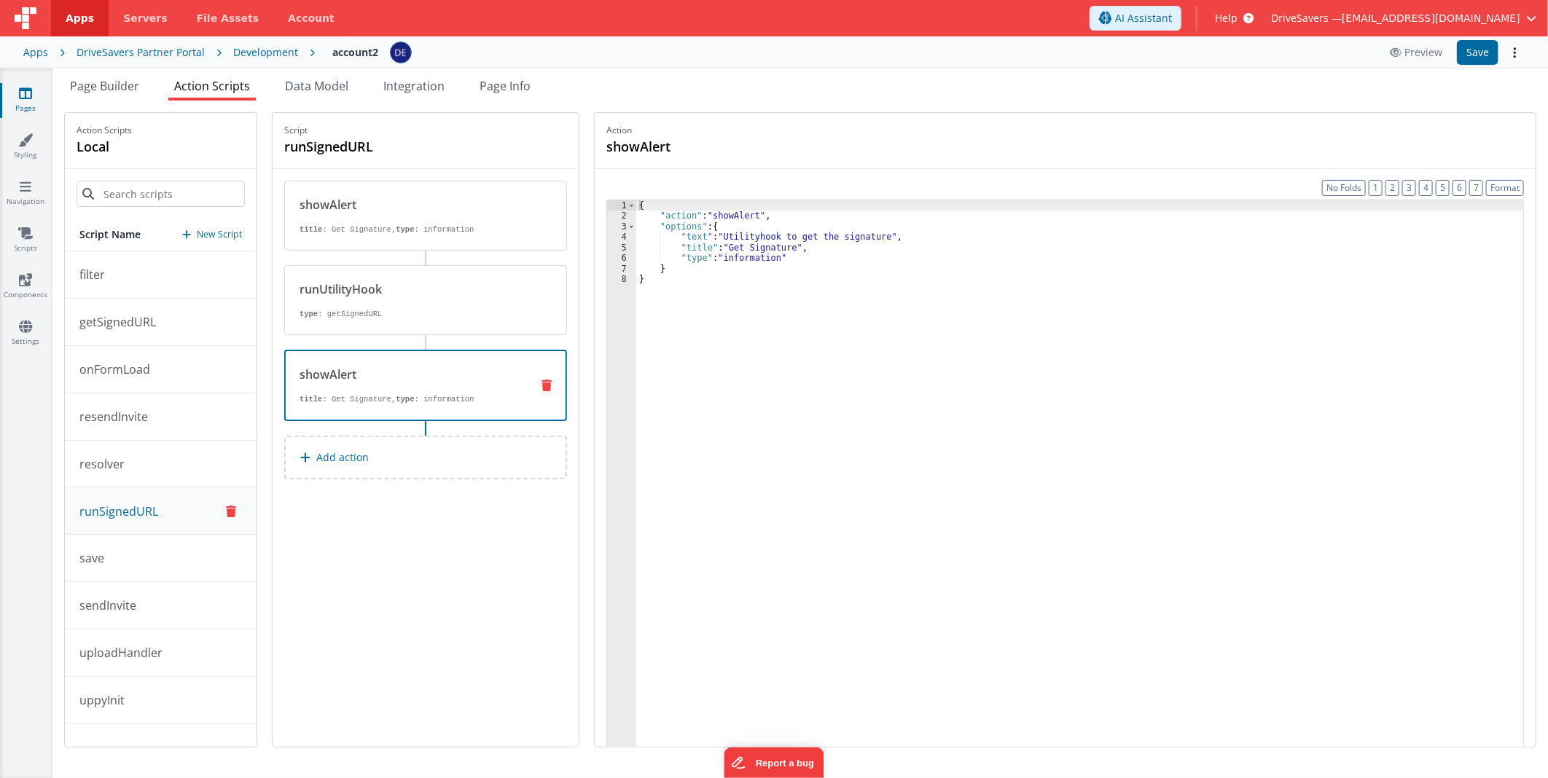
click at [421, 382] on div "showAlert" at bounding box center [409, 374] width 219 height 17
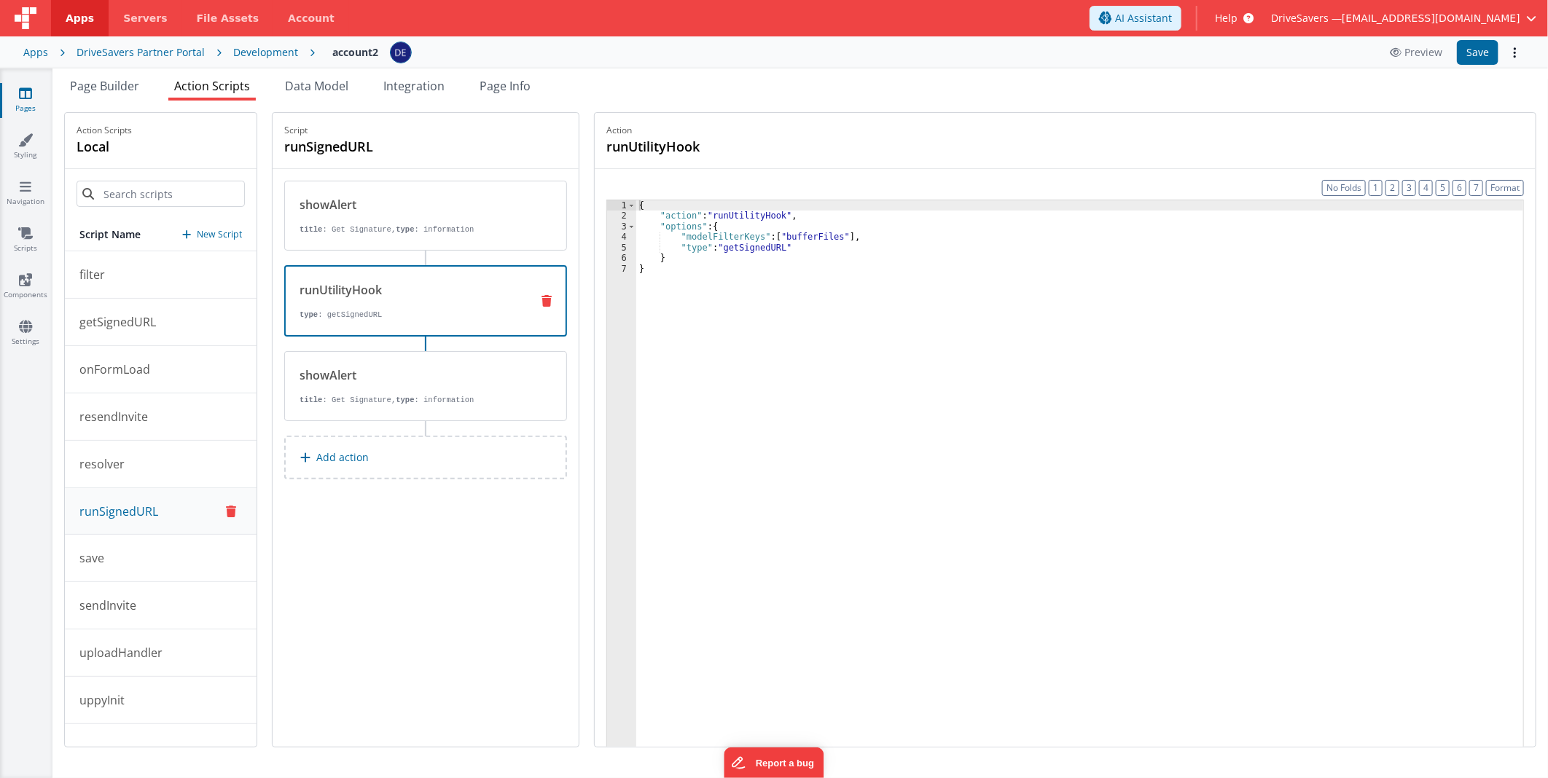
click at [412, 299] on div "runUtilityHook type : getSignedURL" at bounding box center [402, 300] width 233 height 39
click at [392, 234] on p "title : Get Signature, type : information" at bounding box center [410, 230] width 220 height 12
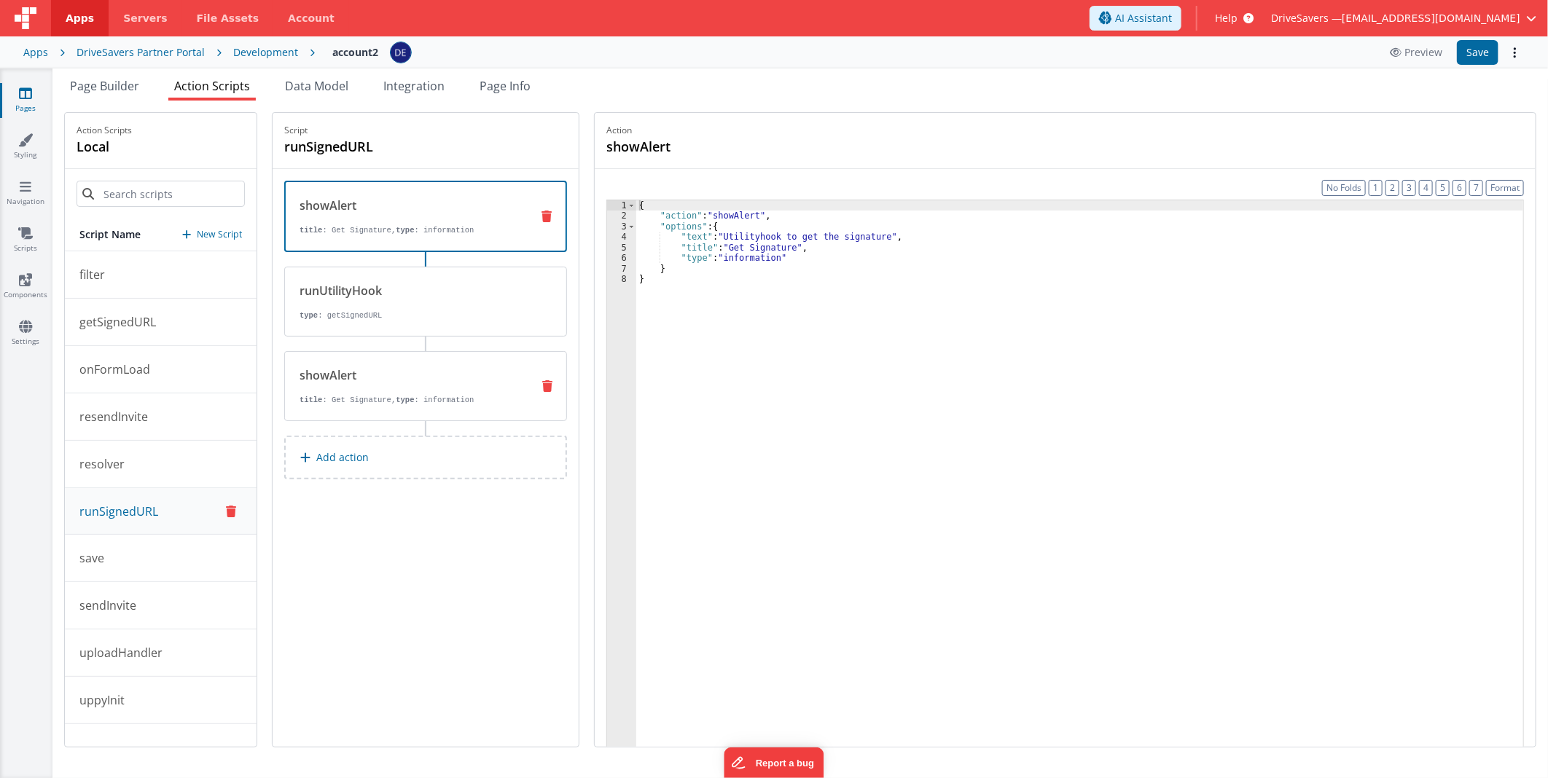
click at [424, 367] on div "showAlert" at bounding box center [410, 375] width 220 height 17
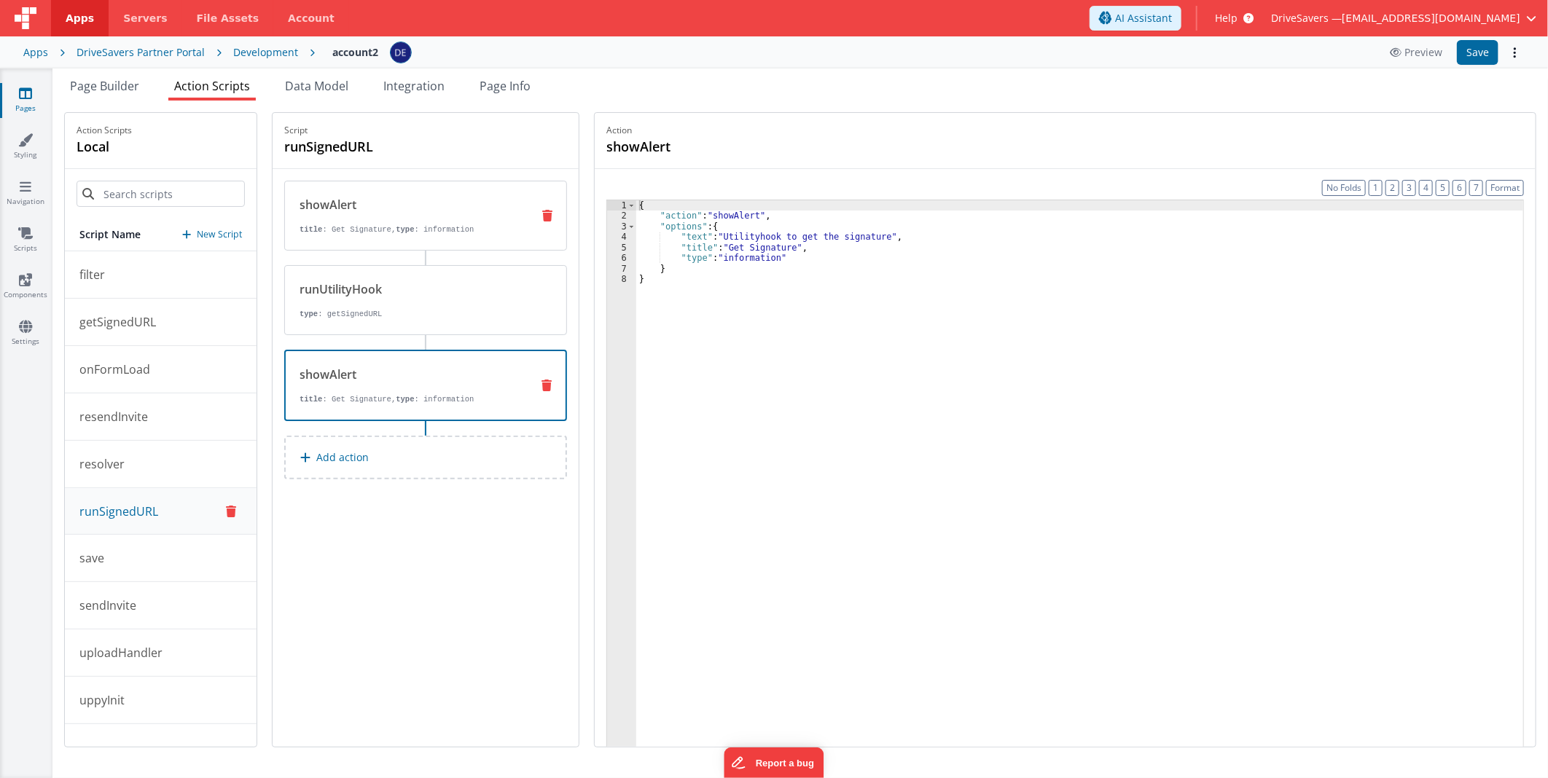
click at [430, 234] on p "title : Get Signature, type : information" at bounding box center [410, 230] width 220 height 12
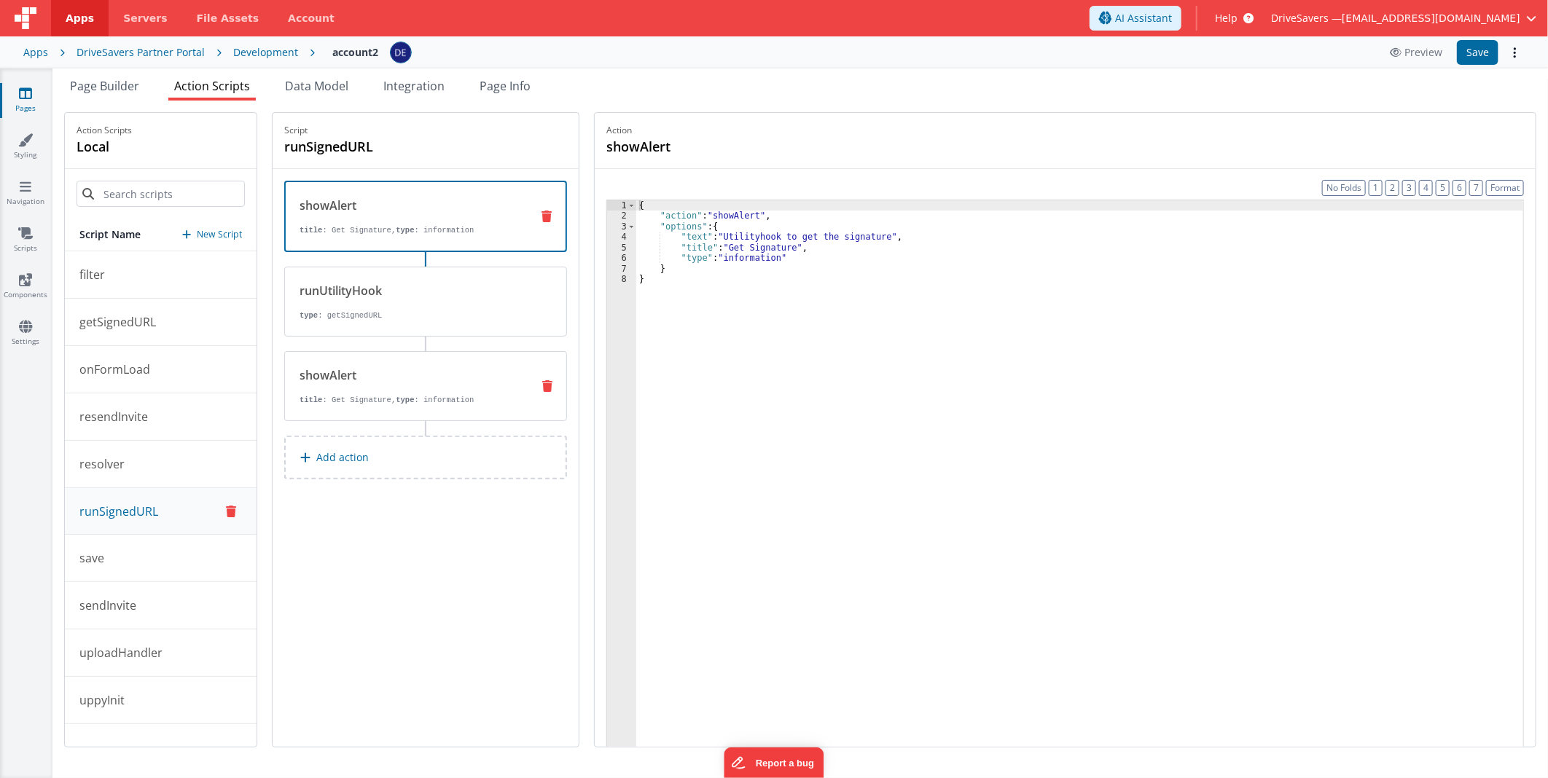
click at [445, 372] on div "showAlert" at bounding box center [410, 375] width 220 height 17
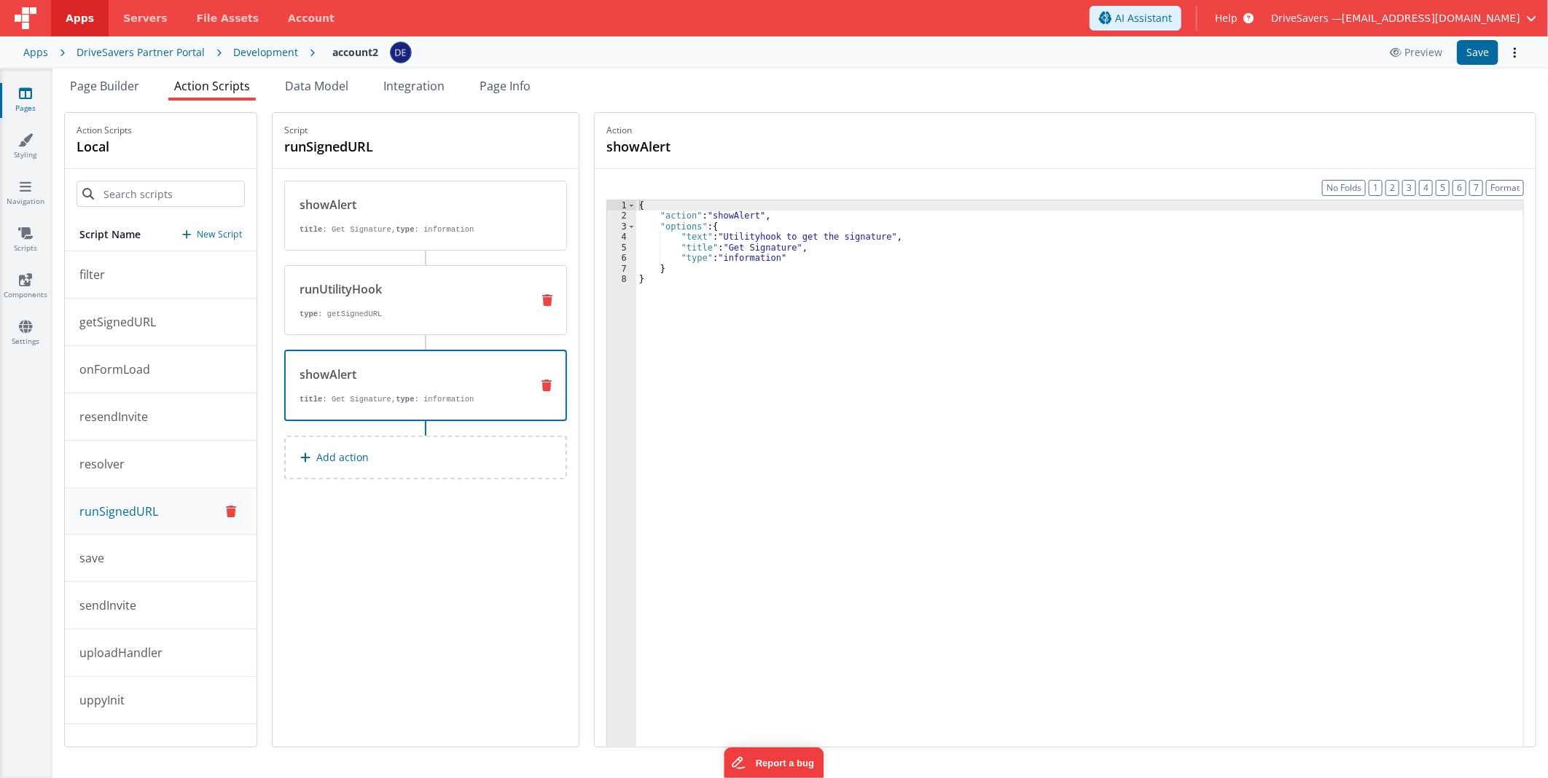
click at [437, 282] on div "runUtilityHook" at bounding box center [410, 289] width 220 height 17
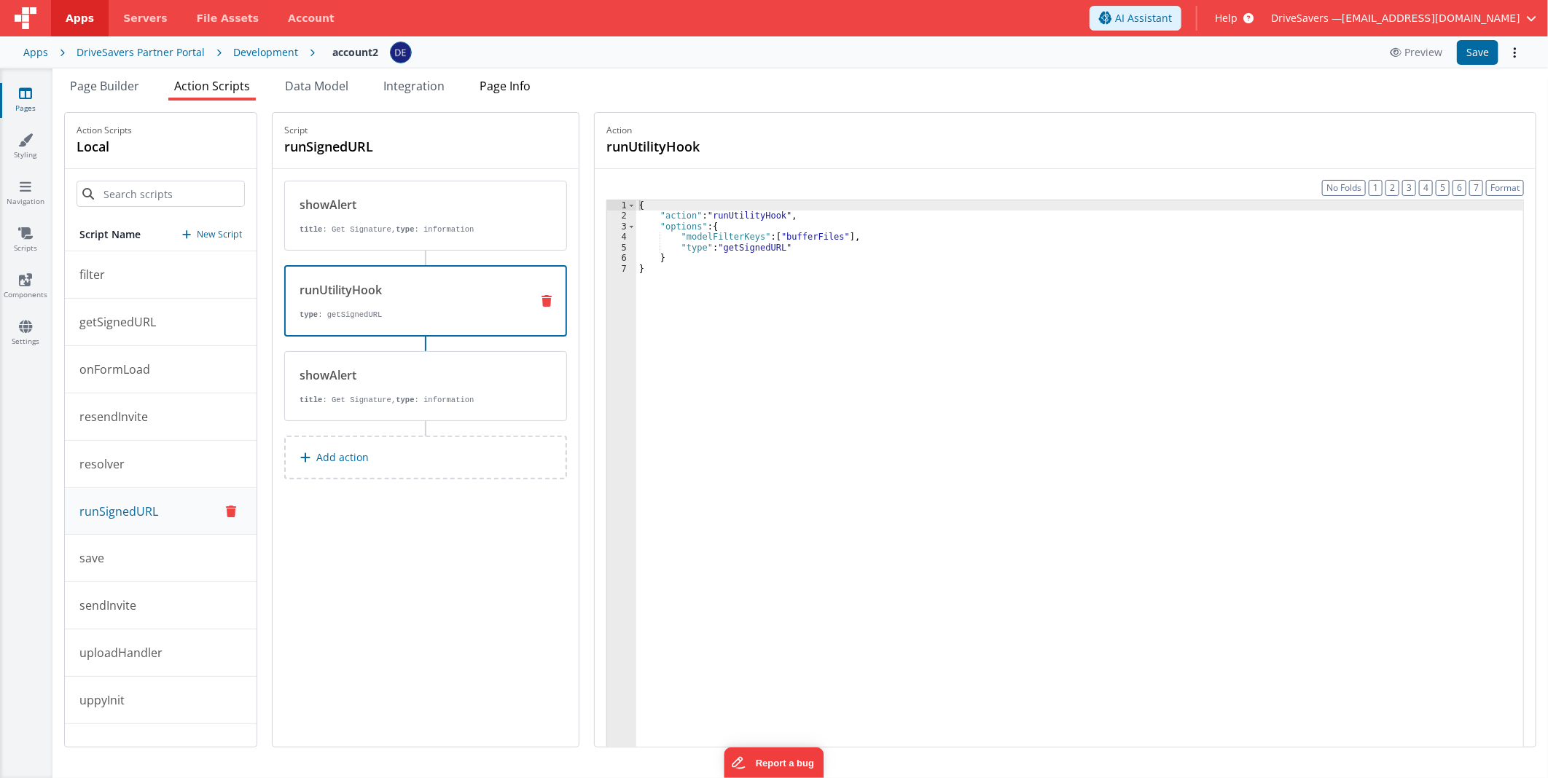
click at [526, 80] on span "Page Info" at bounding box center [505, 86] width 51 height 16
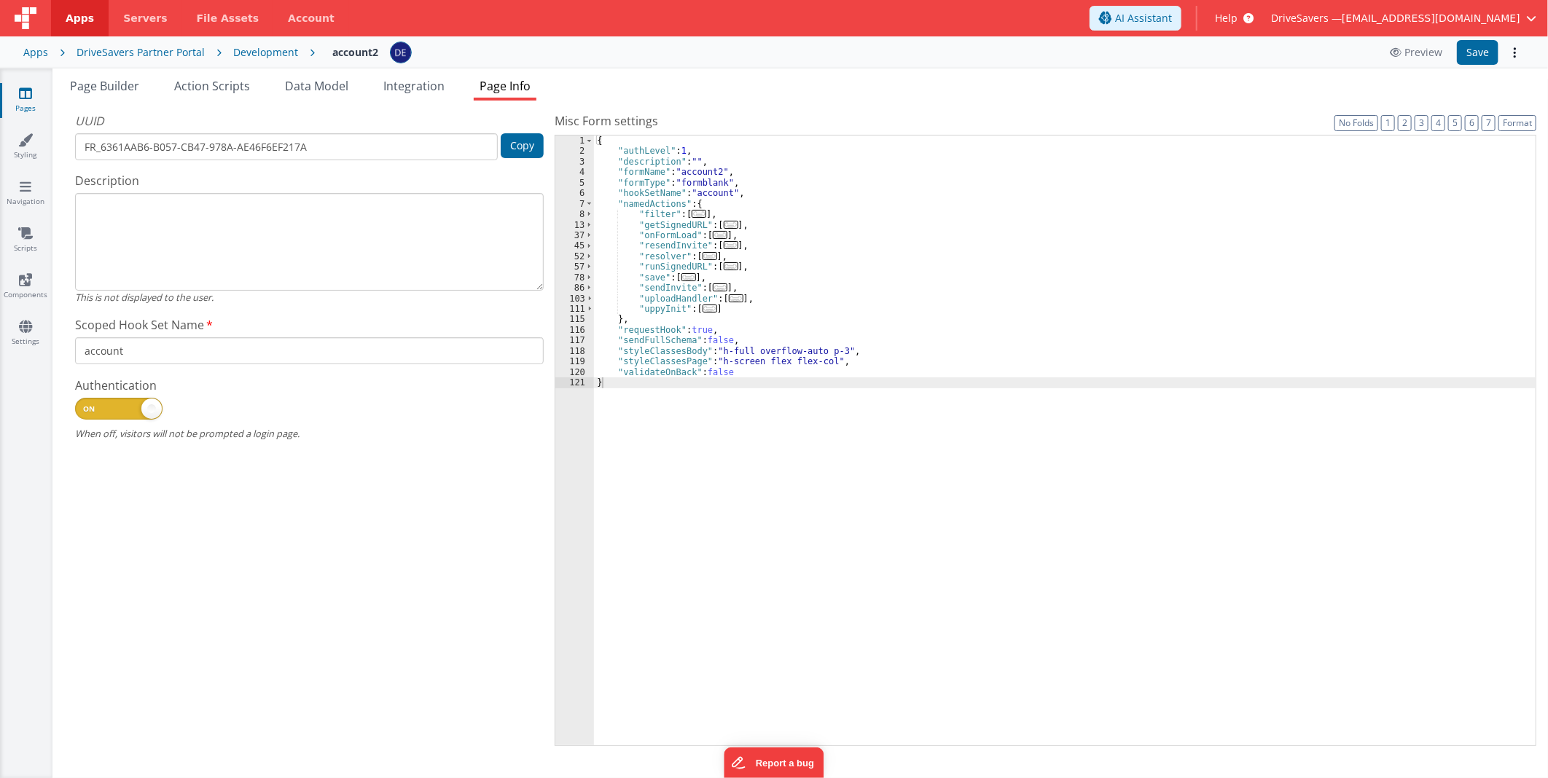
click at [867, 318] on div "{ "authLevel" : 1 , "description" : "" , "formName" : "account2" , "formType" :…" at bounding box center [1065, 452] width 942 height 632
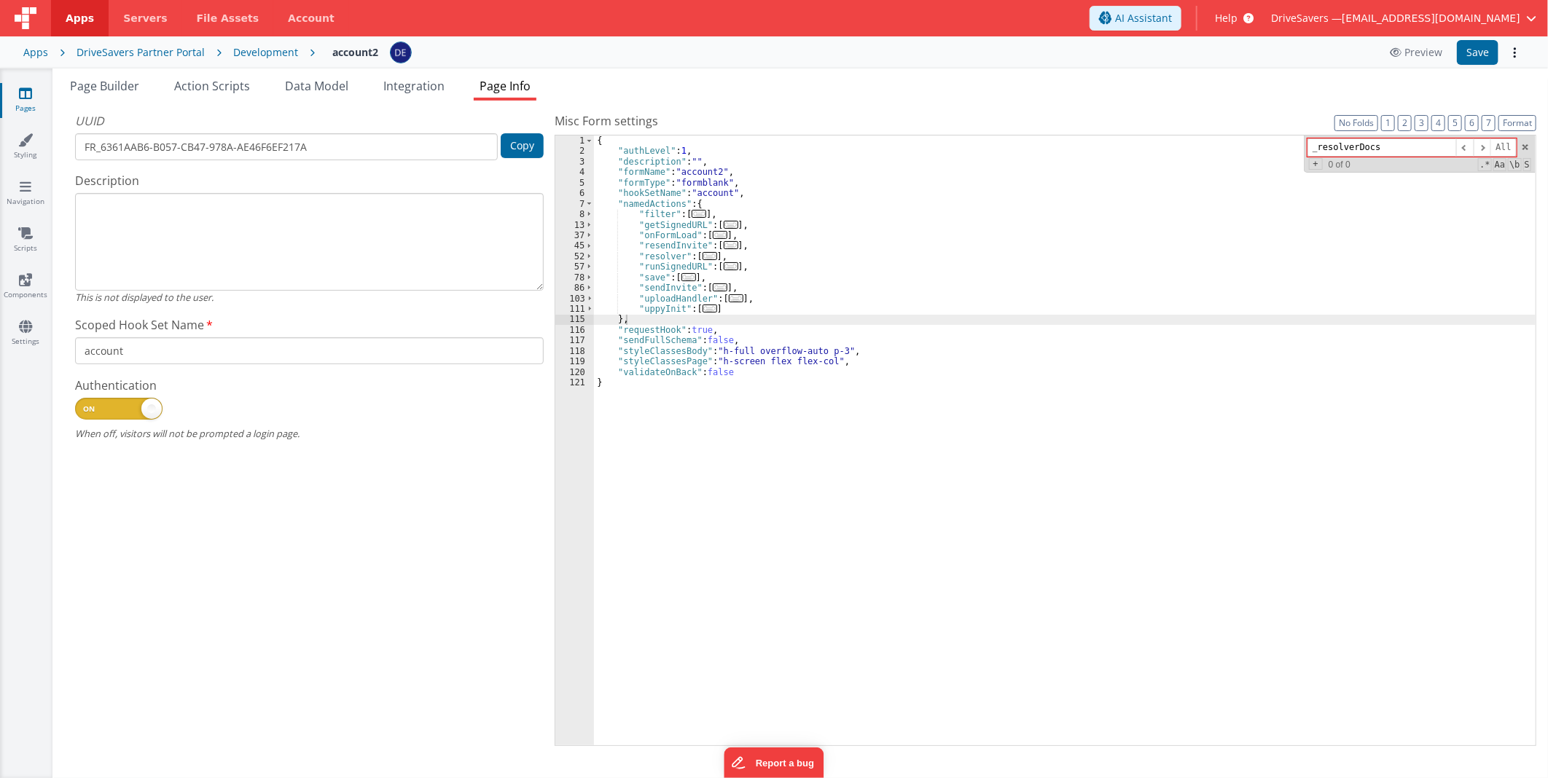
click at [1320, 146] on input "_resolverDocs" at bounding box center [1382, 147] width 149 height 18
click at [1318, 146] on input "_resolverDocs" at bounding box center [1382, 147] width 149 height 18
type input "resolverDocs"
click at [229, 78] on span "Action Scripts" at bounding box center [212, 86] width 76 height 16
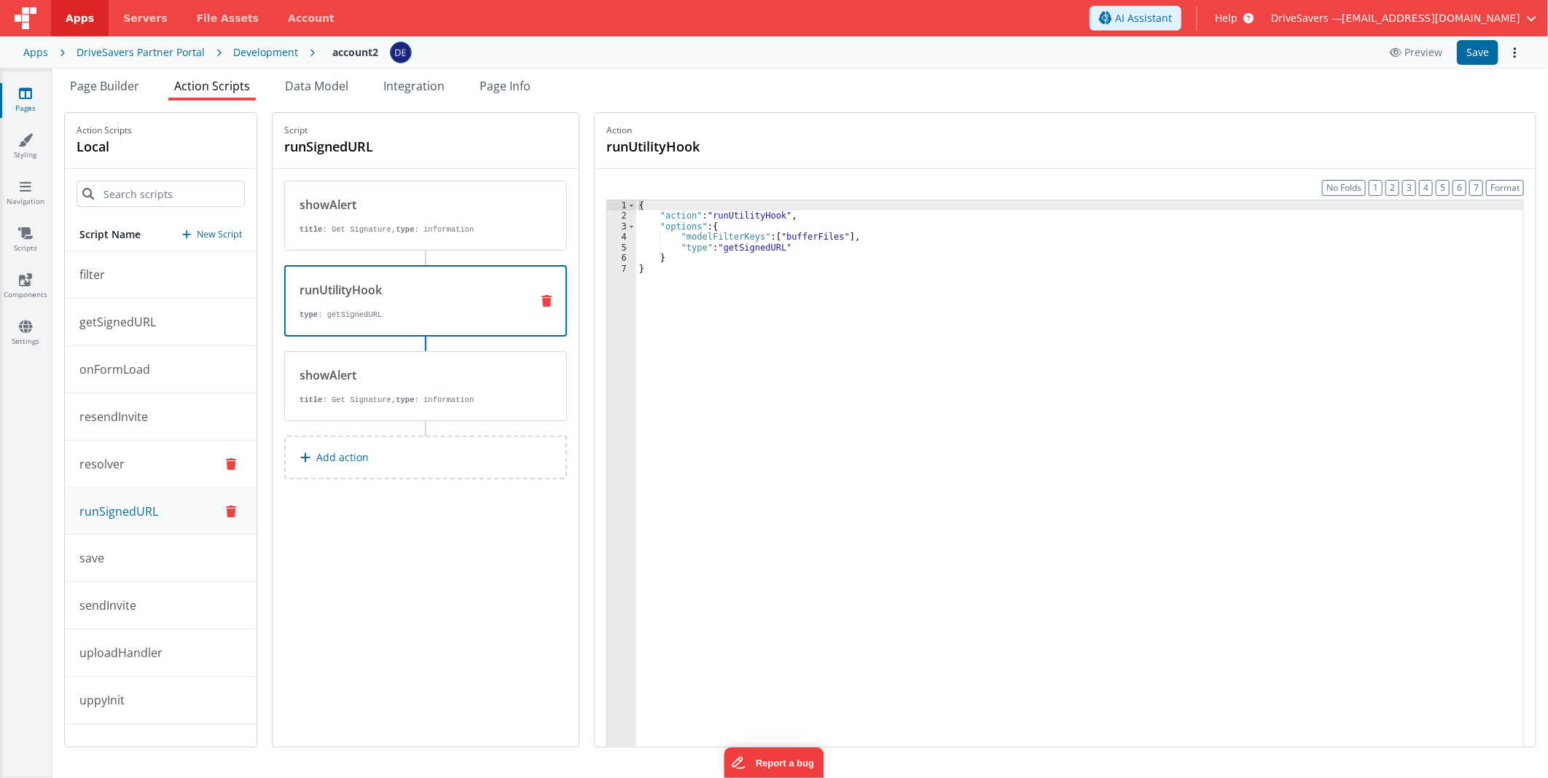
click at [144, 471] on button "resolver" at bounding box center [161, 464] width 192 height 47
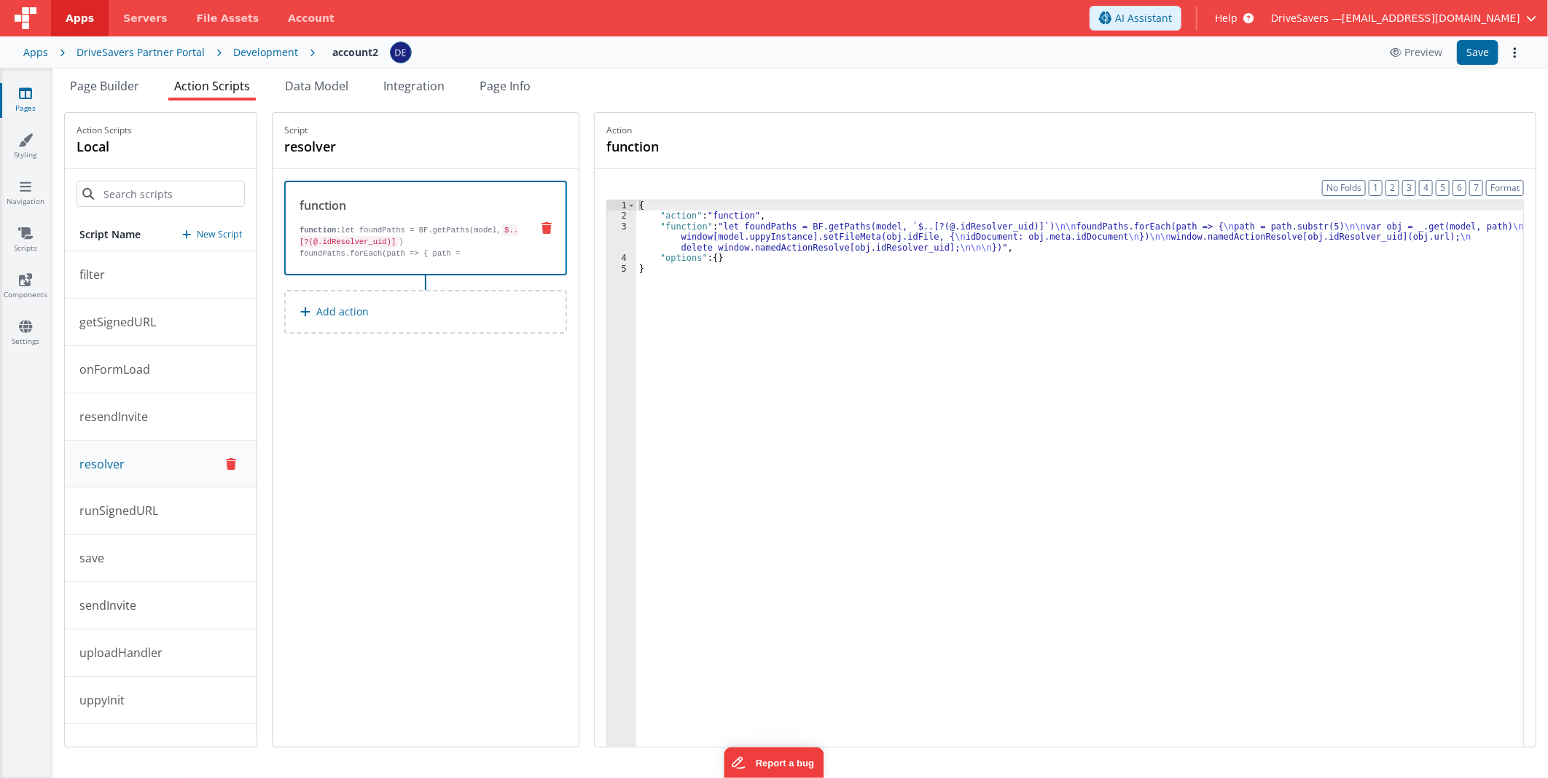
click at [732, 239] on div "{ "action" : "function" , "function" : "let foundPaths = BF.getPaths(model, `$.…" at bounding box center [1079, 506] width 887 height 613
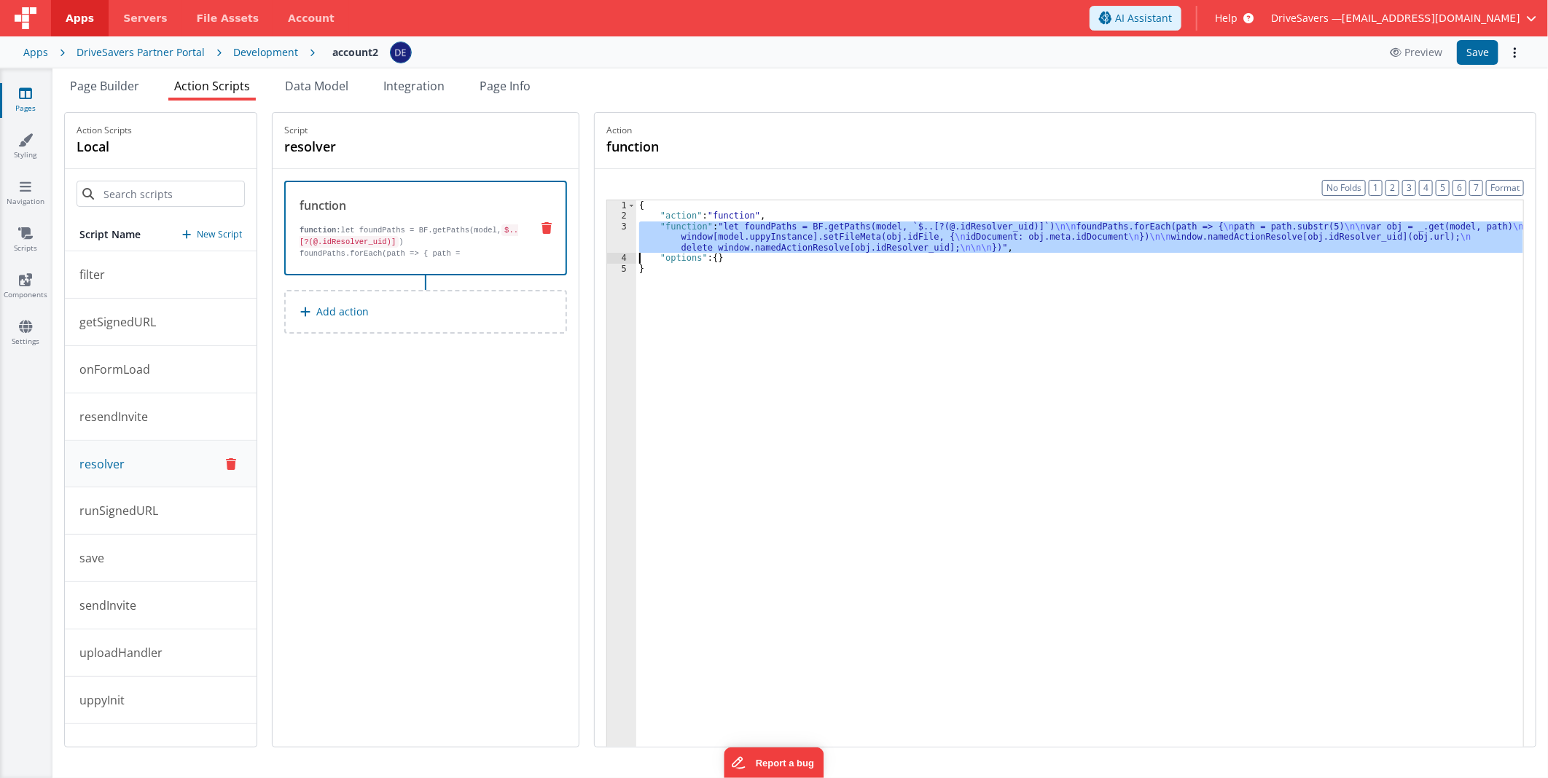
click at [630, 235] on div "3" at bounding box center [621, 237] width 29 height 31
